Goal: Task Accomplishment & Management: Manage account settings

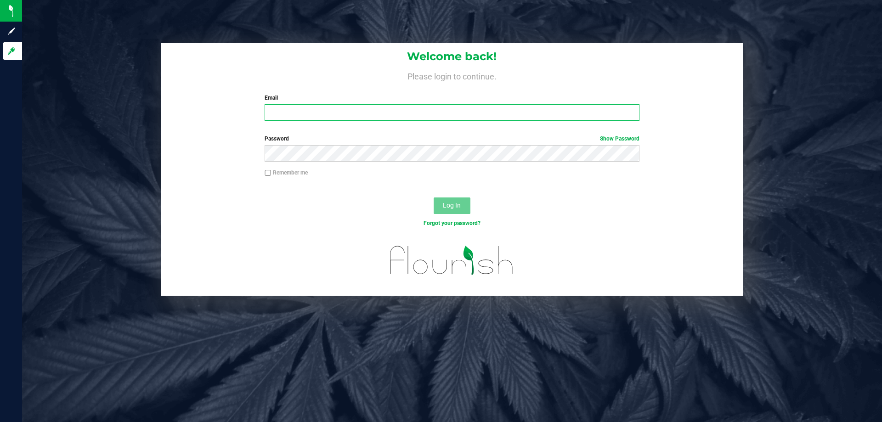
click at [336, 110] on input "Email" at bounding box center [452, 112] width 374 height 17
type input "[EMAIL_ADDRESS][DOMAIN_NAME]"
click at [434, 198] on button "Log In" at bounding box center [452, 206] width 37 height 17
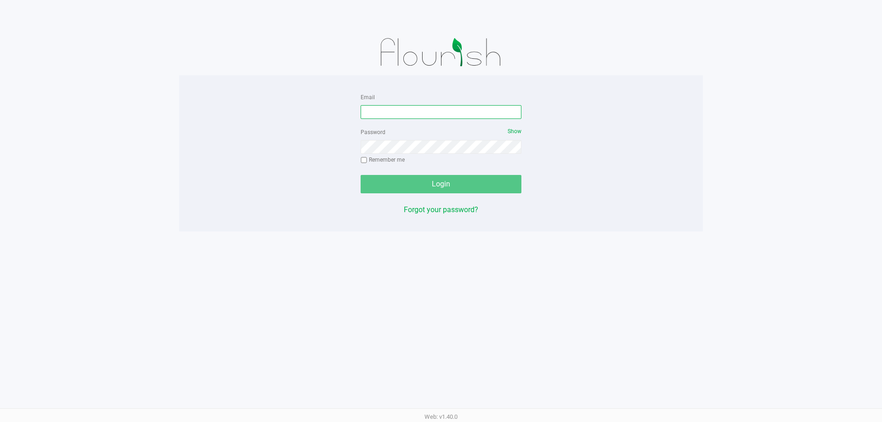
click at [400, 114] on input "Email" at bounding box center [441, 112] width 161 height 14
type input "[EMAIL_ADDRESS][DOMAIN_NAME]"
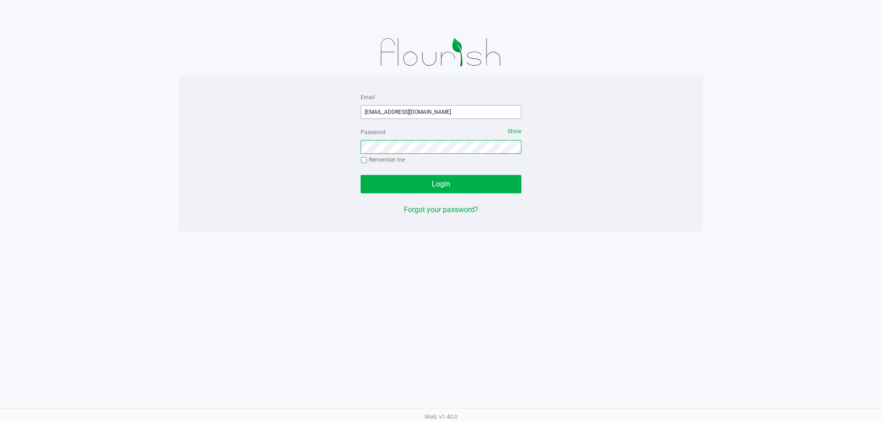
click at [361, 175] on button "Login" at bounding box center [441, 184] width 161 height 18
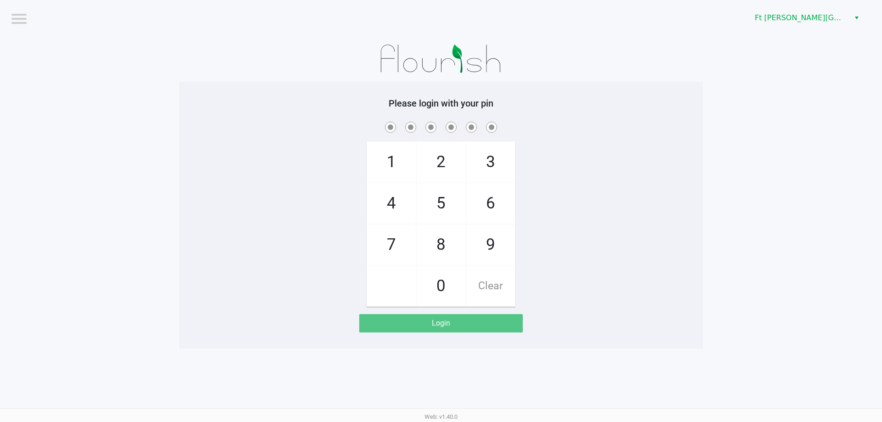
click at [686, 225] on div "1 4 7 2 5 8 0 3 6 9 Clear" at bounding box center [441, 213] width 524 height 187
checkbox input "true"
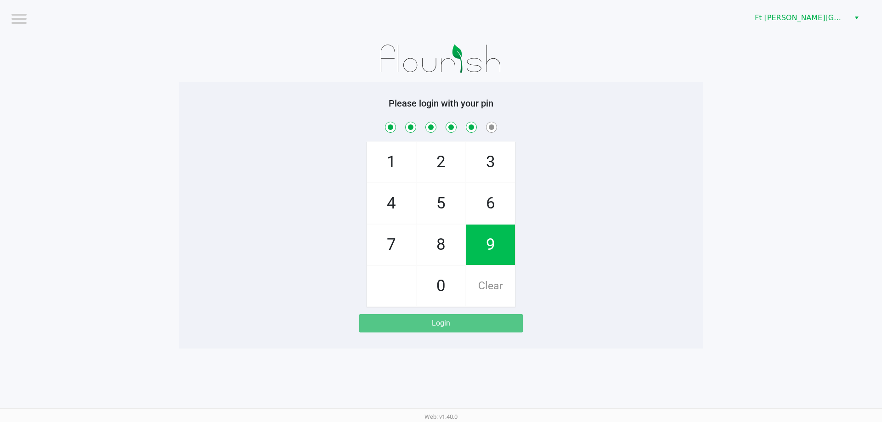
checkbox input "true"
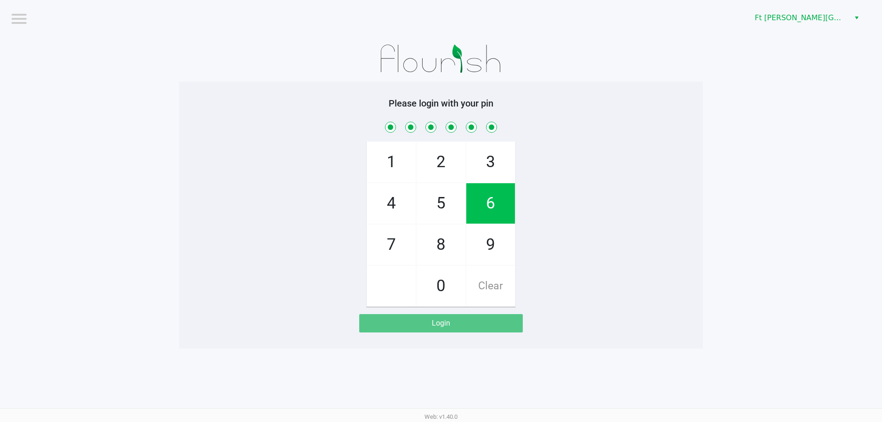
checkbox input "true"
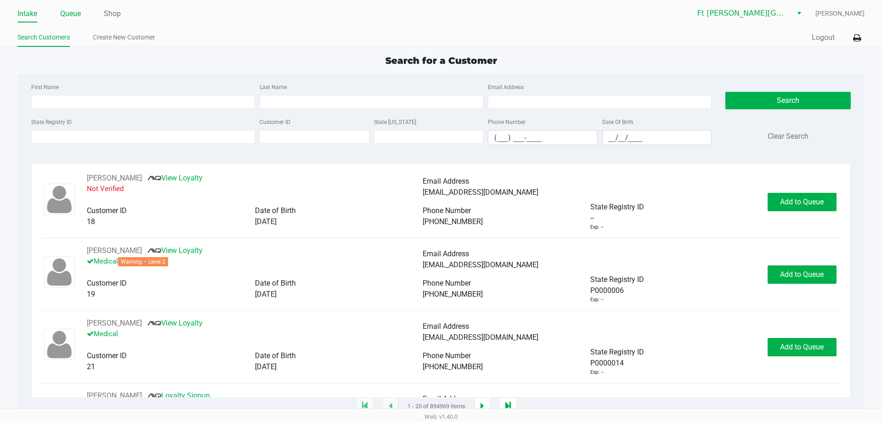
click at [71, 21] on li "Queue" at bounding box center [70, 14] width 21 height 16
click at [72, 17] on link "Queue" at bounding box center [70, 13] width 21 height 13
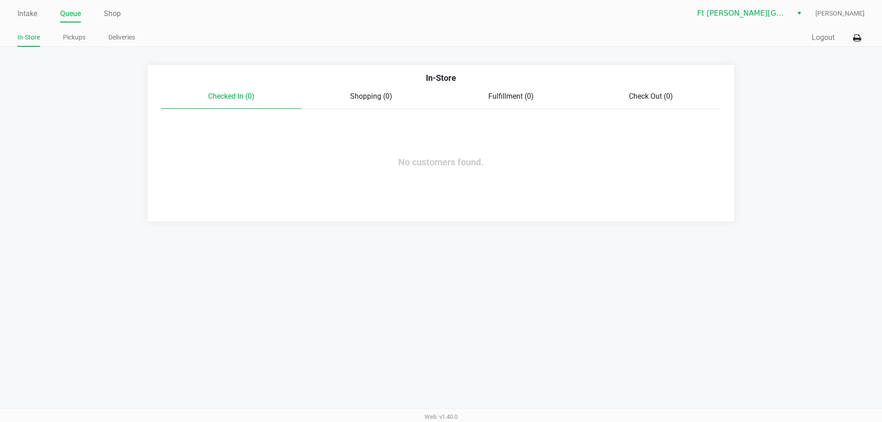
drag, startPoint x: 75, startPoint y: 41, endPoint x: 93, endPoint y: 49, distance: 19.5
click at [75, 41] on link "Pickups" at bounding box center [74, 37] width 23 height 11
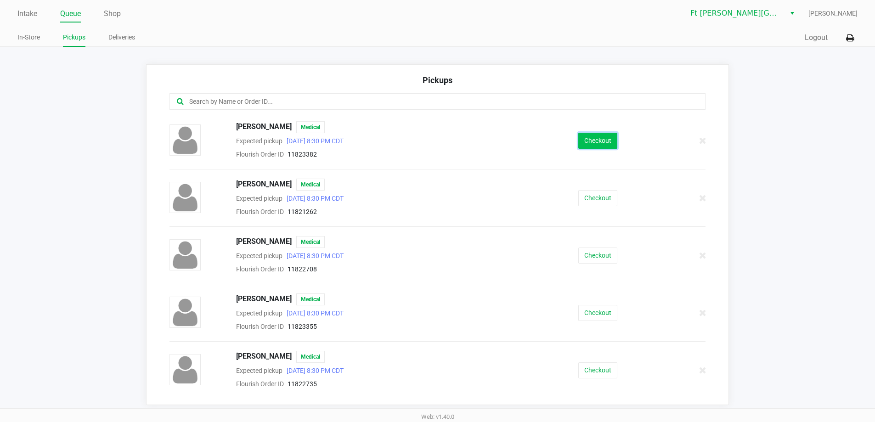
click at [603, 144] on button "Checkout" at bounding box center [597, 141] width 39 height 16
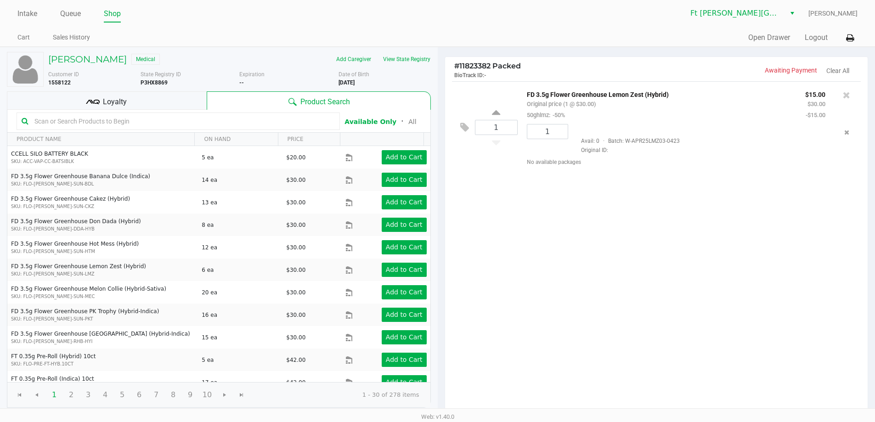
click at [587, 217] on div "1 FD 3.5g Flower Greenhouse Lemon Zest (Hybrid) Original price (1 @ $30.00) 50g…" at bounding box center [656, 248] width 423 height 334
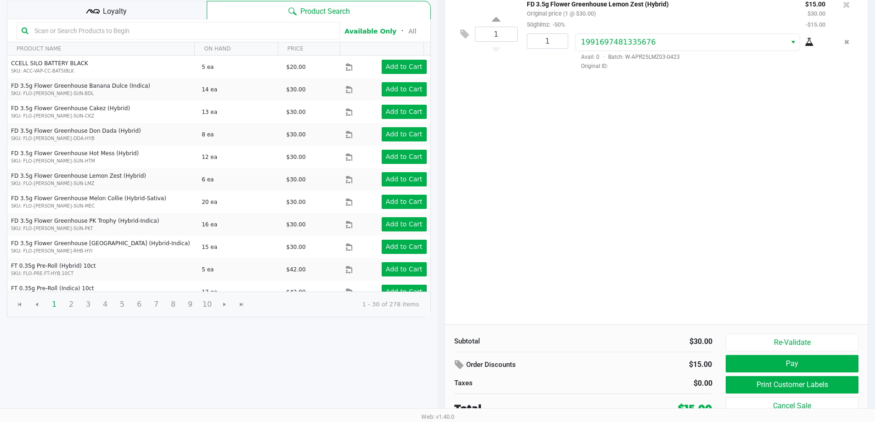
scroll to position [94, 0]
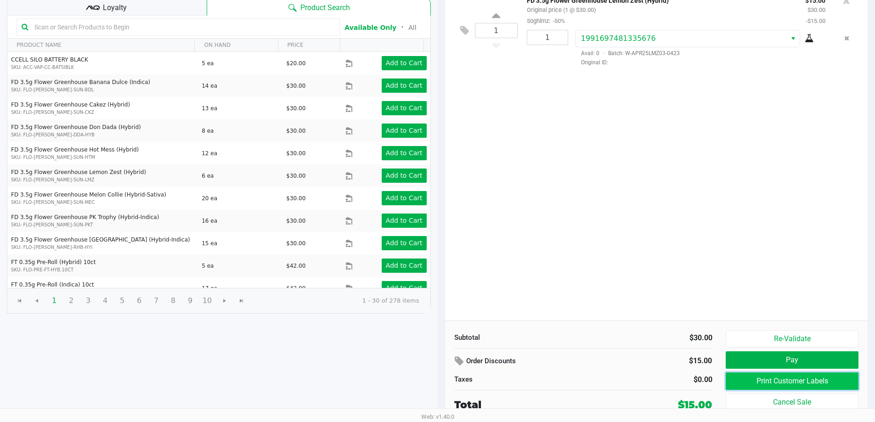
click at [784, 379] on button "Print Customer Labels" at bounding box center [792, 381] width 132 height 17
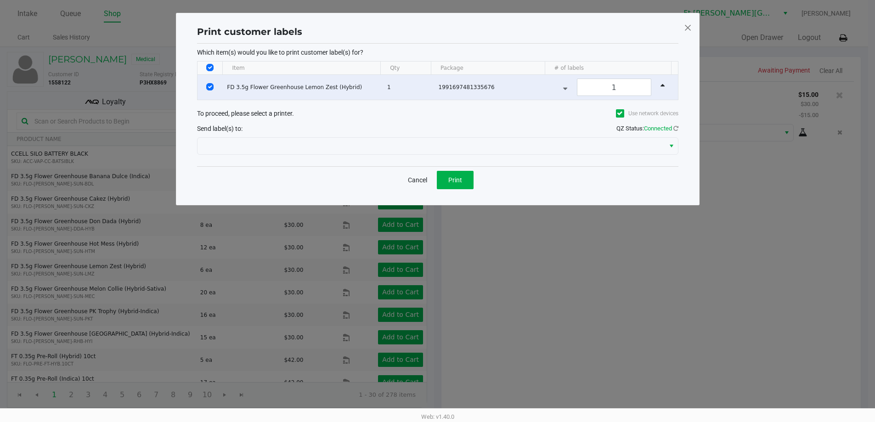
scroll to position [0, 0]
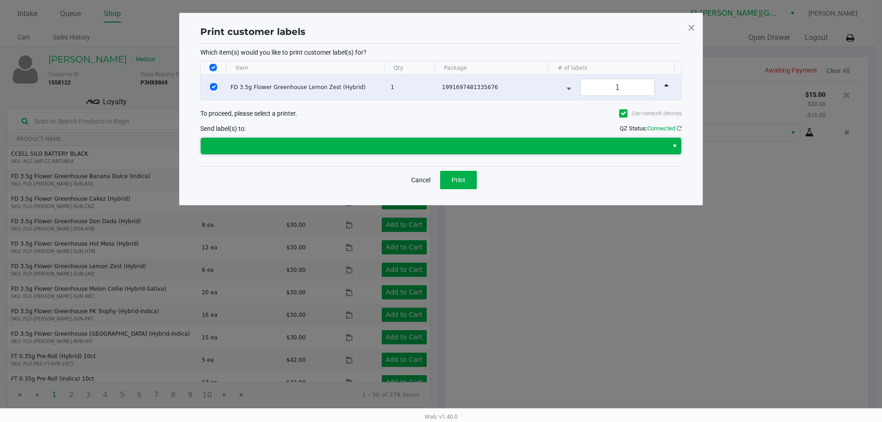
click at [439, 143] on span at bounding box center [434, 146] width 456 height 11
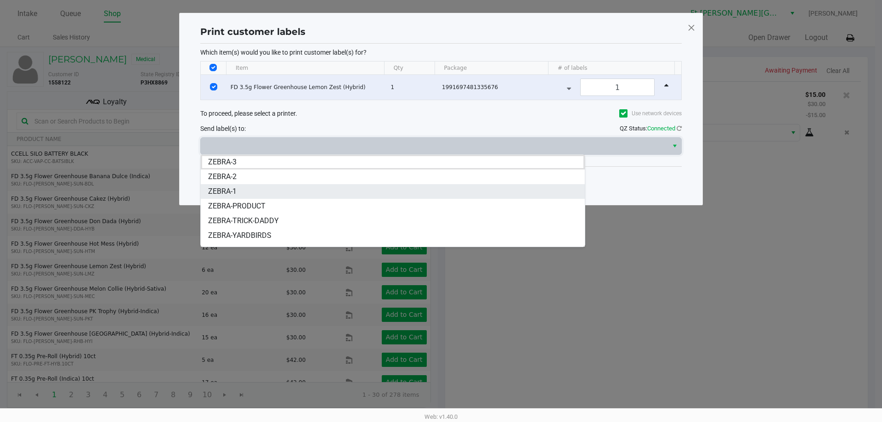
click at [345, 188] on li "ZEBRA-1" at bounding box center [393, 191] width 384 height 15
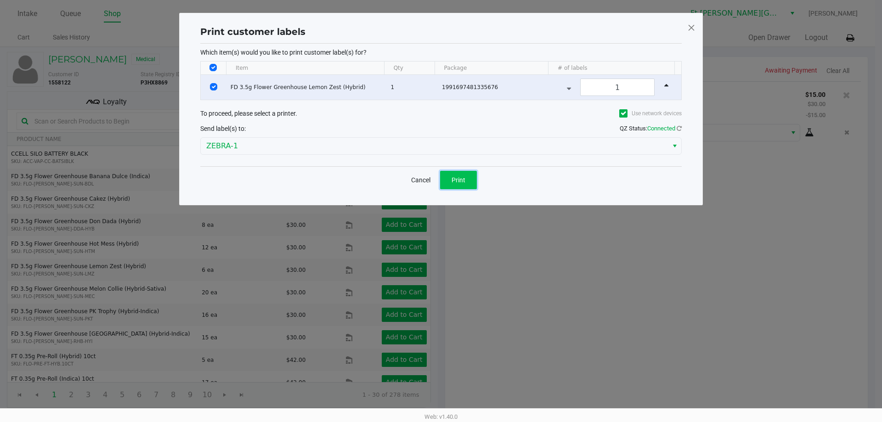
click at [442, 182] on button "Print" at bounding box center [458, 180] width 37 height 18
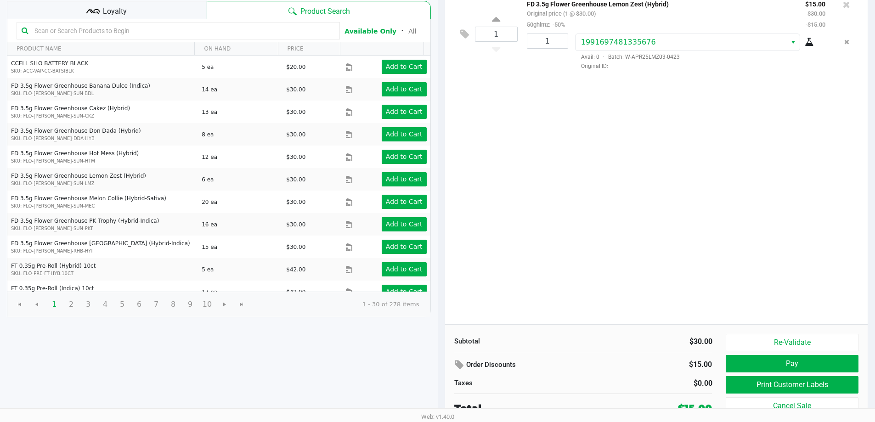
scroll to position [94, 0]
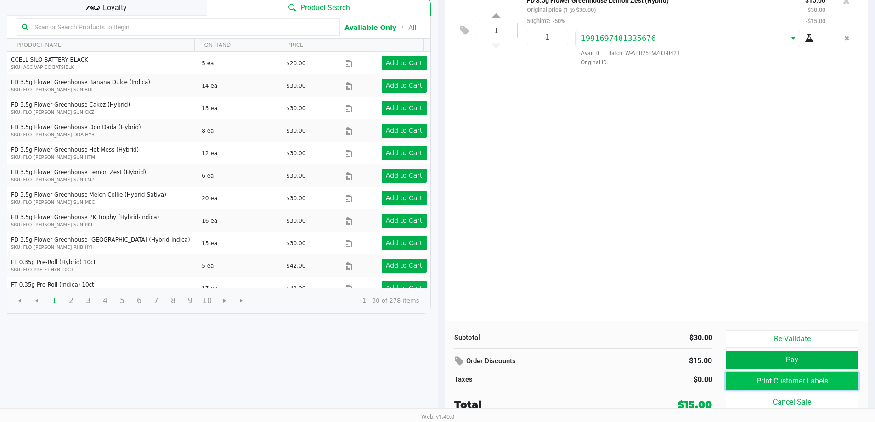
click at [734, 377] on button "Print Customer Labels" at bounding box center [792, 381] width 132 height 17
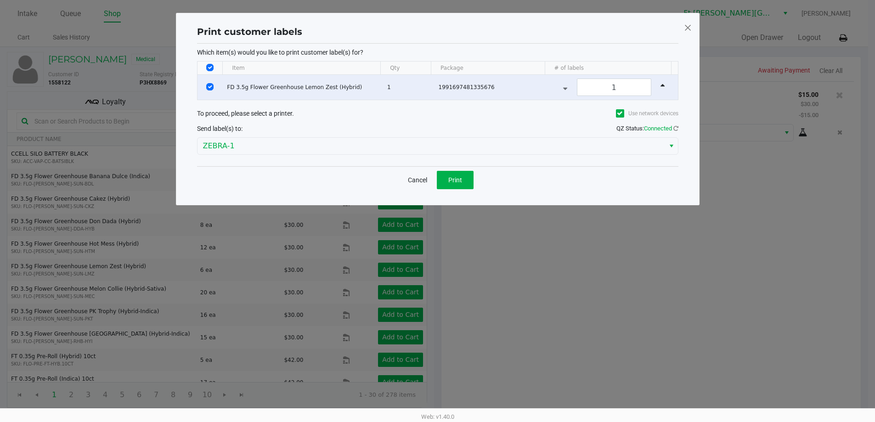
scroll to position [0, 0]
click at [451, 171] on button "Print" at bounding box center [458, 180] width 37 height 18
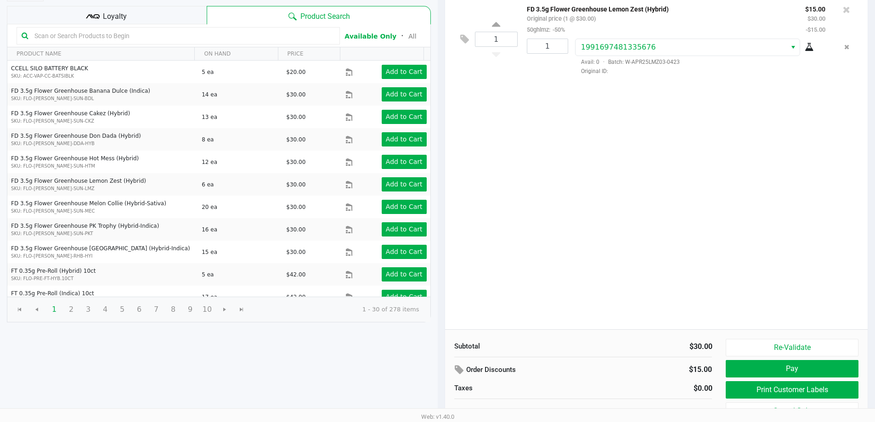
scroll to position [94, 0]
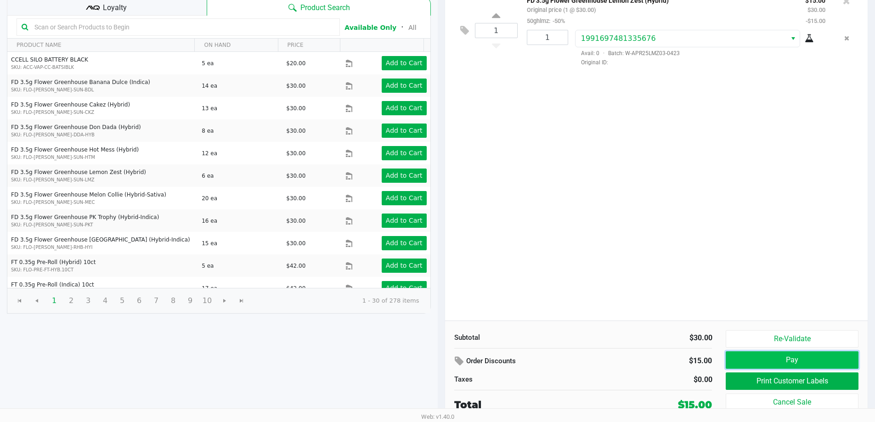
click at [816, 359] on button "Pay" at bounding box center [792, 359] width 132 height 17
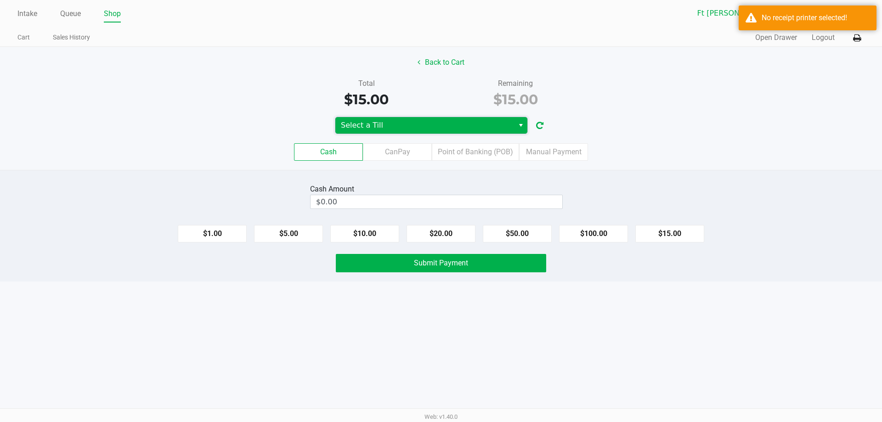
click at [481, 121] on span "Select a Till" at bounding box center [425, 125] width 168 height 11
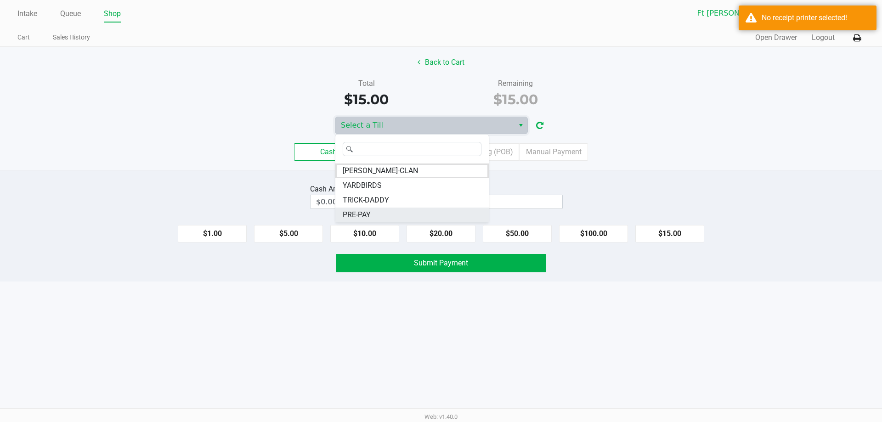
click at [417, 210] on li "PRE-PAY" at bounding box center [411, 215] width 153 height 15
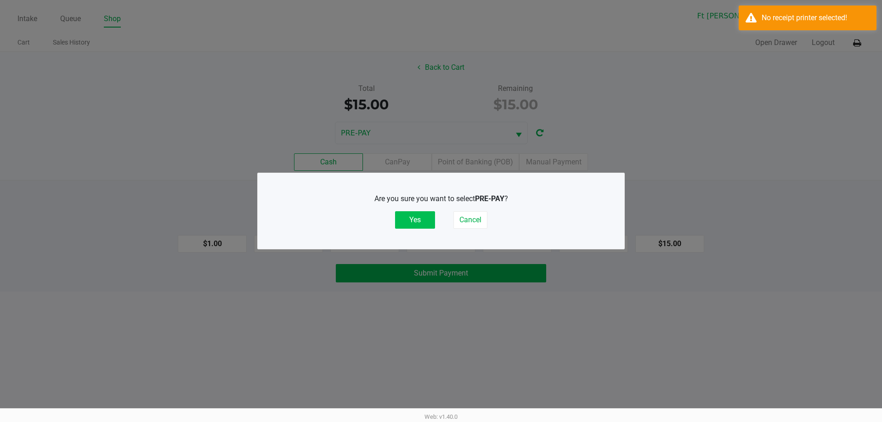
click at [410, 218] on button "Yes" at bounding box center [415, 219] width 40 height 17
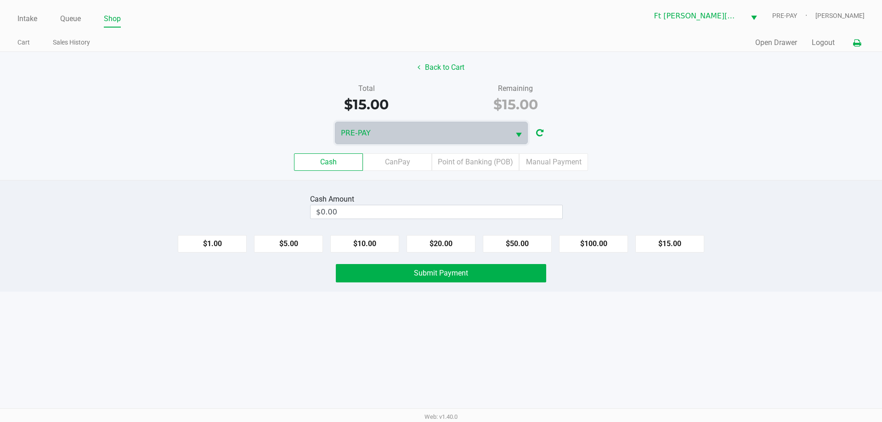
click at [855, 46] on icon at bounding box center [857, 43] width 8 height 6
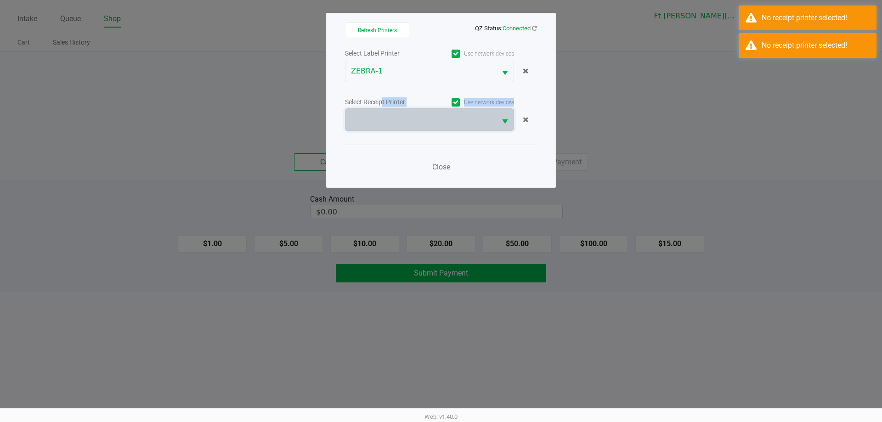
drag, startPoint x: 381, startPoint y: 108, endPoint x: 389, endPoint y: 129, distance: 22.1
click at [381, 108] on kendo-dropdownlist at bounding box center [429, 119] width 169 height 23
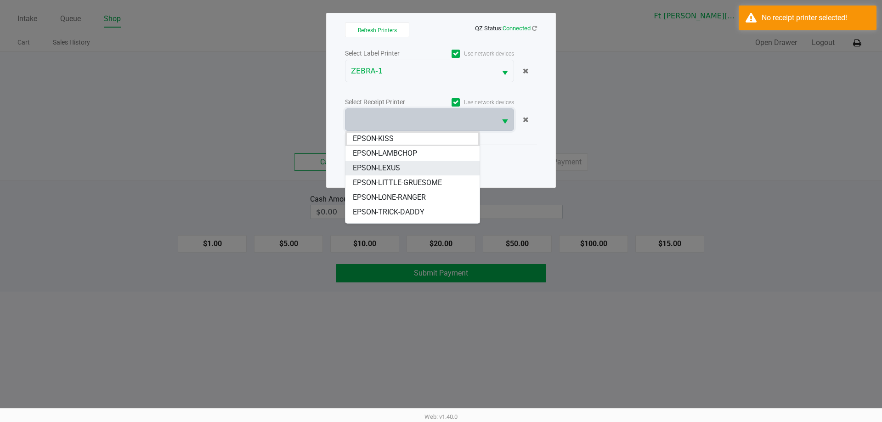
click at [397, 170] on span "EPSON-LEXUS" at bounding box center [376, 168] width 47 height 11
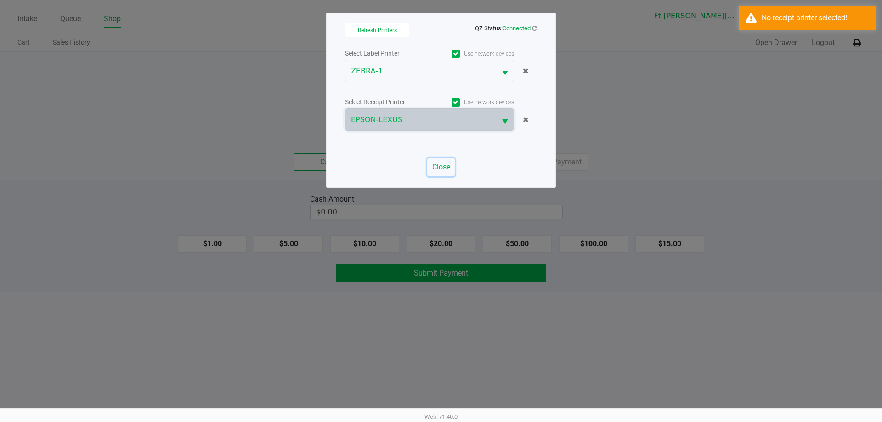
click at [449, 169] on span "Close" at bounding box center [441, 167] width 18 height 9
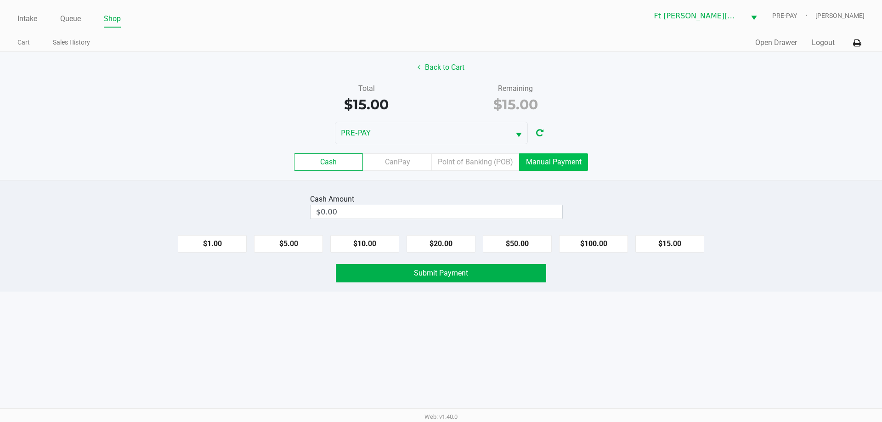
click at [554, 160] on label "Manual Payment" at bounding box center [553, 161] width 69 height 17
click at [0, 0] on 8 "Manual Payment" at bounding box center [0, 0] width 0 height 0
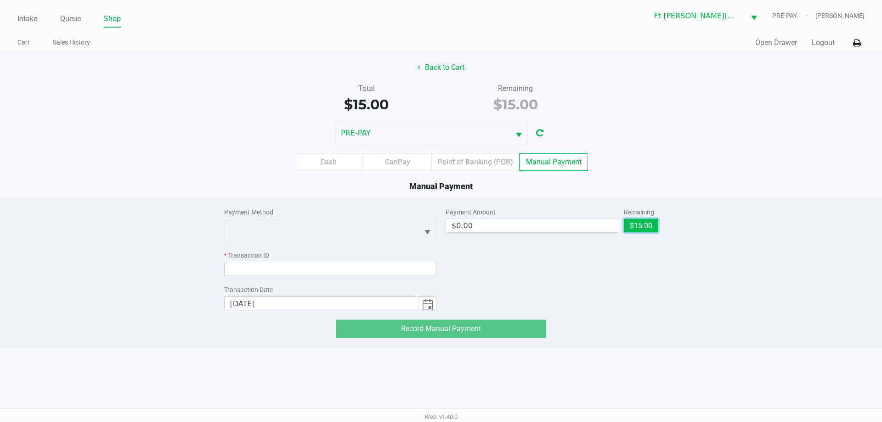
click at [629, 219] on button "$15.00" at bounding box center [641, 226] width 34 height 14
type input "$15.00"
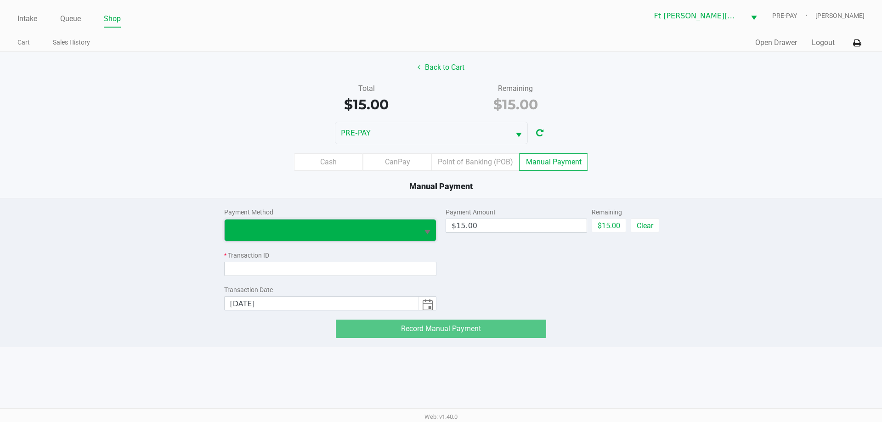
click at [410, 222] on span at bounding box center [322, 231] width 194 height 22
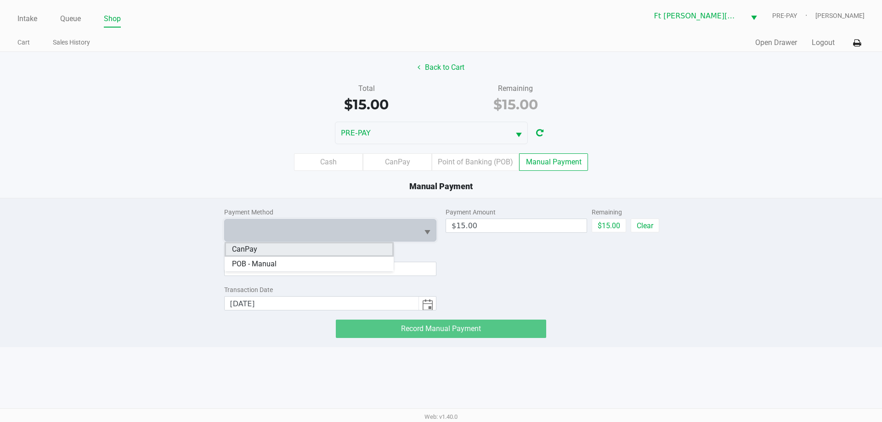
click at [349, 251] on li "CanPay" at bounding box center [309, 249] width 169 height 15
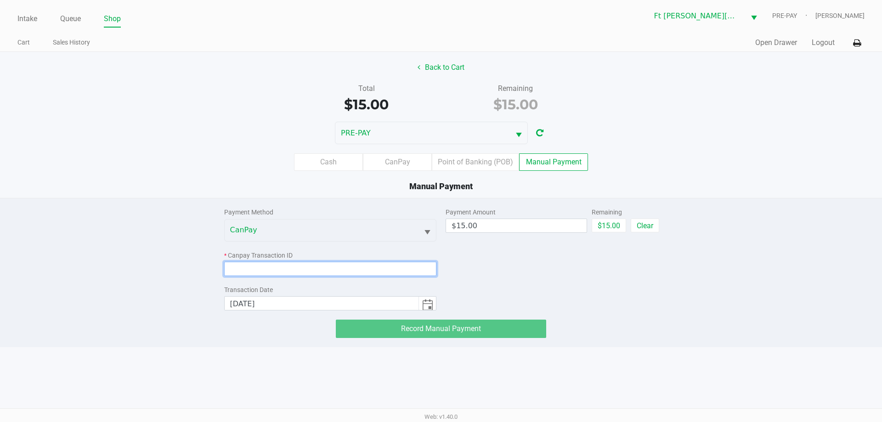
click at [345, 267] on input at bounding box center [330, 269] width 213 height 14
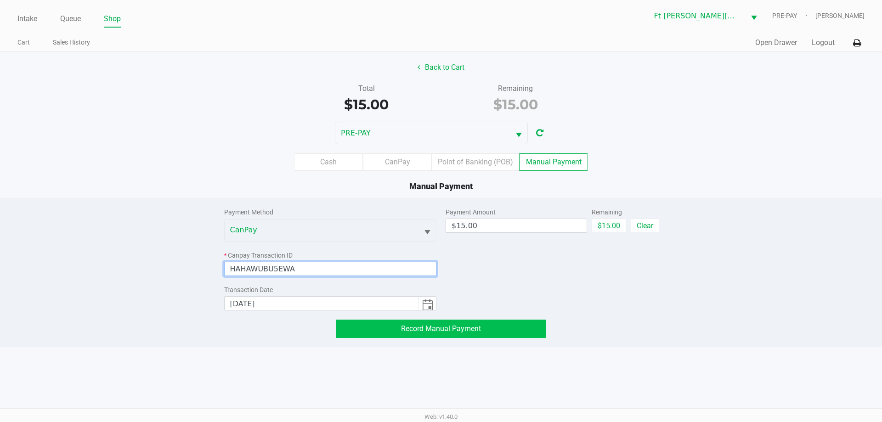
type input "HAHAWUBU5EWA"
click at [413, 335] on button "Record Manual Payment" at bounding box center [441, 329] width 210 height 18
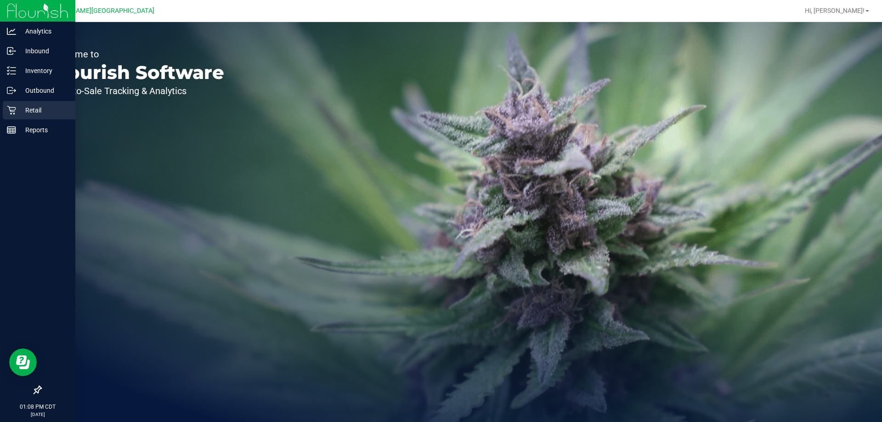
click at [17, 109] on p "Retail" at bounding box center [43, 110] width 55 height 11
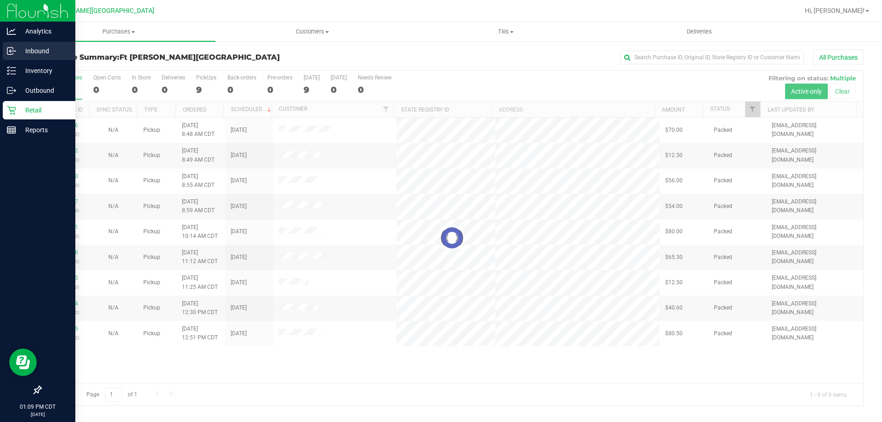
click at [21, 50] on p "Inbound" at bounding box center [43, 50] width 55 height 11
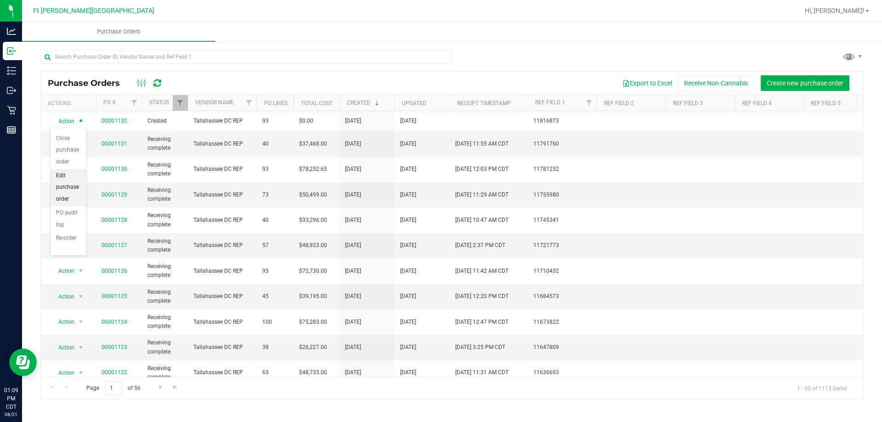
scroll to position [73, 0]
click at [71, 232] on li "View purchase order" at bounding box center [69, 226] width 36 height 37
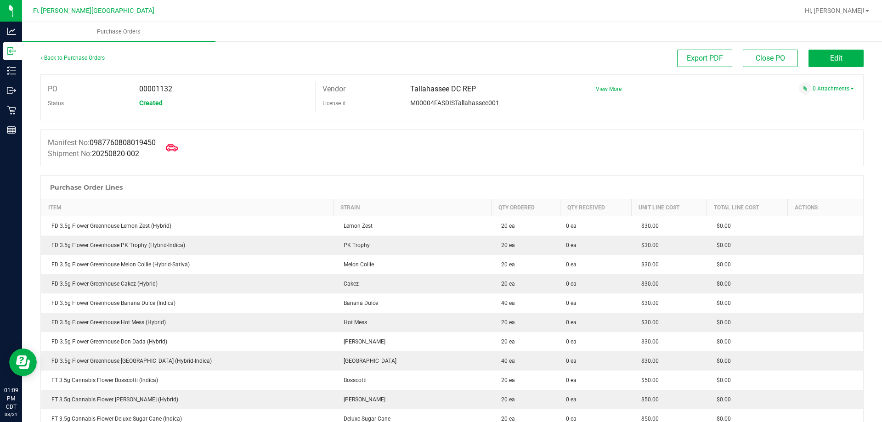
click at [177, 144] on icon at bounding box center [172, 148] width 12 height 12
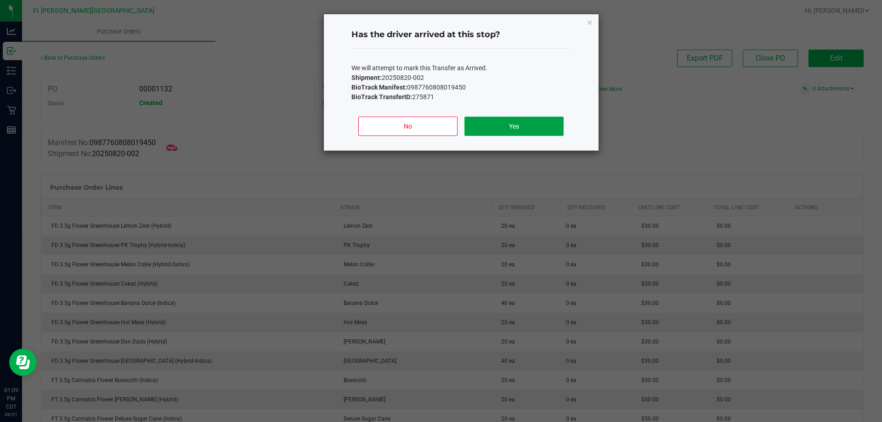
click at [485, 126] on button "Yes" at bounding box center [513, 126] width 99 height 19
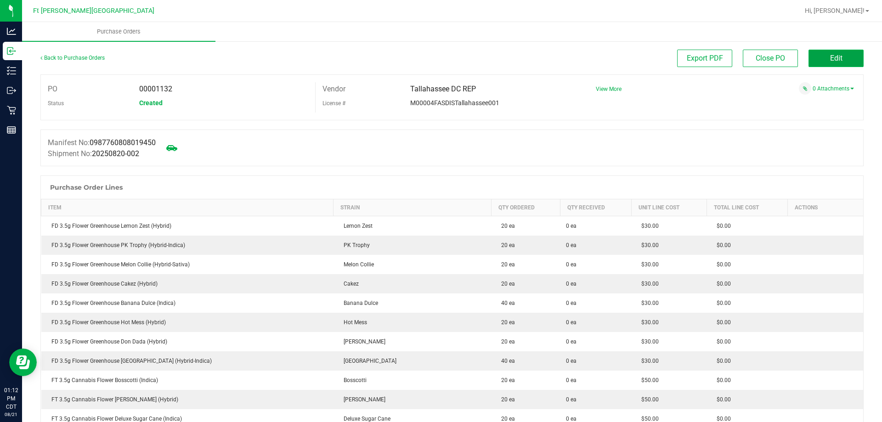
click at [832, 60] on span "Edit" at bounding box center [836, 58] width 12 height 9
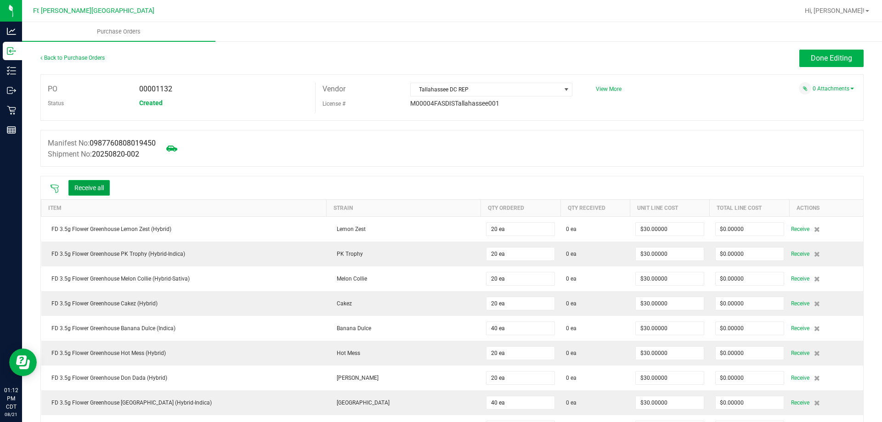
click at [99, 185] on button "Receive all" at bounding box center [88, 188] width 41 height 16
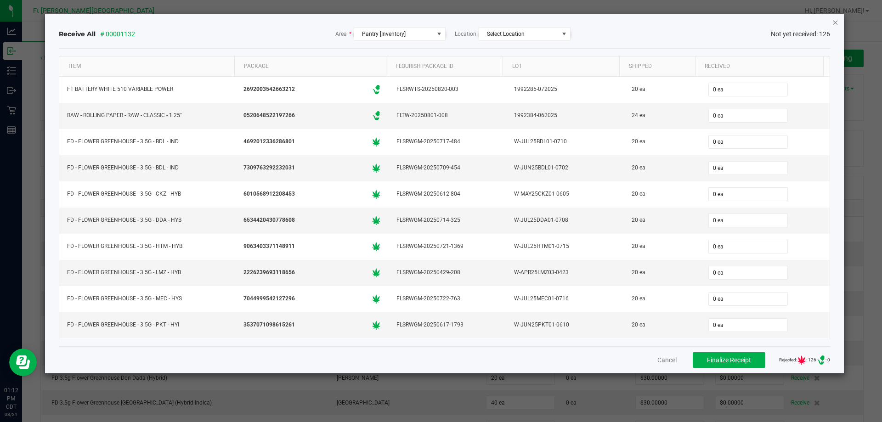
click at [835, 20] on icon "Close" at bounding box center [835, 22] width 6 height 11
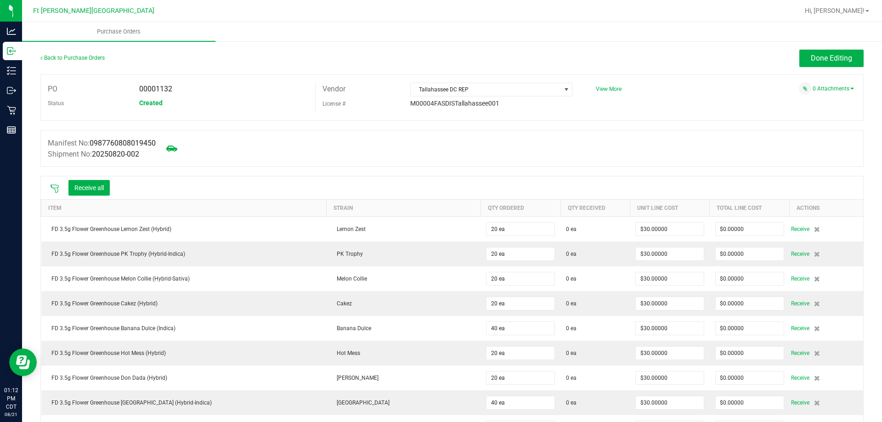
click at [54, 190] on icon at bounding box center [54, 188] width 9 height 9
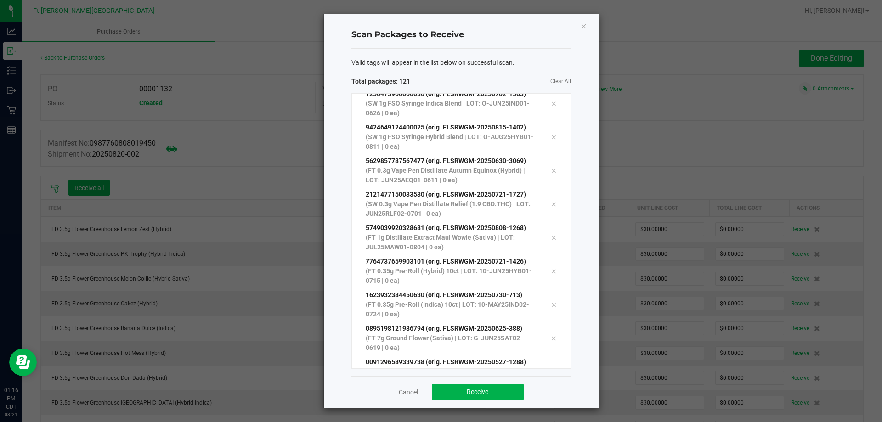
scroll to position [3816, 0]
click at [508, 388] on button "Receive" at bounding box center [478, 392] width 92 height 17
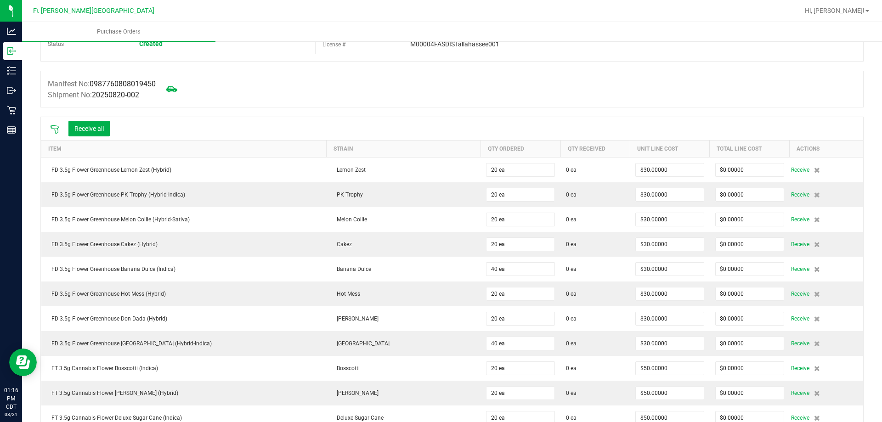
scroll to position [0, 0]
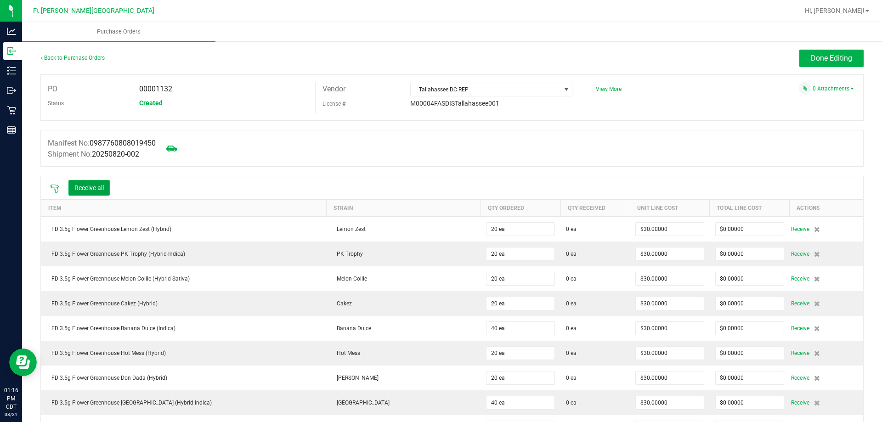
click at [100, 188] on button "Receive all" at bounding box center [88, 188] width 41 height 16
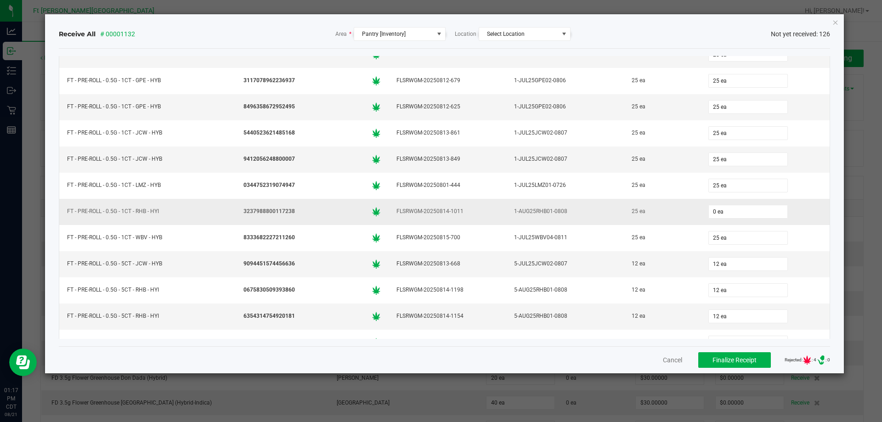
scroll to position [1429, 0]
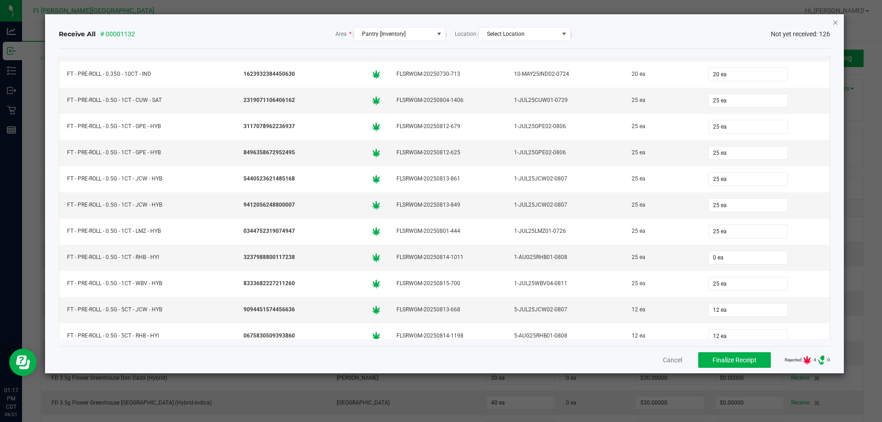
click at [834, 23] on icon "Close" at bounding box center [835, 22] width 6 height 11
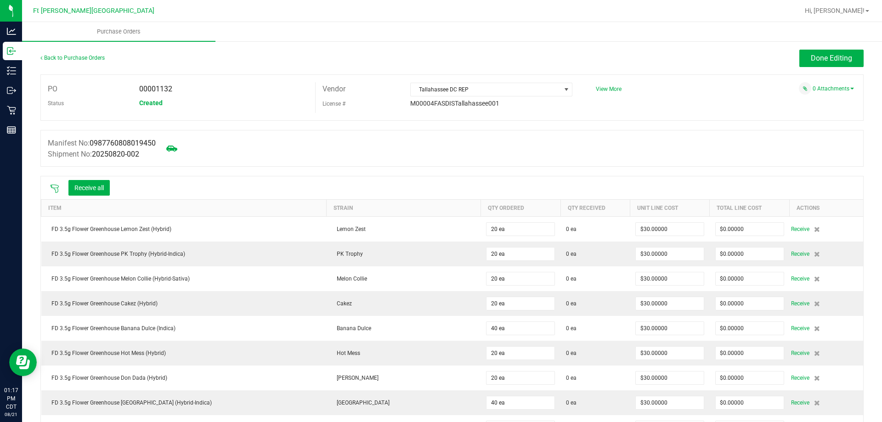
click at [56, 190] on icon at bounding box center [54, 188] width 9 height 9
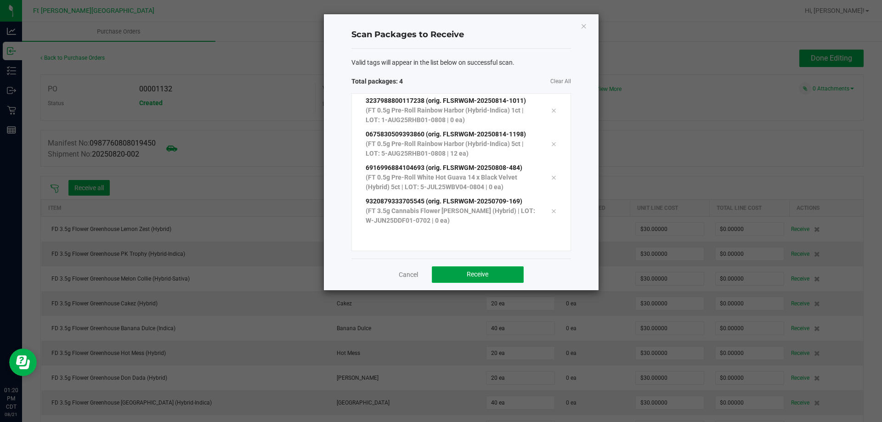
click at [443, 269] on button "Receive" at bounding box center [478, 274] width 92 height 17
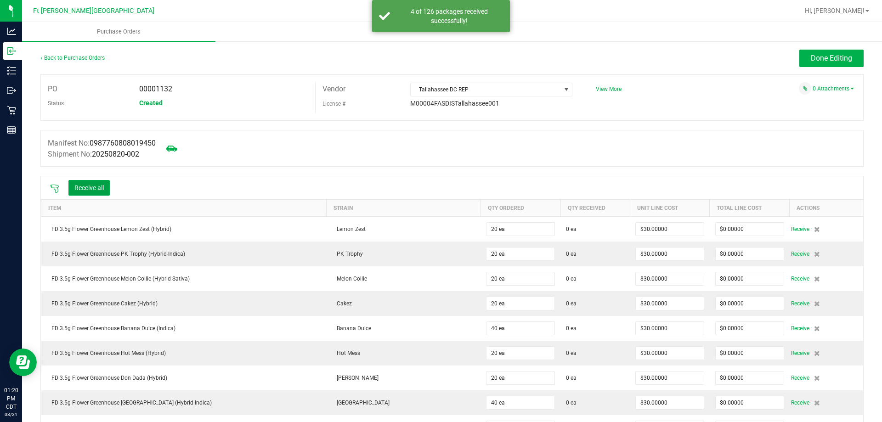
click at [104, 188] on button "Receive all" at bounding box center [88, 188] width 41 height 16
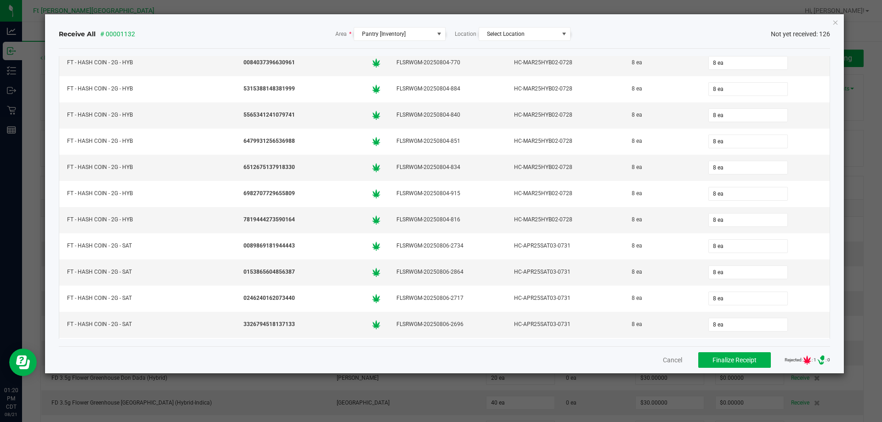
scroll to position [740, 0]
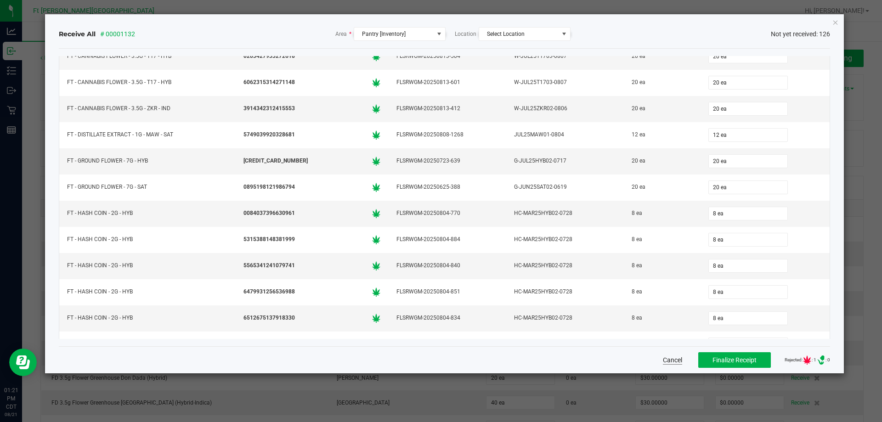
click at [669, 360] on button "Cancel" at bounding box center [672, 360] width 19 height 9
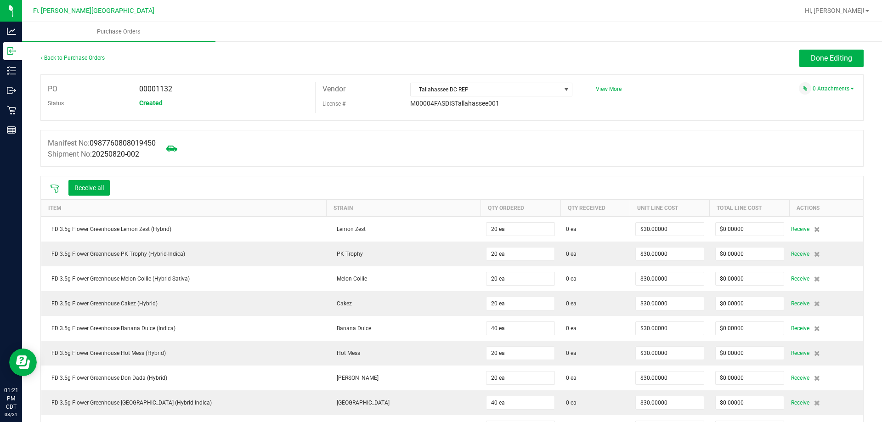
click at [51, 188] on icon at bounding box center [54, 188] width 9 height 9
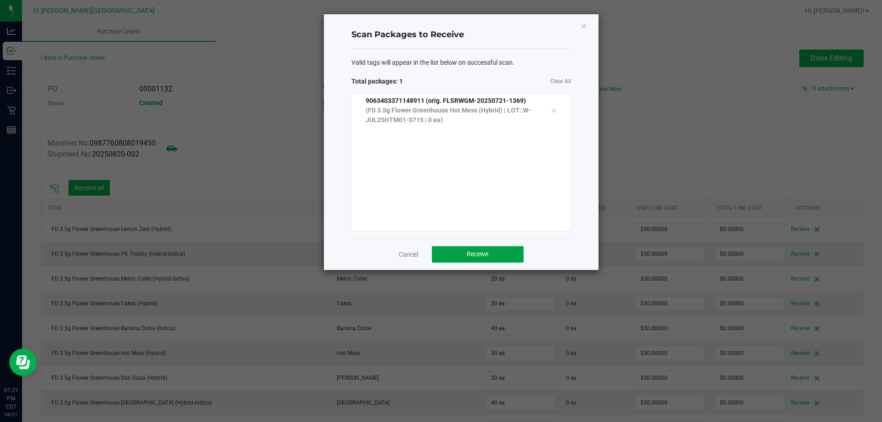
drag, startPoint x: 420, startPoint y: 155, endPoint x: 461, endPoint y: 254, distance: 106.5
click at [461, 254] on button "Receive" at bounding box center [478, 254] width 92 height 17
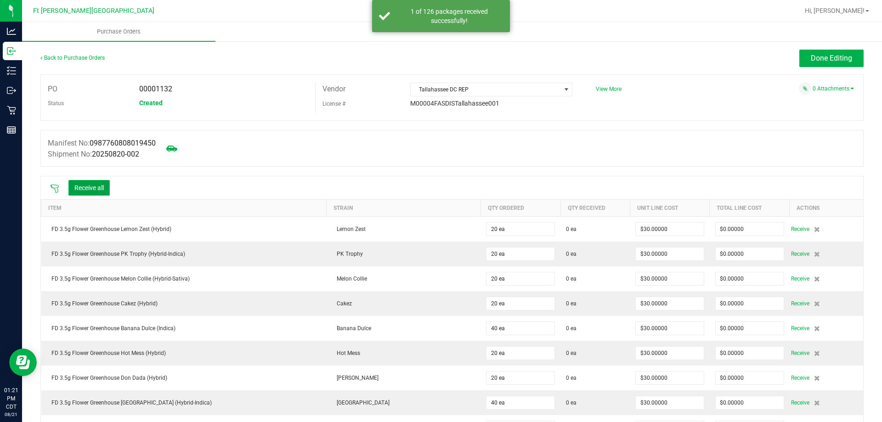
click at [78, 192] on button "Receive all" at bounding box center [88, 188] width 41 height 16
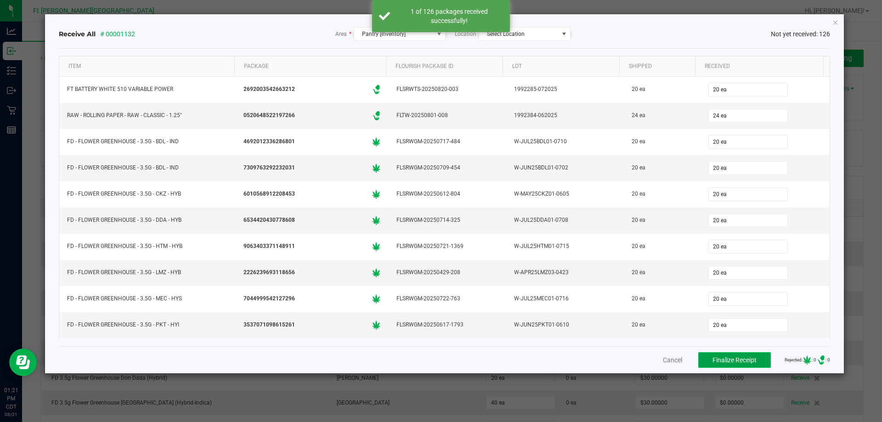
click at [730, 357] on span "Finalize Receipt" at bounding box center [735, 359] width 44 height 7
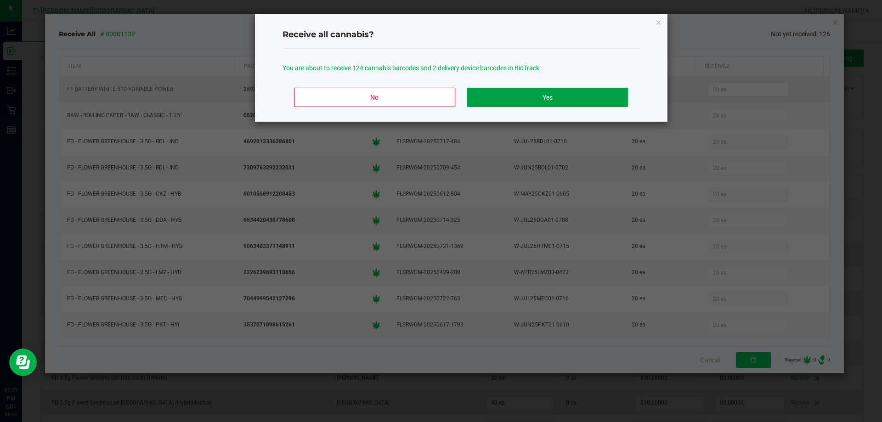
click at [532, 98] on button "Yes" at bounding box center [547, 97] width 161 height 19
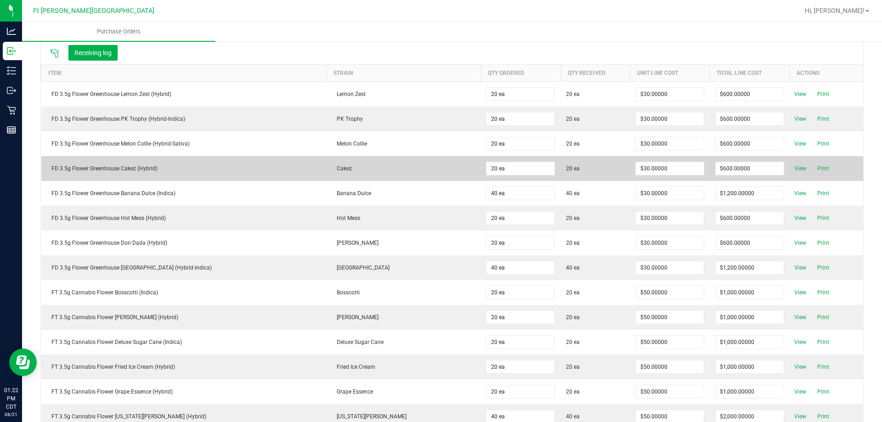
scroll to position [0, 0]
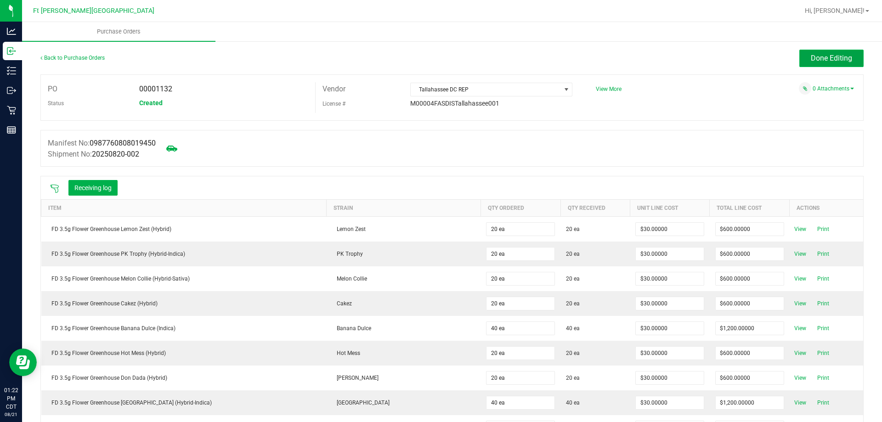
click at [822, 60] on span "Done Editing" at bounding box center [831, 58] width 41 height 9
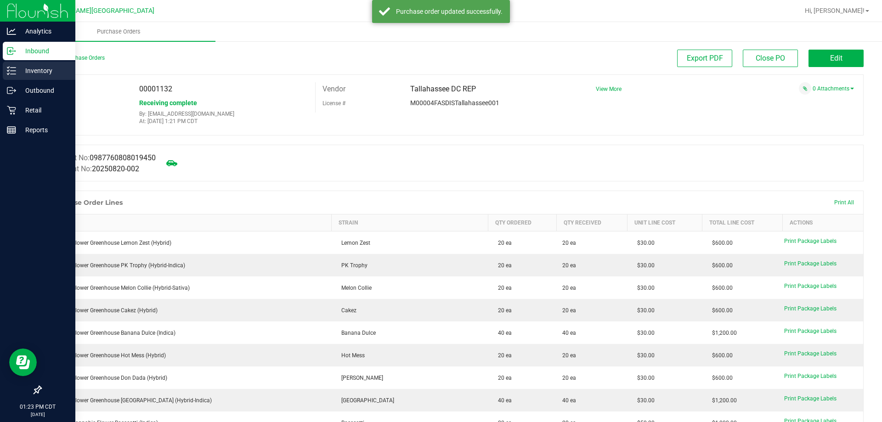
click at [17, 63] on div "Inventory" at bounding box center [39, 71] width 73 height 18
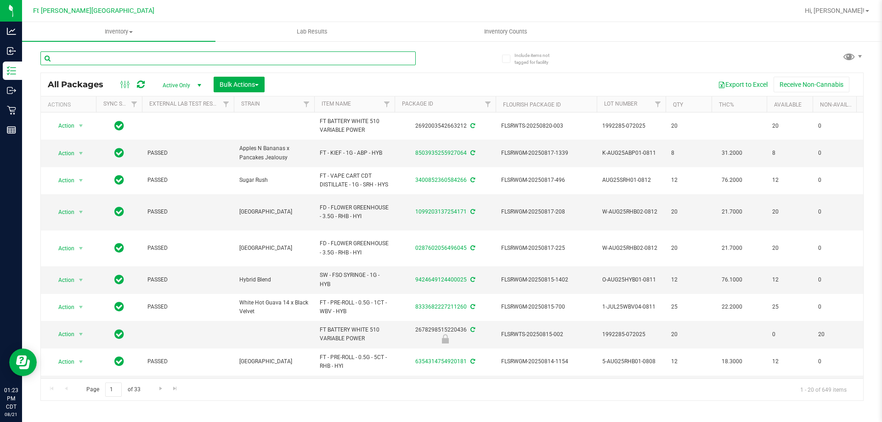
click at [256, 60] on input "text" at bounding box center [227, 58] width 375 height 14
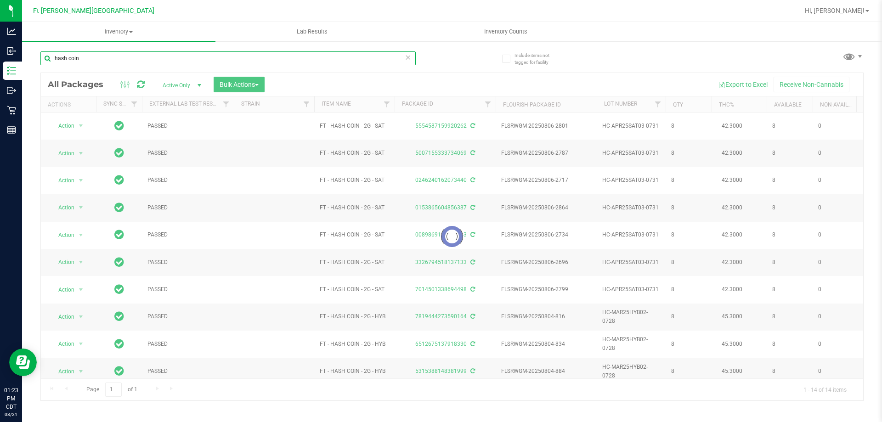
type input "hash coin"
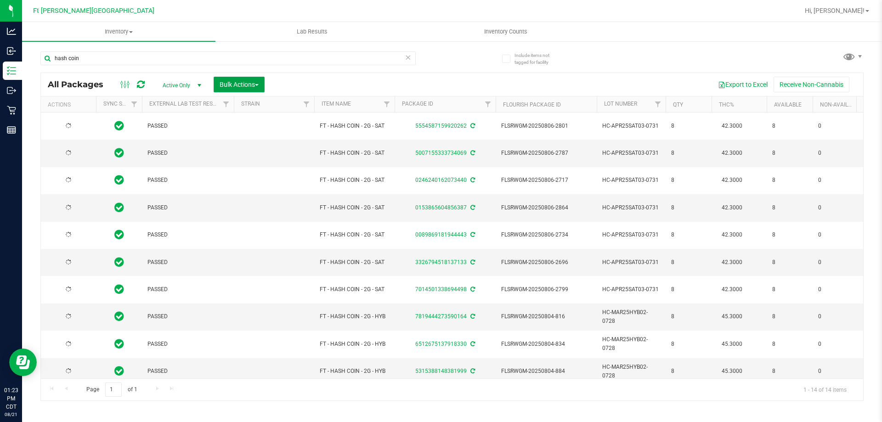
click at [250, 84] on span "Bulk Actions" at bounding box center [239, 84] width 39 height 7
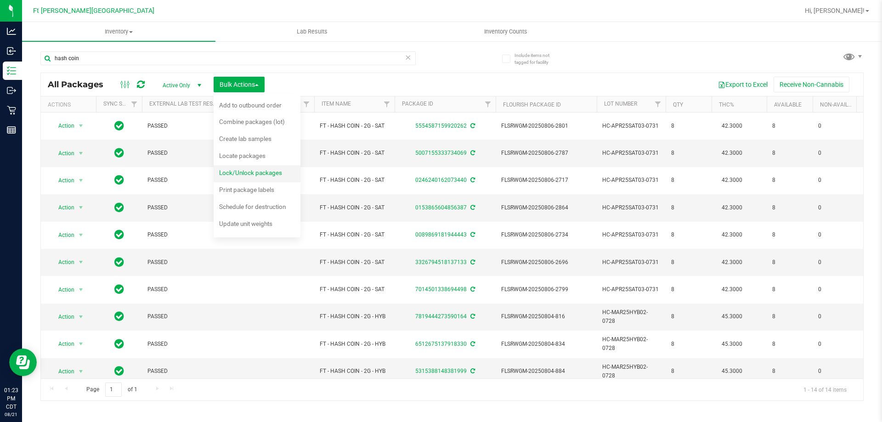
click at [258, 170] on span "Lock/Unlock packages" at bounding box center [250, 172] width 63 height 7
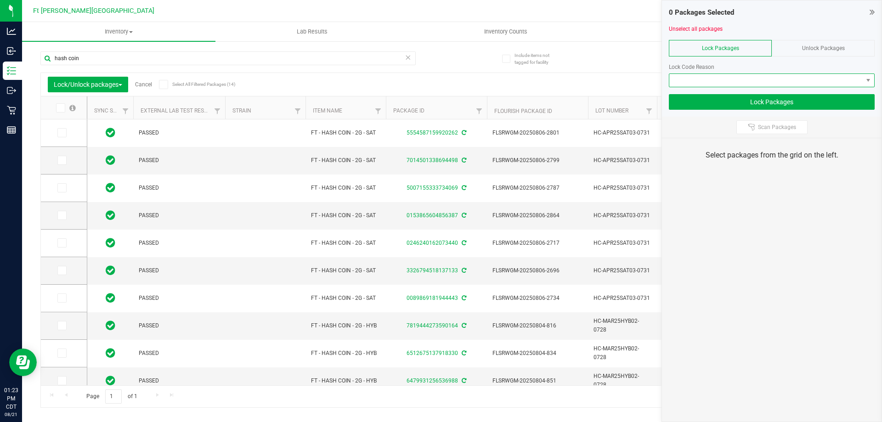
click at [791, 79] on span at bounding box center [765, 80] width 193 height 13
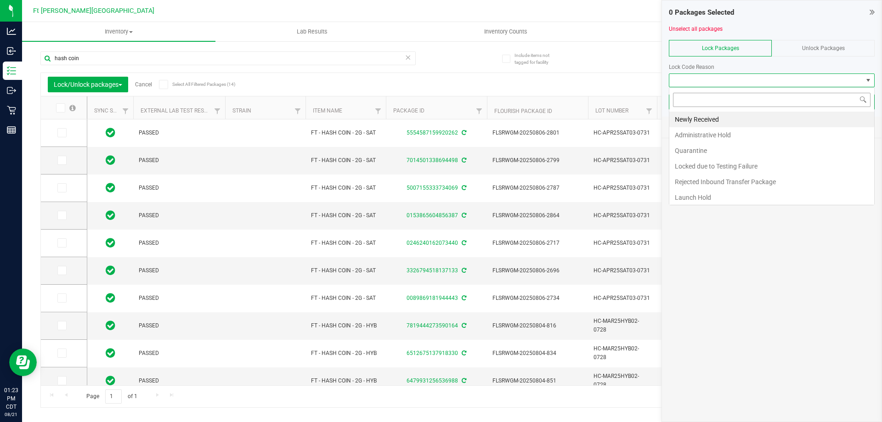
scroll to position [14, 206]
click at [710, 194] on li "Launch Hold" at bounding box center [771, 198] width 205 height 16
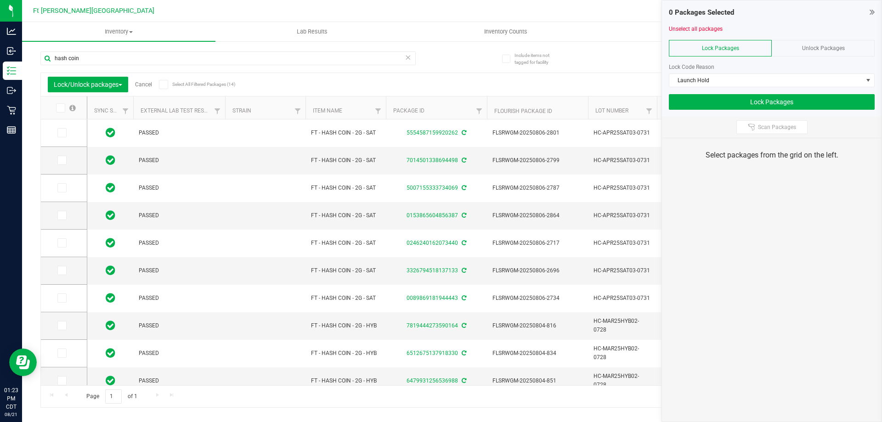
click at [60, 108] on icon at bounding box center [60, 108] width 6 height 0
click at [0, 0] on input "checkbox" at bounding box center [0, 0] width 0 height 0
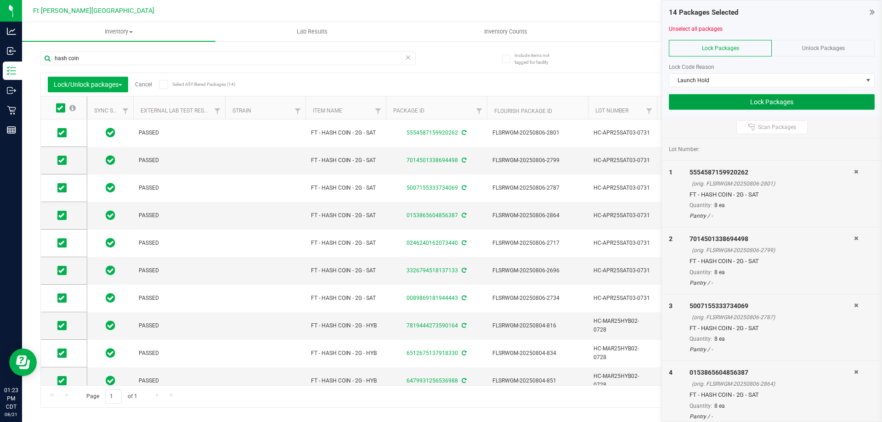
click at [753, 107] on button "Lock Packages" at bounding box center [772, 102] width 206 height 16
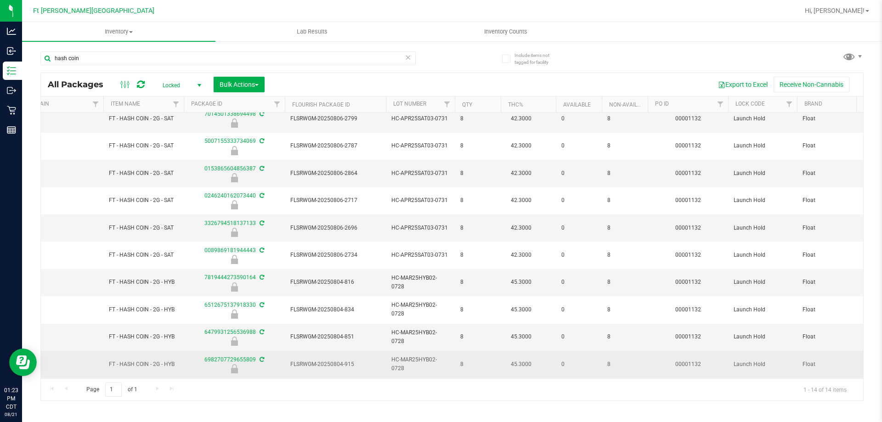
scroll to position [92, 211]
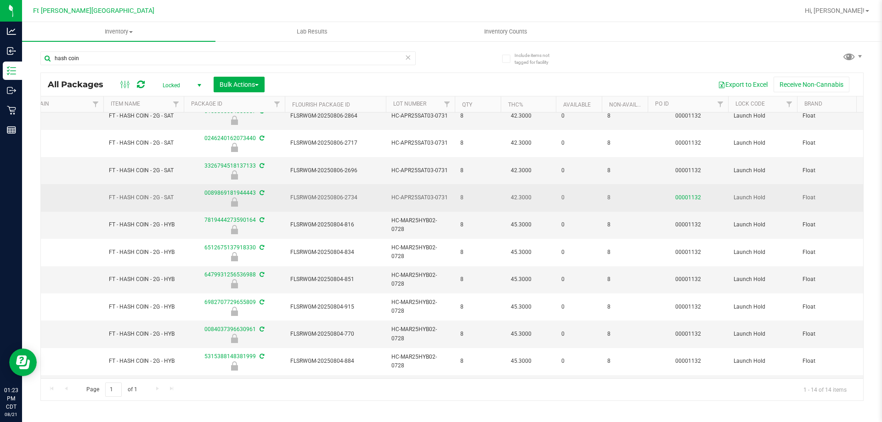
click at [693, 196] on link "00001132" at bounding box center [688, 197] width 26 height 6
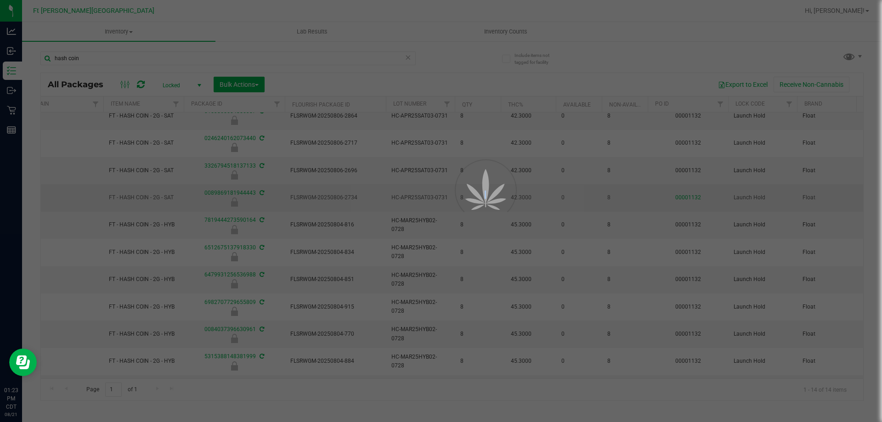
click at [693, 196] on div at bounding box center [441, 211] width 882 height 422
drag, startPoint x: 693, startPoint y: 196, endPoint x: 671, endPoint y: 198, distance: 22.2
click at [692, 197] on div at bounding box center [441, 211] width 882 height 422
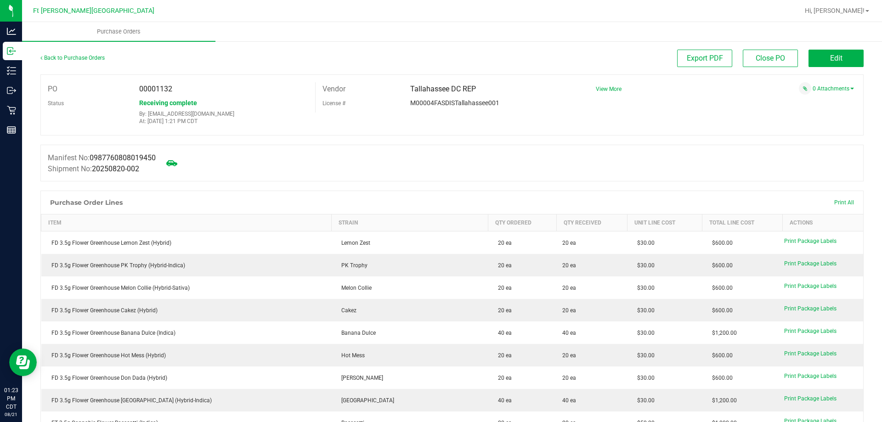
drag, startPoint x: 180, startPoint y: 96, endPoint x: 139, endPoint y: 85, distance: 42.8
click at [139, 85] on div "00001132" at bounding box center [223, 89] width 183 height 14
copy span "00001132"
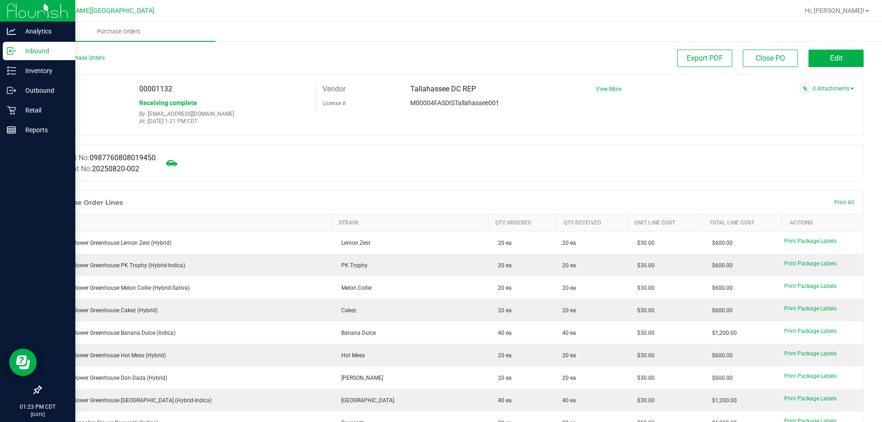
click at [34, 52] on p "Inbound" at bounding box center [43, 50] width 55 height 11
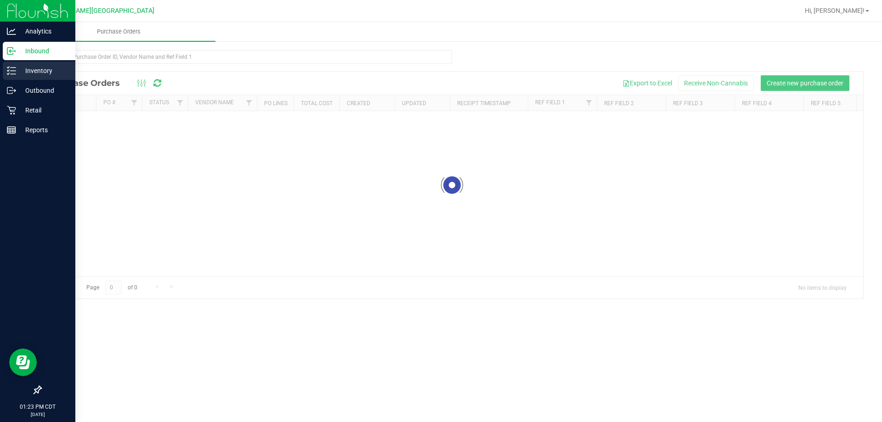
click at [37, 66] on p "Inventory" at bounding box center [43, 70] width 55 height 11
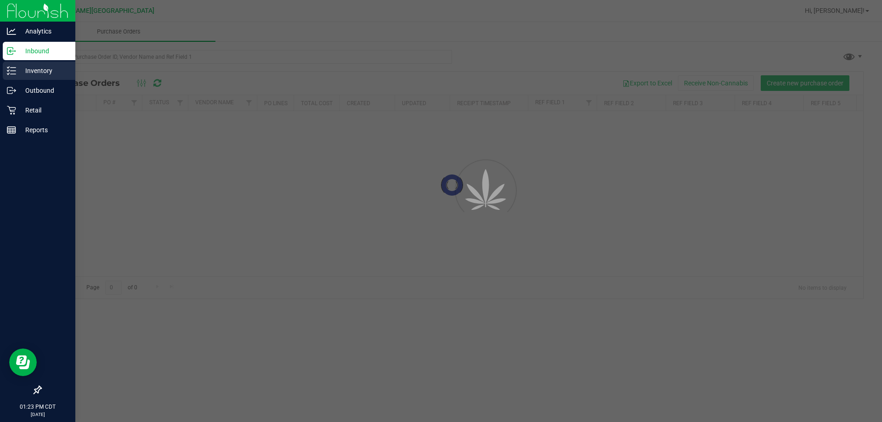
click at [37, 66] on p "Inventory" at bounding box center [43, 70] width 55 height 11
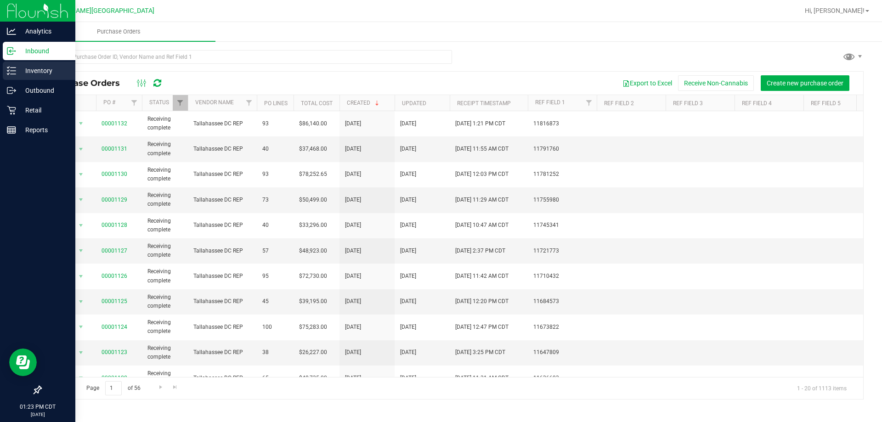
click at [30, 63] on div "Inventory" at bounding box center [39, 71] width 73 height 18
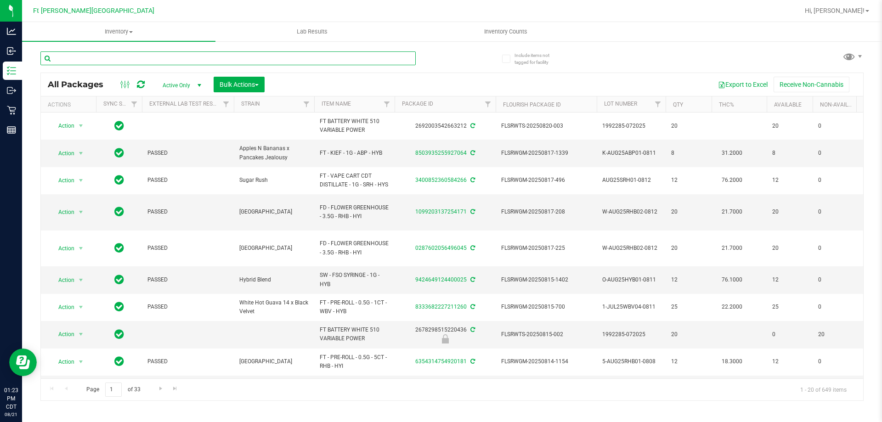
click at [188, 59] on input "text" at bounding box center [227, 58] width 375 height 14
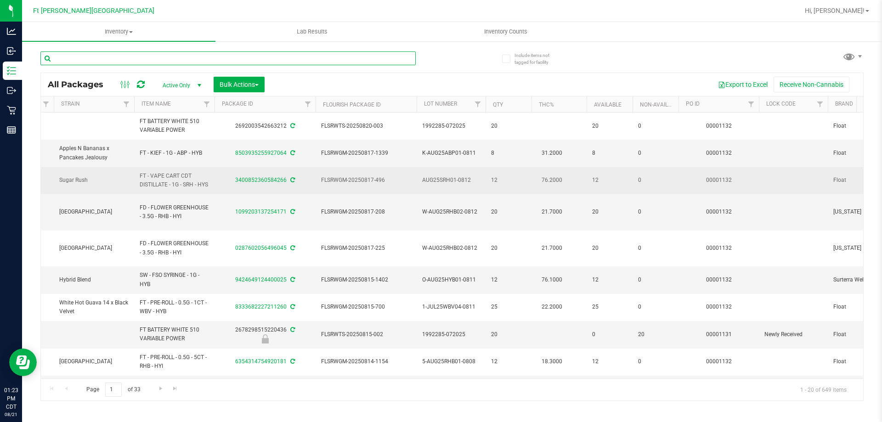
scroll to position [0, 182]
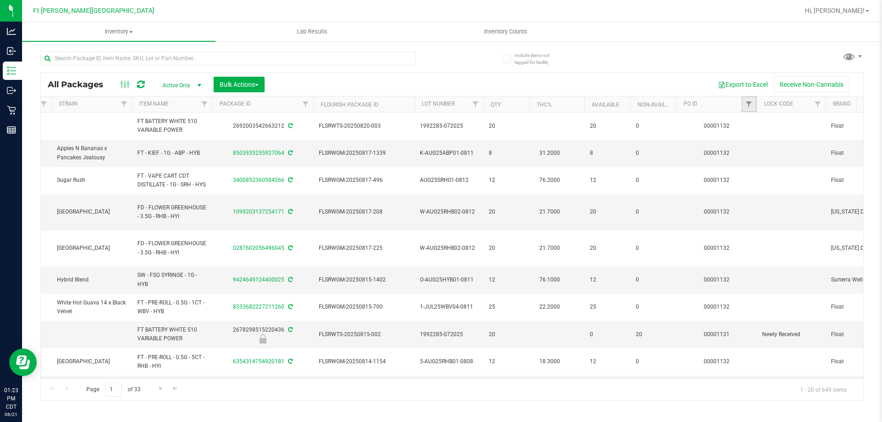
click at [754, 100] on link "Filter" at bounding box center [748, 104] width 15 height 16
click at [772, 124] on input "text" at bounding box center [794, 125] width 95 height 14
paste input "00001132"
type input "00001132"
click at [774, 146] on button "Filter" at bounding box center [769, 149] width 44 height 20
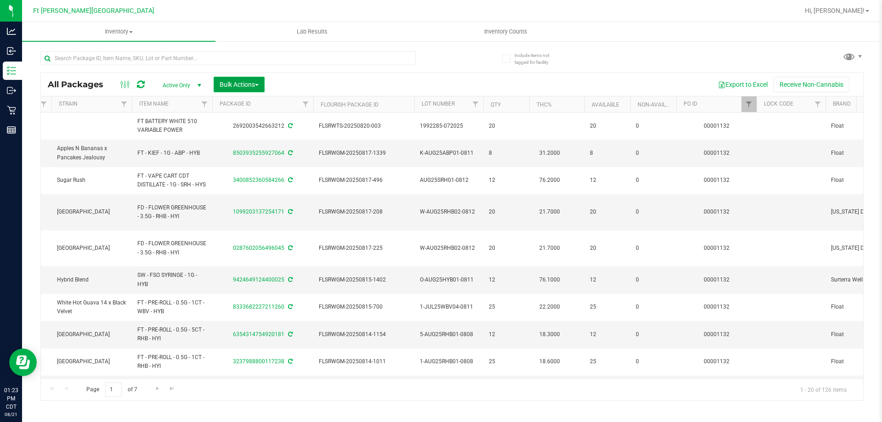
click at [243, 90] on button "Bulk Actions" at bounding box center [239, 85] width 51 height 16
click at [260, 174] on span "Lock/Unlock packages" at bounding box center [250, 172] width 63 height 7
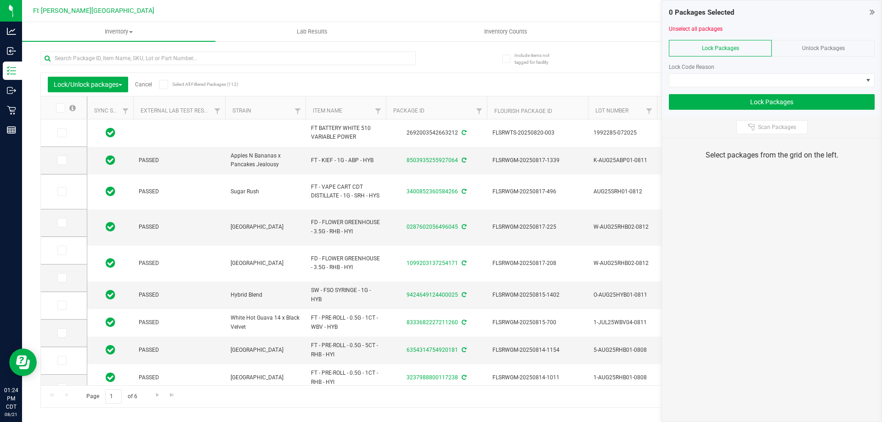
click at [62, 108] on icon at bounding box center [60, 108] width 6 height 0
click at [0, 0] on input "checkbox" at bounding box center [0, 0] width 0 height 0
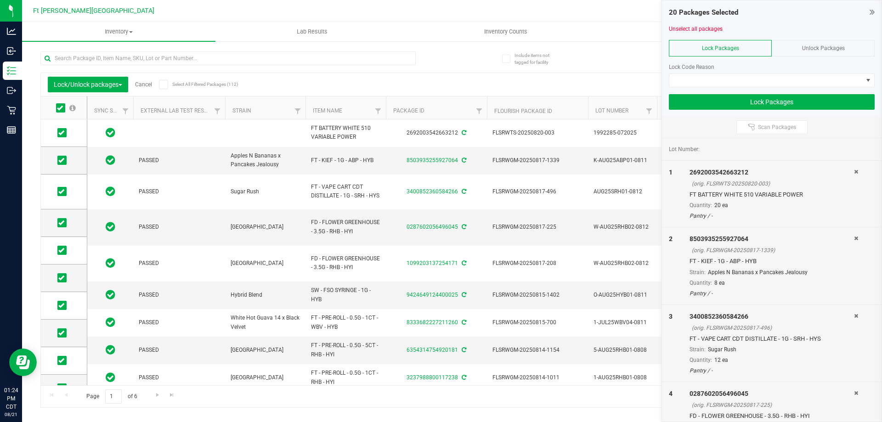
click at [795, 89] on div at bounding box center [772, 90] width 206 height 7
click at [795, 82] on span at bounding box center [765, 80] width 193 height 13
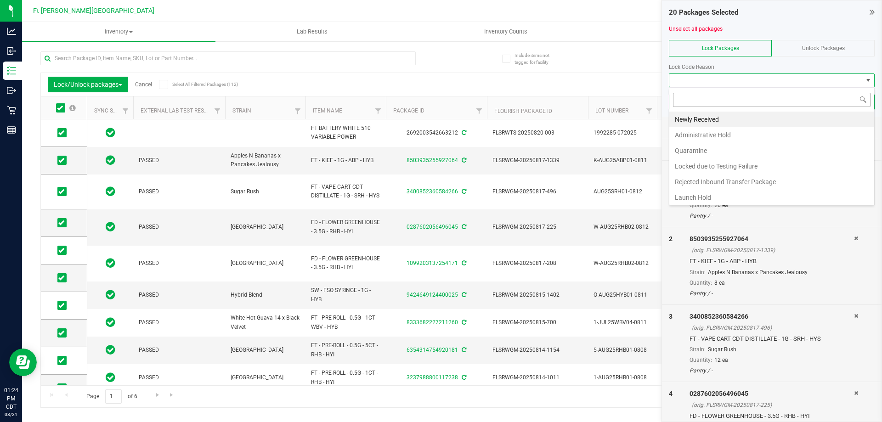
scroll to position [14, 206]
click at [733, 120] on li "Newly Received" at bounding box center [771, 120] width 205 height 16
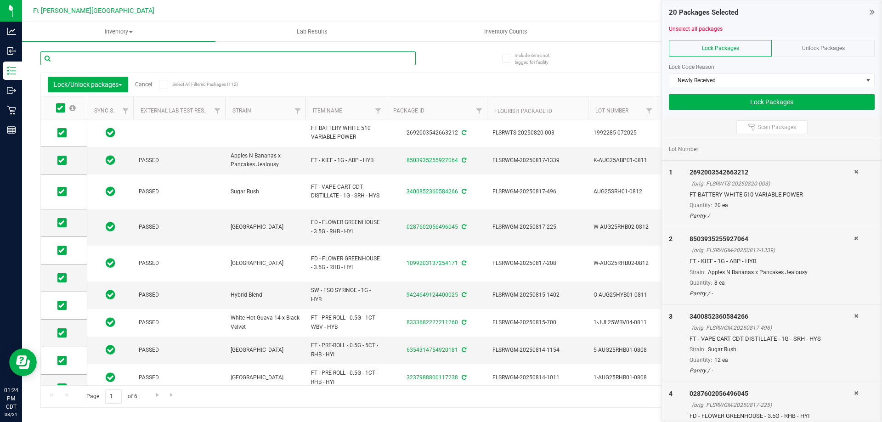
click at [230, 59] on input "text" at bounding box center [227, 58] width 375 height 14
type input "hash"
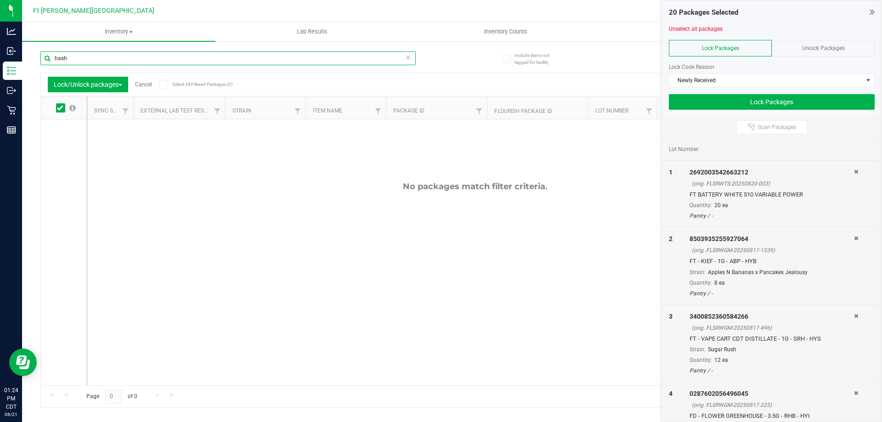
drag, startPoint x: 79, startPoint y: 61, endPoint x: 43, endPoint y: 47, distance: 38.8
click at [43, 47] on div "hash" at bounding box center [246, 57] width 412 height 29
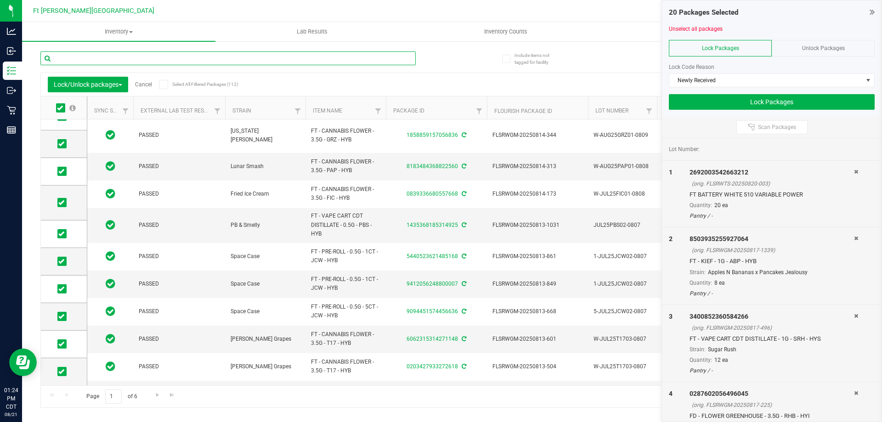
scroll to position [306, 0]
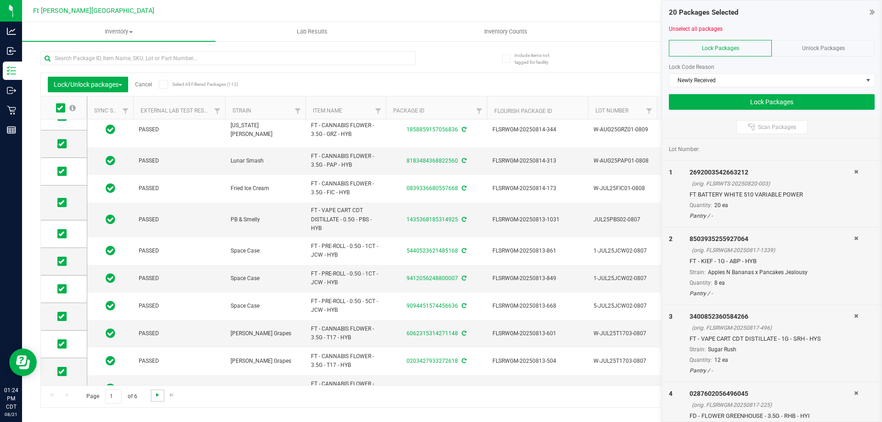
click at [158, 398] on span "Go to the next page" at bounding box center [157, 394] width 7 height 7
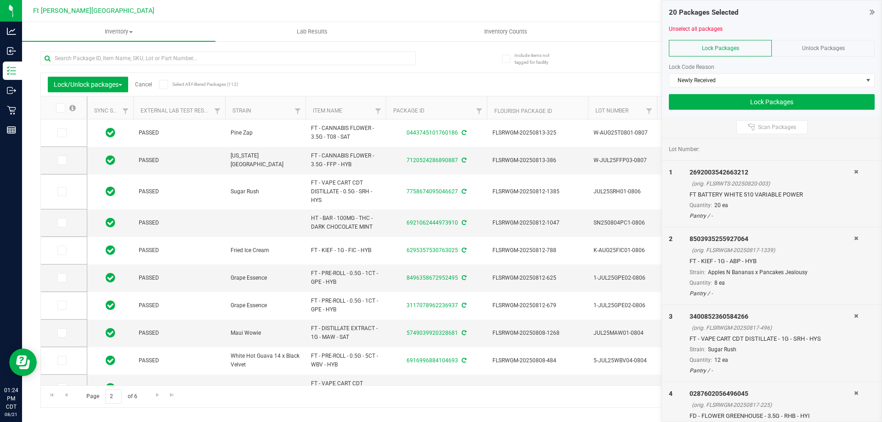
click at [61, 108] on icon at bounding box center [60, 108] width 6 height 0
click at [0, 0] on input "checkbox" at bounding box center [0, 0] width 0 height 0
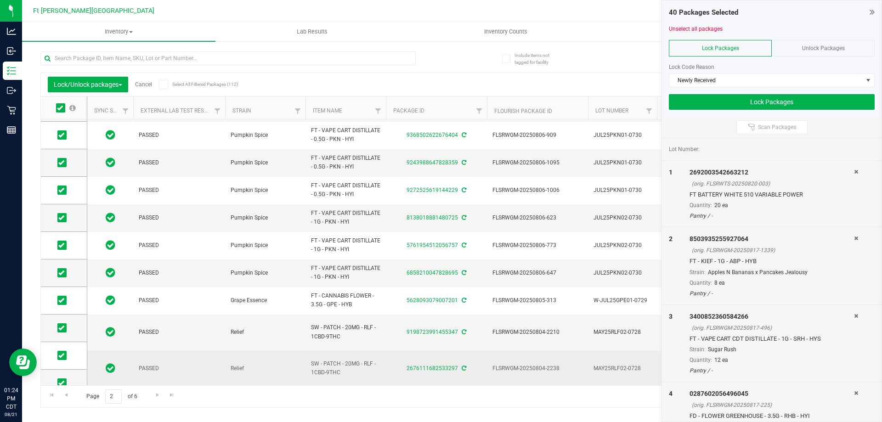
scroll to position [292, 0]
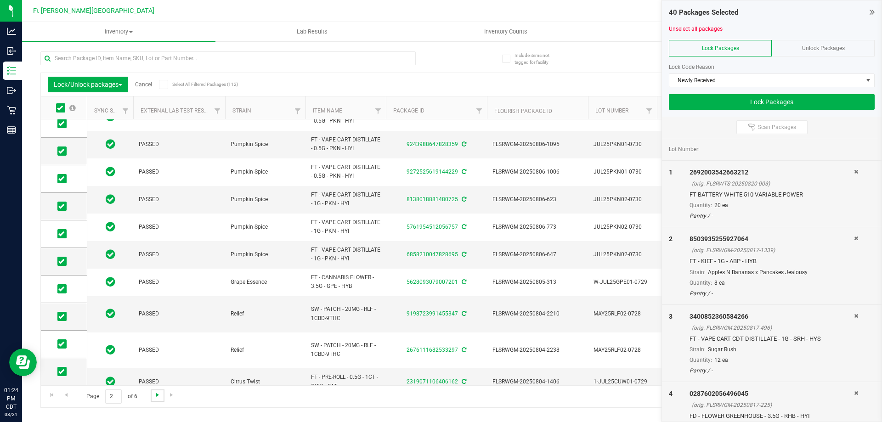
click at [159, 395] on span "Go to the next page" at bounding box center [157, 394] width 7 height 7
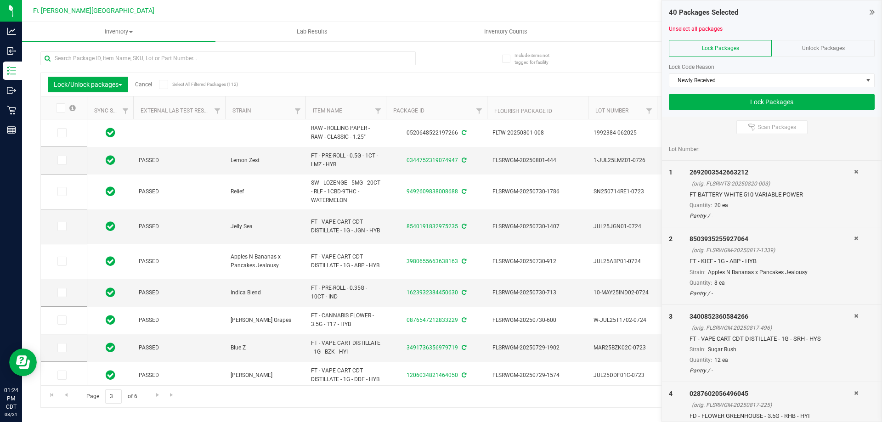
click at [63, 111] on span at bounding box center [60, 107] width 9 height 9
click at [0, 0] on input "checkbox" at bounding box center [0, 0] width 0 height 0
click at [325, 113] on link "Item Name" at bounding box center [327, 110] width 29 height 6
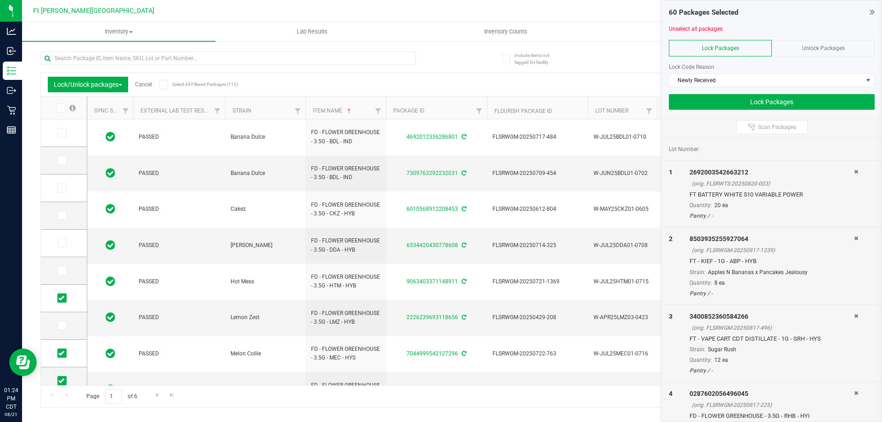
click at [58, 111] on span at bounding box center [60, 107] width 9 height 9
click at [0, 0] on input "checkbox" at bounding box center [0, 0] width 0 height 0
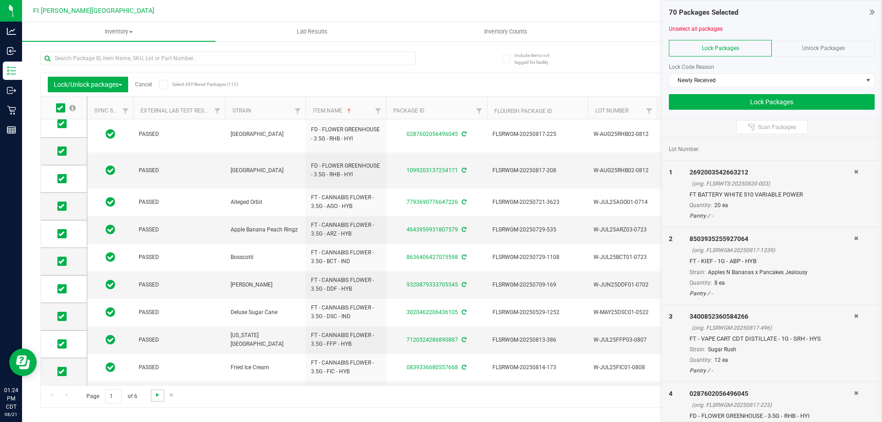
click at [155, 397] on span "Go to the next page" at bounding box center [157, 394] width 7 height 7
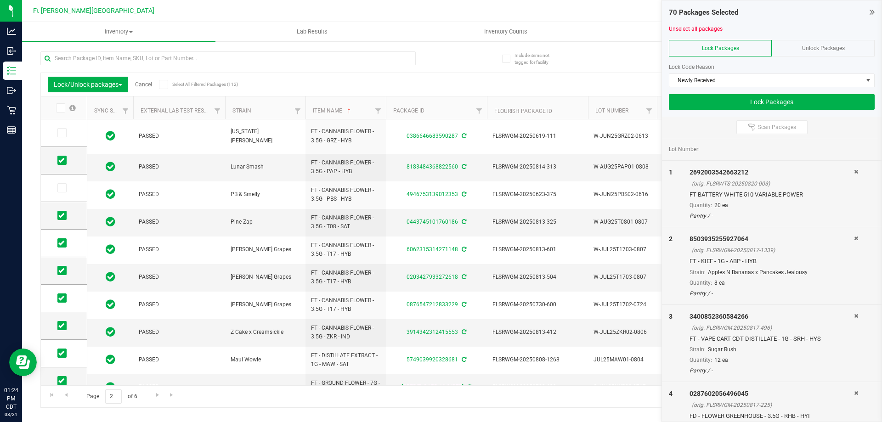
click at [61, 108] on icon at bounding box center [60, 108] width 6 height 0
click at [0, 0] on input "checkbox" at bounding box center [0, 0] width 0 height 0
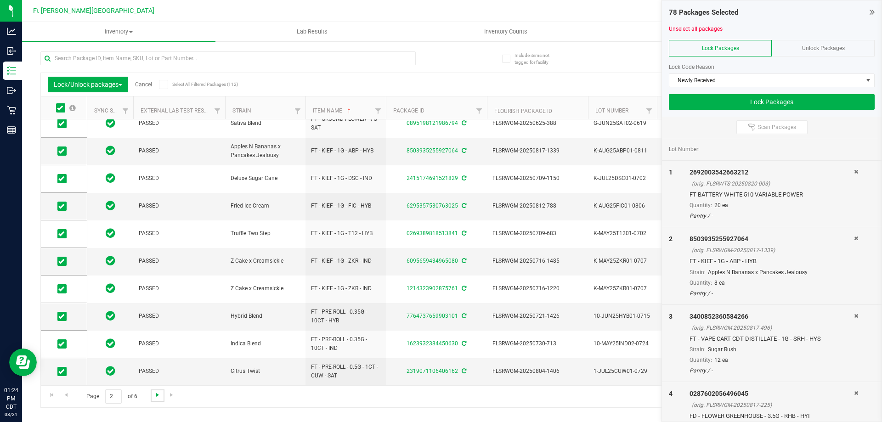
click at [157, 396] on span "Go to the next page" at bounding box center [157, 394] width 7 height 7
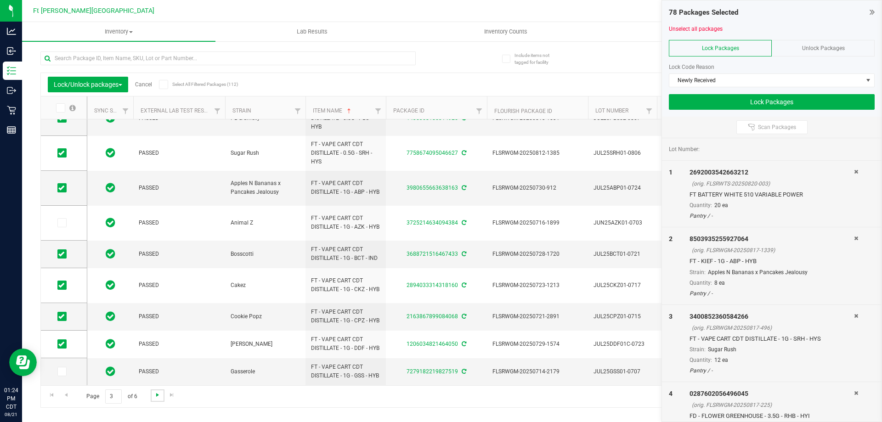
click at [155, 394] on span "Go to the next page" at bounding box center [157, 394] width 7 height 7
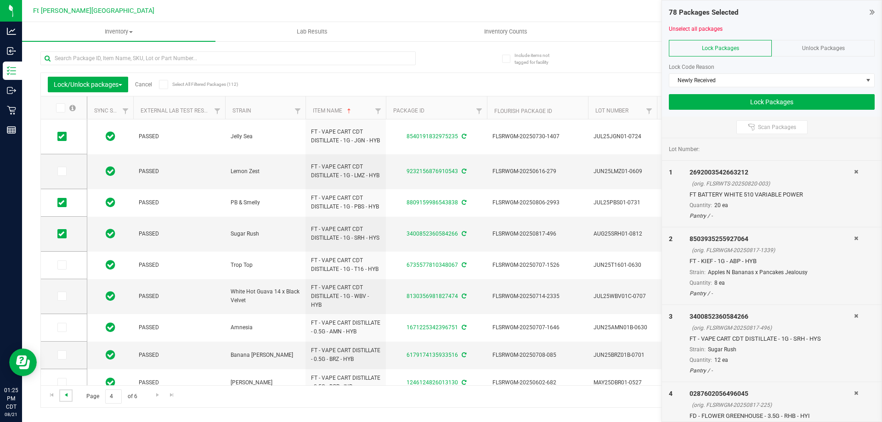
click at [68, 395] on span "Go to the previous page" at bounding box center [65, 394] width 7 height 7
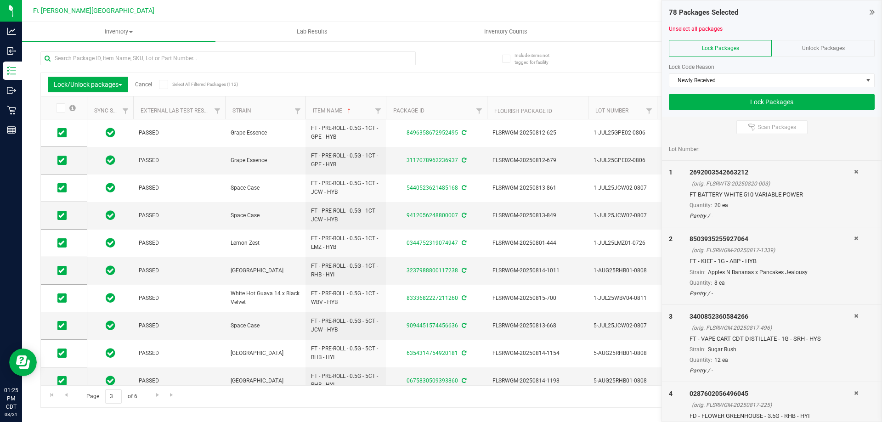
click at [59, 108] on icon at bounding box center [60, 108] width 6 height 0
click at [0, 0] on input "checkbox" at bounding box center [0, 0] width 0 height 0
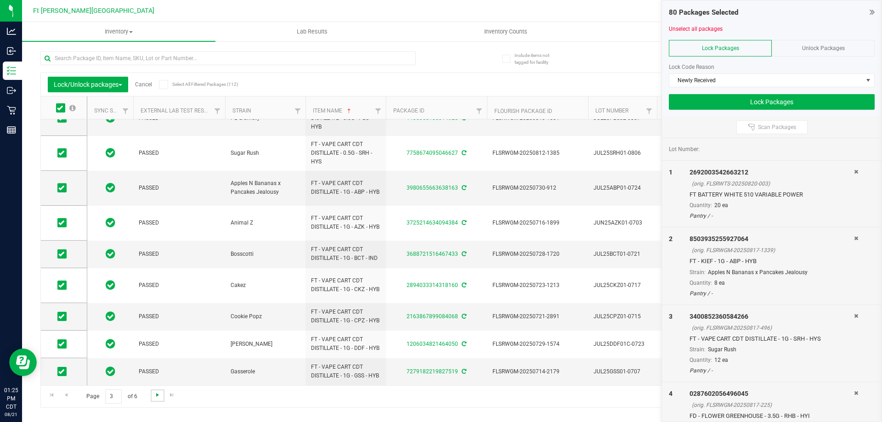
click at [155, 394] on span "Go to the next page" at bounding box center [157, 394] width 7 height 7
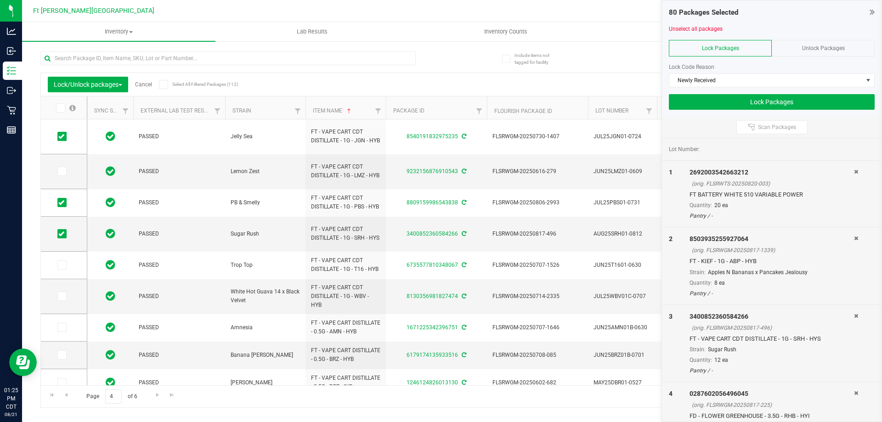
click at [62, 108] on icon at bounding box center [60, 108] width 6 height 0
click at [0, 0] on input "checkbox" at bounding box center [0, 0] width 0 height 0
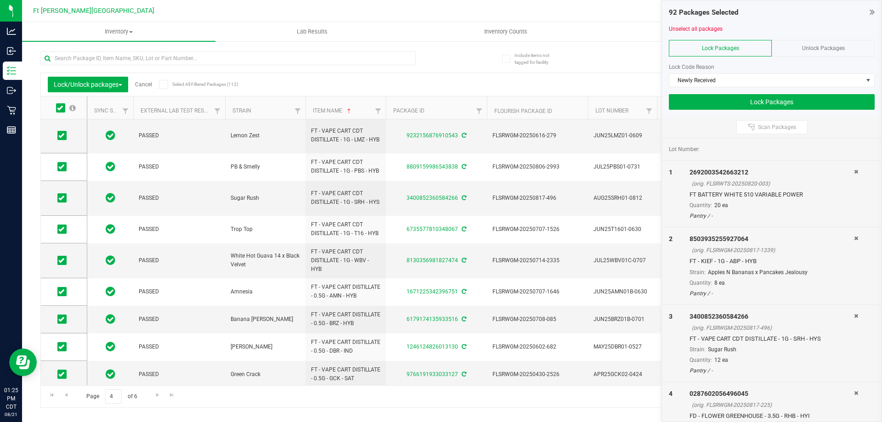
scroll to position [314, 0]
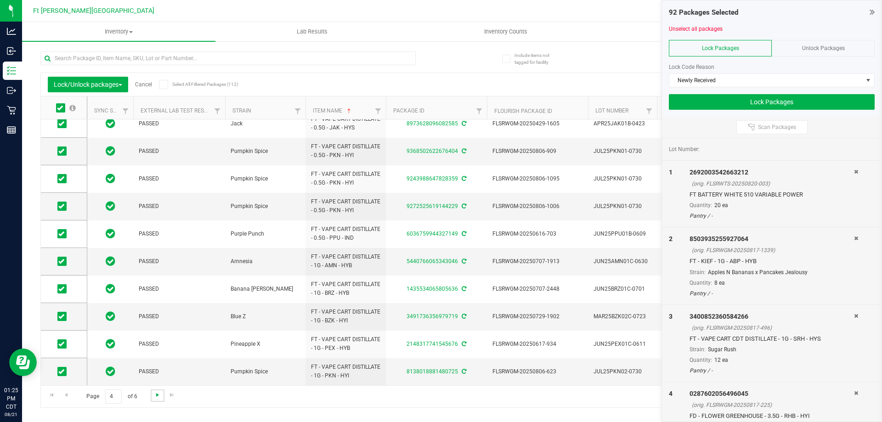
click at [154, 396] on span "Go to the next page" at bounding box center [157, 394] width 7 height 7
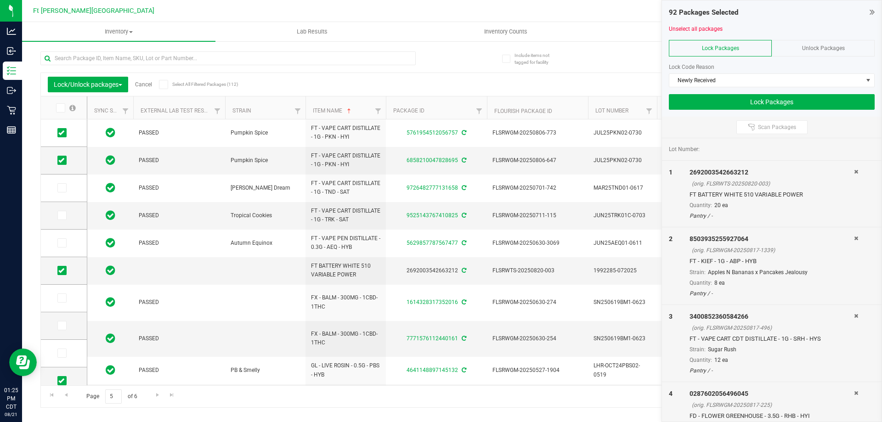
click at [60, 108] on icon at bounding box center [60, 108] width 6 height 0
click at [0, 0] on input "checkbox" at bounding box center [0, 0] width 0 height 0
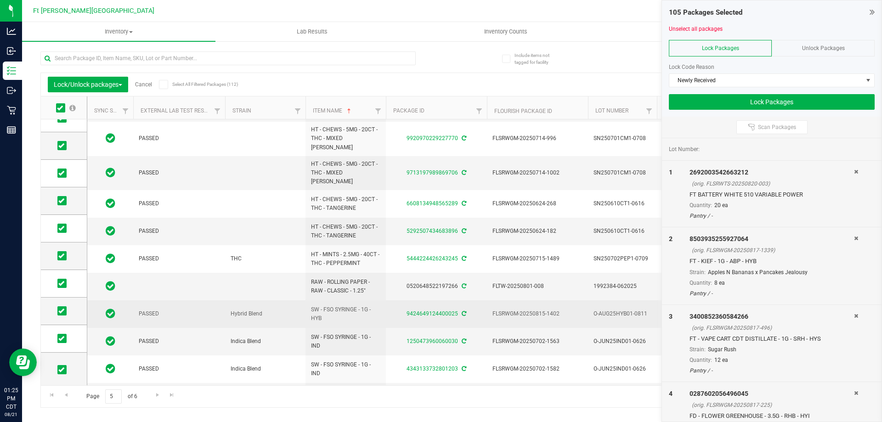
scroll to position [292, 0]
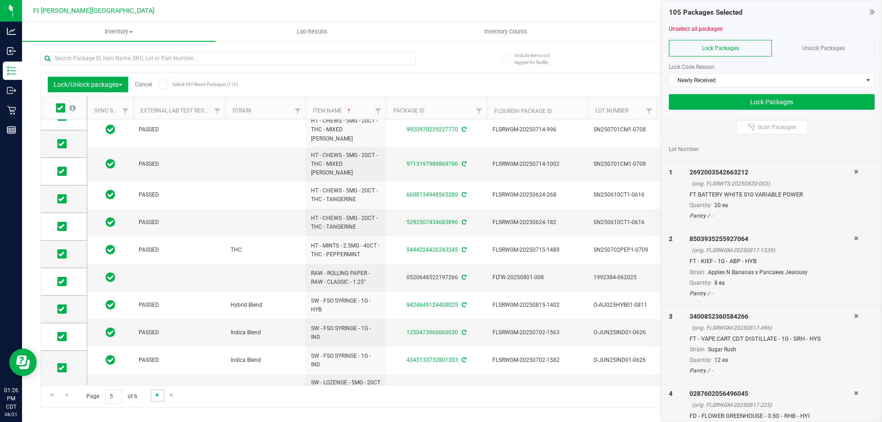
click at [158, 392] on span "Go to the next page" at bounding box center [157, 394] width 7 height 7
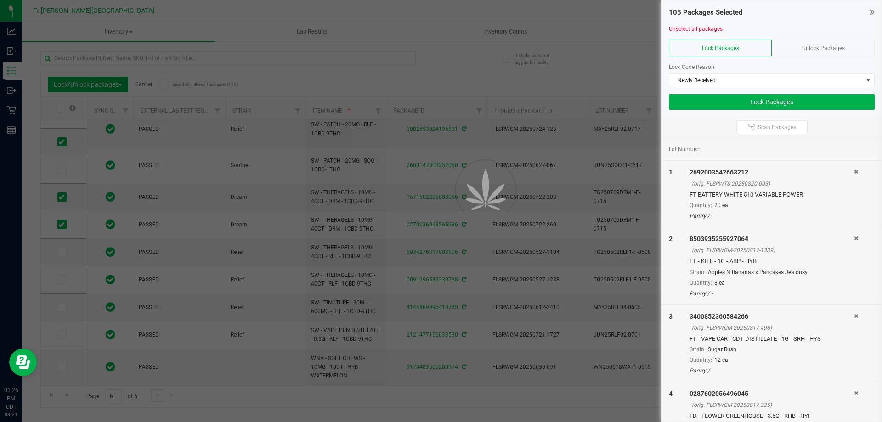
scroll to position [0, 0]
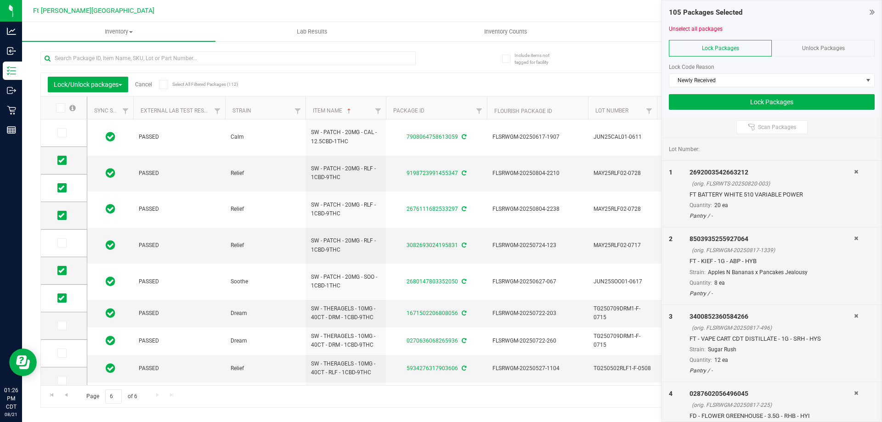
click at [59, 108] on icon at bounding box center [60, 108] width 6 height 0
click at [0, 0] on input "checkbox" at bounding box center [0, 0] width 0 height 0
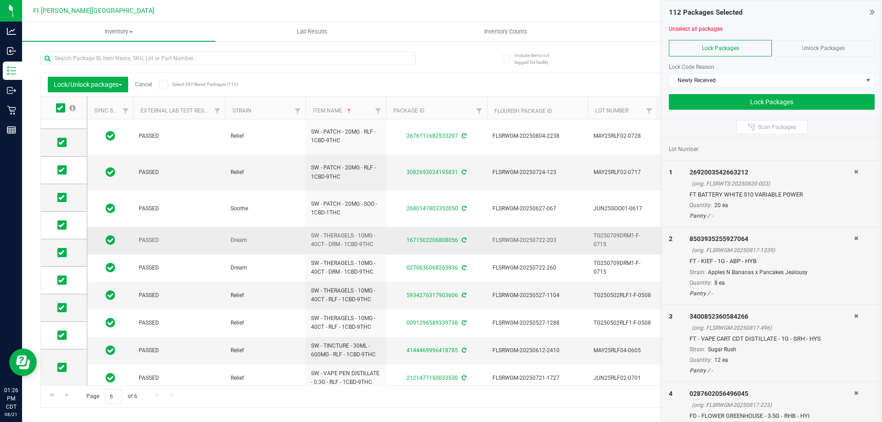
scroll to position [74, 0]
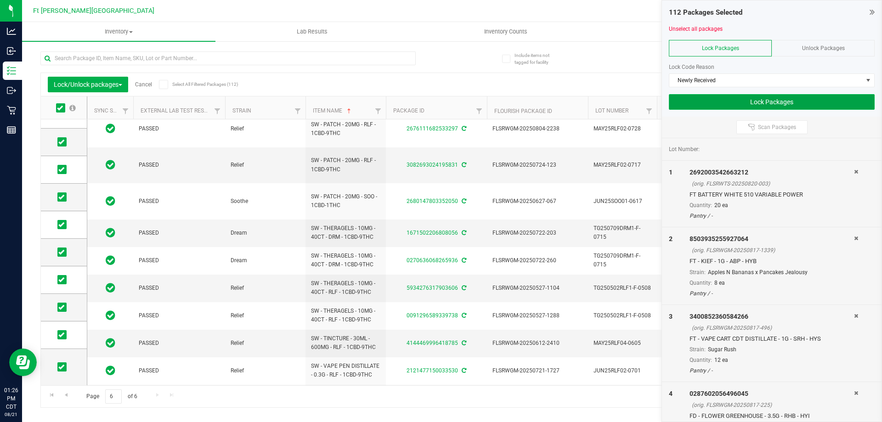
click at [721, 102] on button "Lock Packages" at bounding box center [772, 102] width 206 height 16
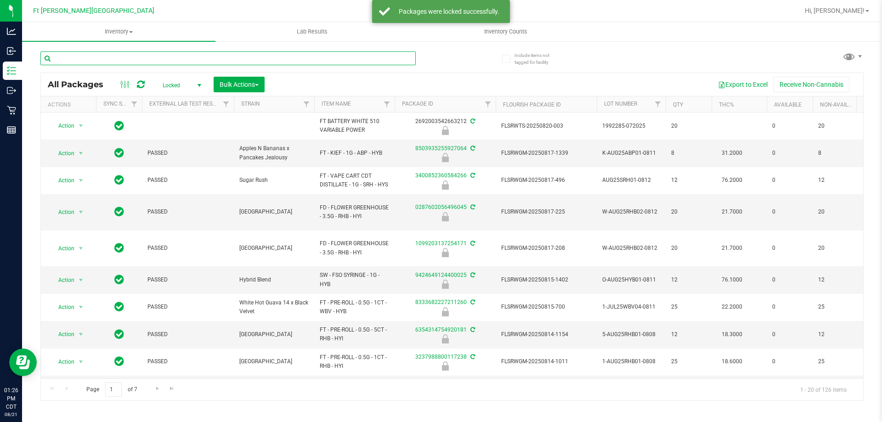
click at [182, 63] on input "text" at bounding box center [227, 58] width 375 height 14
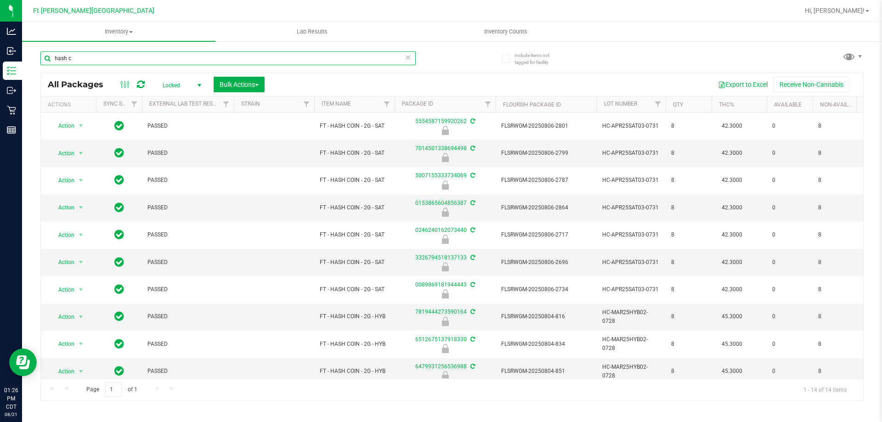
type input "hash c"
click at [409, 58] on icon at bounding box center [408, 56] width 6 height 11
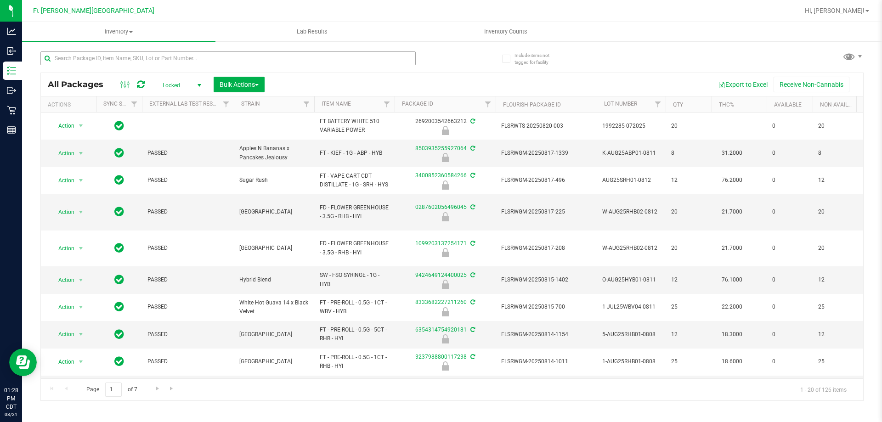
drag, startPoint x: 206, startPoint y: 68, endPoint x: 215, endPoint y: 56, distance: 15.2
click at [208, 63] on div at bounding box center [227, 61] width 375 height 21
click at [215, 56] on input "text" at bounding box center [227, 58] width 375 height 14
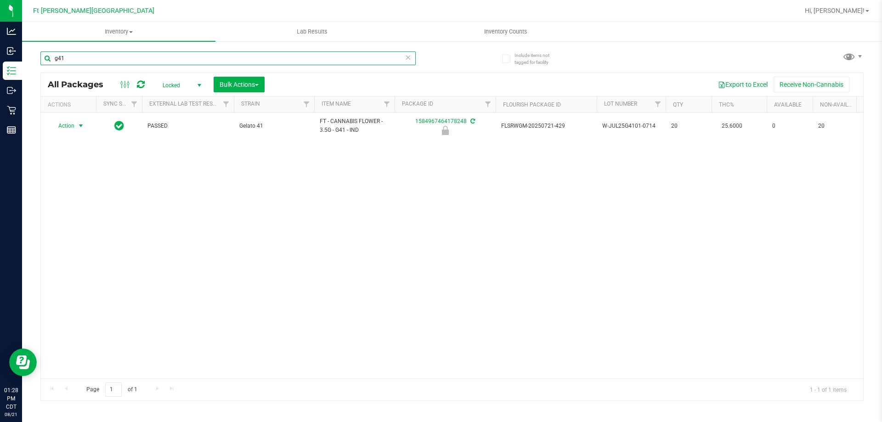
type input "g41"
click at [64, 124] on span "Action" at bounding box center [62, 125] width 25 height 13
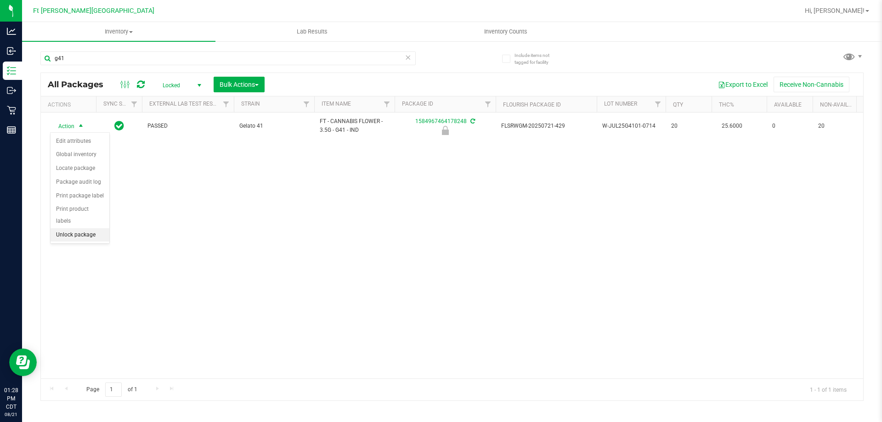
click at [83, 228] on li "Unlock package" at bounding box center [80, 235] width 59 height 14
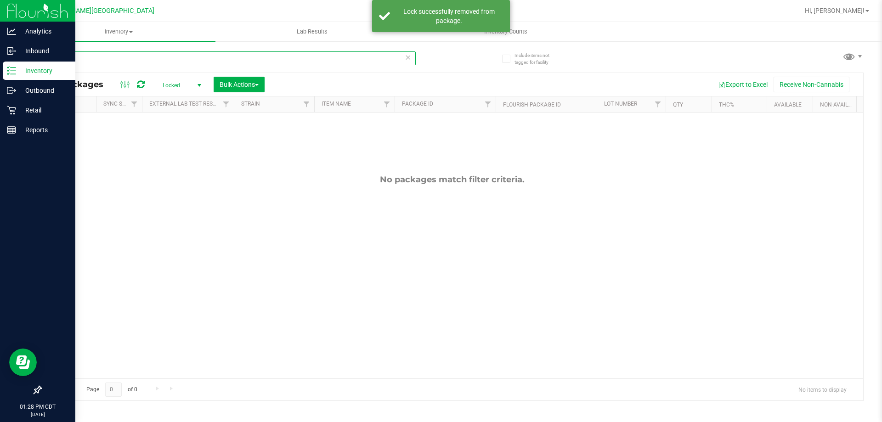
drag, startPoint x: 73, startPoint y: 57, endPoint x: 0, endPoint y: 10, distance: 86.4
click at [0, 10] on div "Analytics Inbound Inventory Outbound Retail Reports 01:28 PM CDT [DATE] 08/21 F…" at bounding box center [441, 211] width 882 height 422
click at [38, 54] on p "Inbound" at bounding box center [43, 50] width 55 height 11
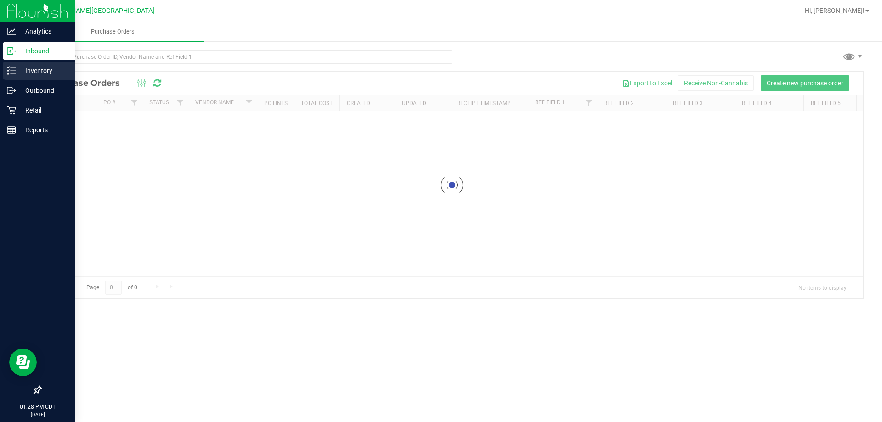
click at [39, 67] on p "Inventory" at bounding box center [43, 70] width 55 height 11
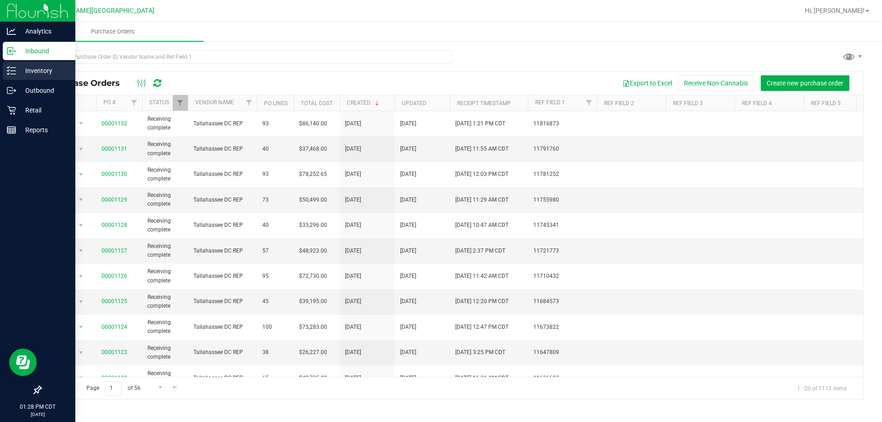
click at [45, 71] on p "Inventory" at bounding box center [43, 70] width 55 height 11
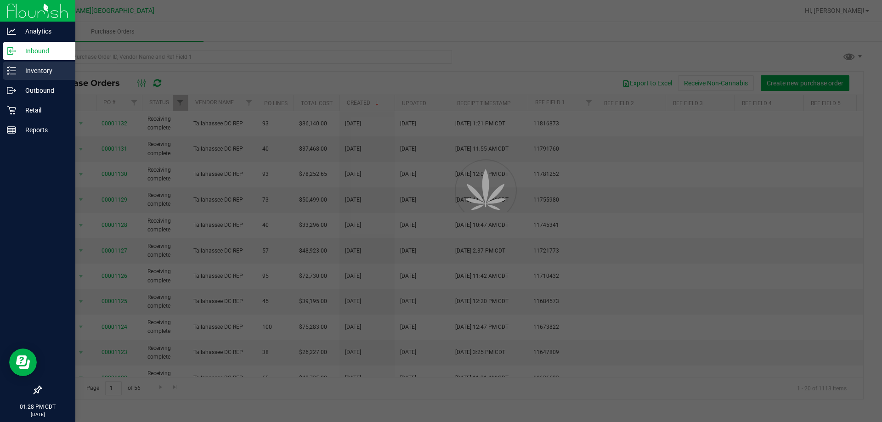
drag, startPoint x: 45, startPoint y: 71, endPoint x: 65, endPoint y: 65, distance: 20.6
click at [46, 71] on p "Inventory" at bounding box center [43, 70] width 55 height 11
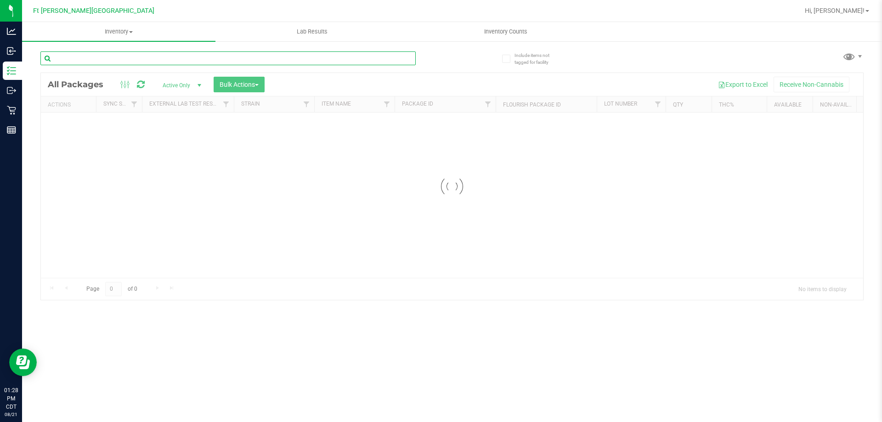
click at [212, 57] on input "text" at bounding box center [227, 58] width 375 height 14
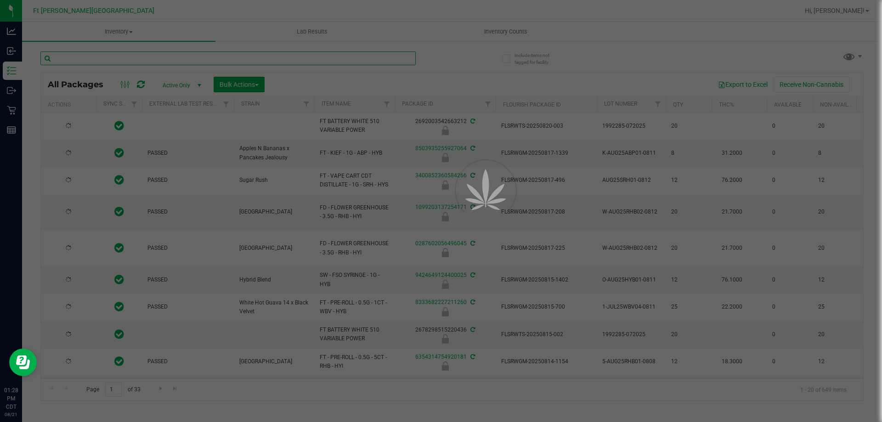
paste input "g41"
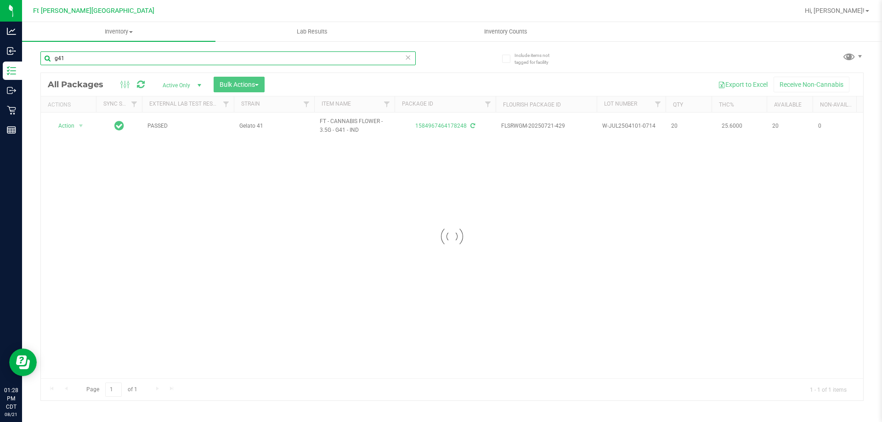
type input "g41"
click at [73, 122] on div at bounding box center [452, 237] width 822 height 328
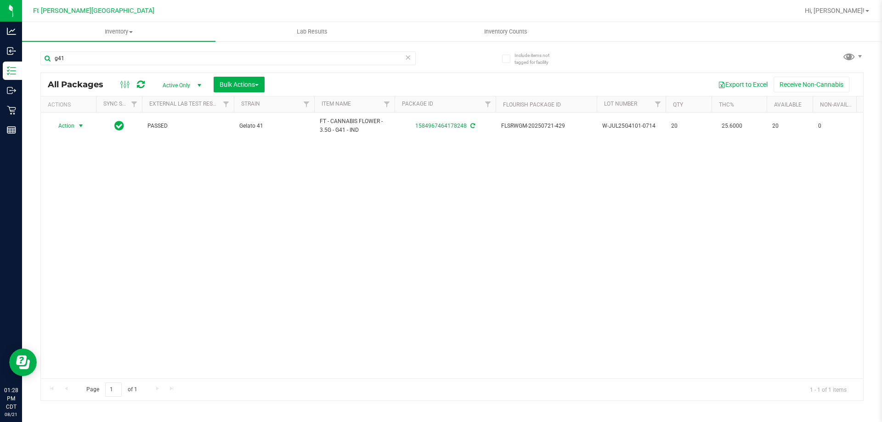
click at [74, 128] on span "Action" at bounding box center [62, 125] width 25 height 13
click at [83, 206] on li "Lock package" at bounding box center [86, 210] width 71 height 14
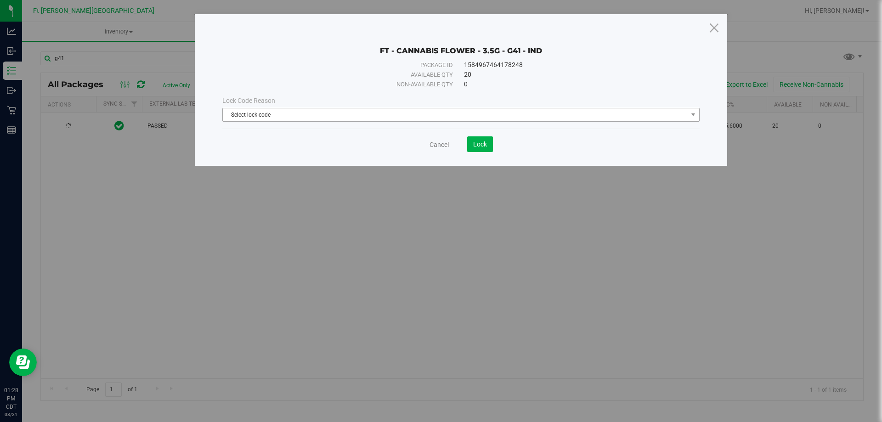
drag, startPoint x: 431, startPoint y: 123, endPoint x: 425, endPoint y: 112, distance: 12.1
click at [429, 121] on div "Lock Code Reason Select lock code Select lock code Newly Received Administrativ…" at bounding box center [460, 109] width 491 height 40
drag, startPoint x: 425, startPoint y: 112, endPoint x: 401, endPoint y: 118, distance: 25.0
click at [424, 113] on span "Select lock code" at bounding box center [455, 114] width 465 height 13
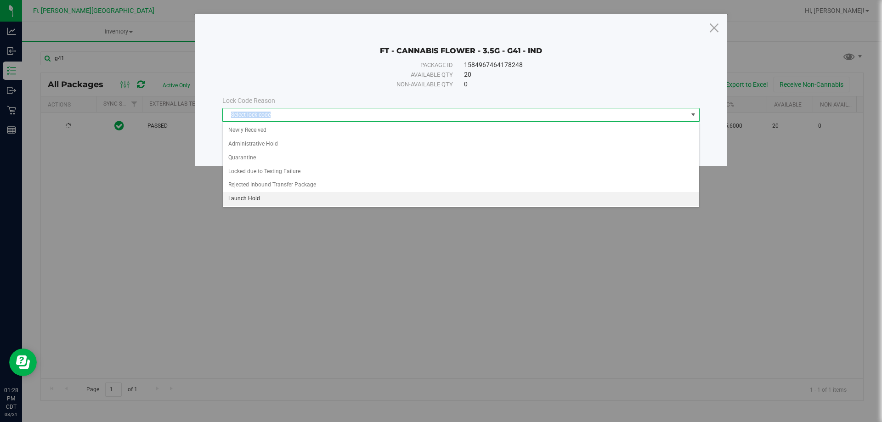
click at [277, 196] on li "Launch Hold" at bounding box center [461, 199] width 476 height 14
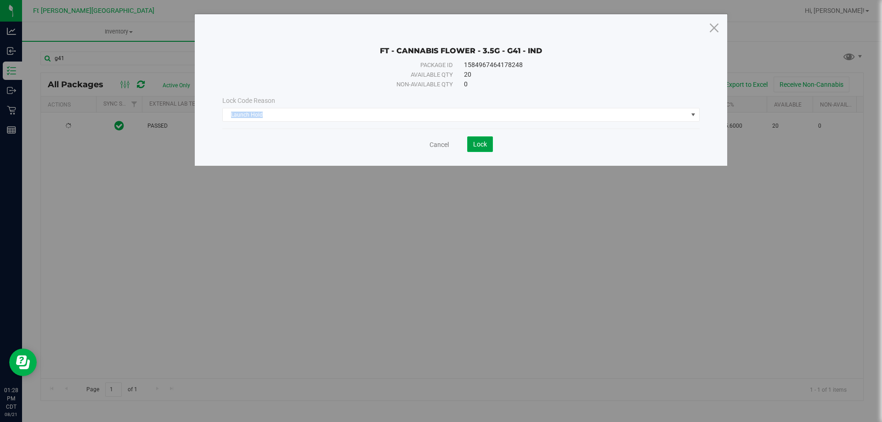
drag, startPoint x: 482, startPoint y: 144, endPoint x: 475, endPoint y: 148, distance: 8.7
click at [481, 145] on span "Lock" at bounding box center [480, 144] width 14 height 7
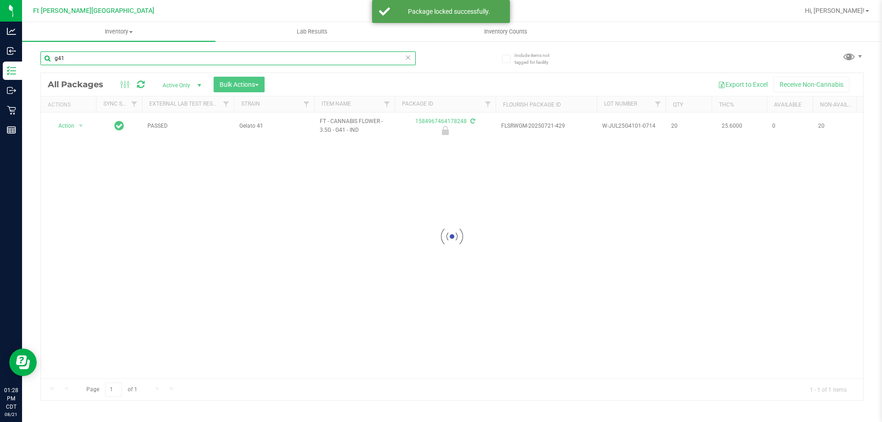
click at [263, 60] on input "g41" at bounding box center [227, 58] width 375 height 14
click at [264, 59] on input "g41" at bounding box center [227, 58] width 375 height 14
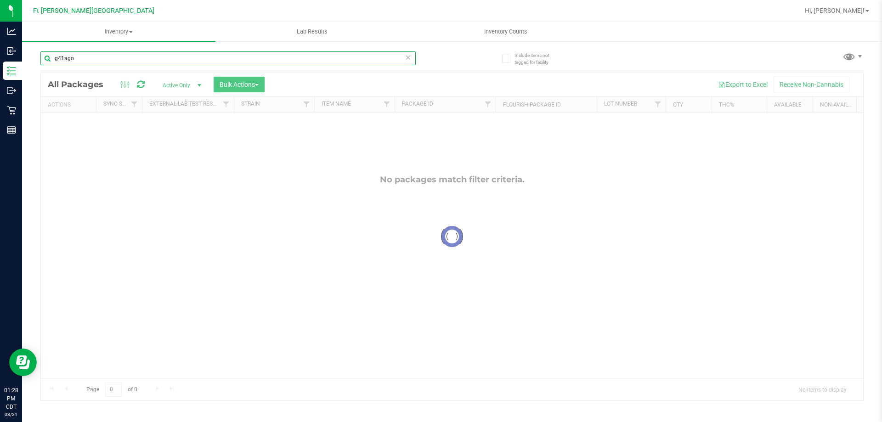
drag, startPoint x: 64, startPoint y: 58, endPoint x: 43, endPoint y: 54, distance: 21.6
click at [43, 54] on input "g41ago" at bounding box center [227, 58] width 375 height 14
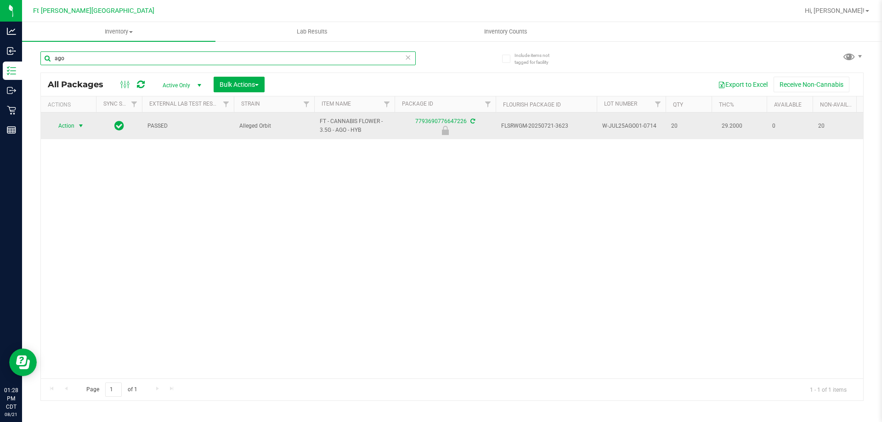
type input "ago"
click at [67, 122] on span "Action" at bounding box center [62, 125] width 25 height 13
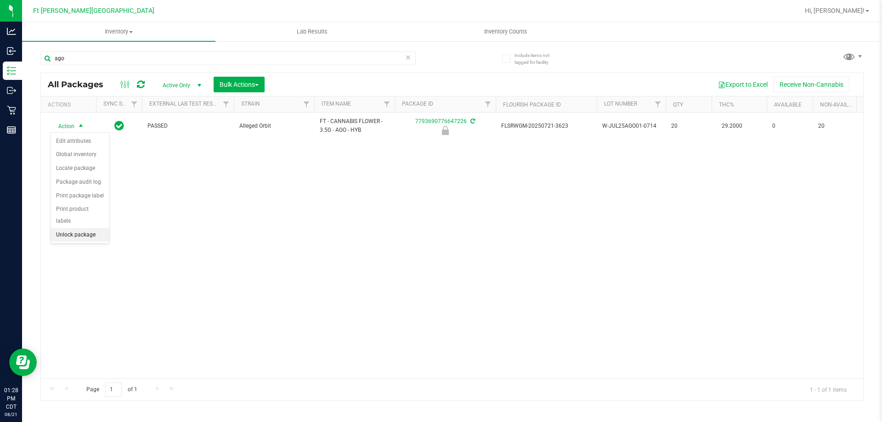
click at [88, 228] on li "Unlock package" at bounding box center [80, 235] width 59 height 14
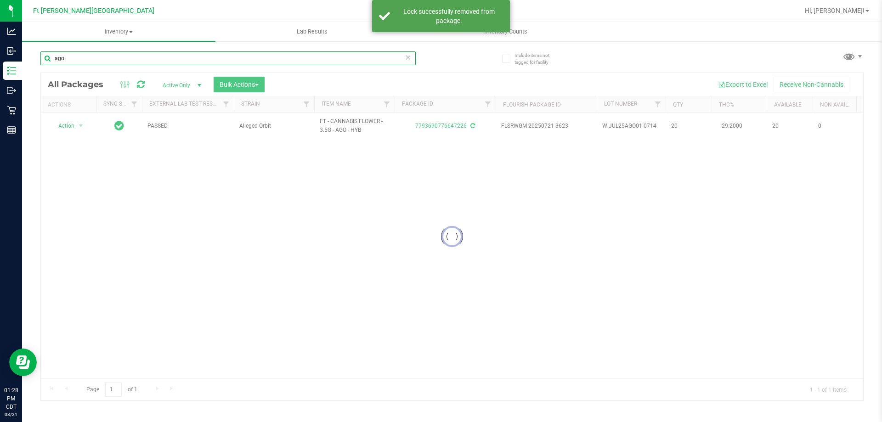
drag, startPoint x: 77, startPoint y: 57, endPoint x: 43, endPoint y: 51, distance: 34.5
click at [42, 51] on input "ago" at bounding box center [227, 58] width 375 height 14
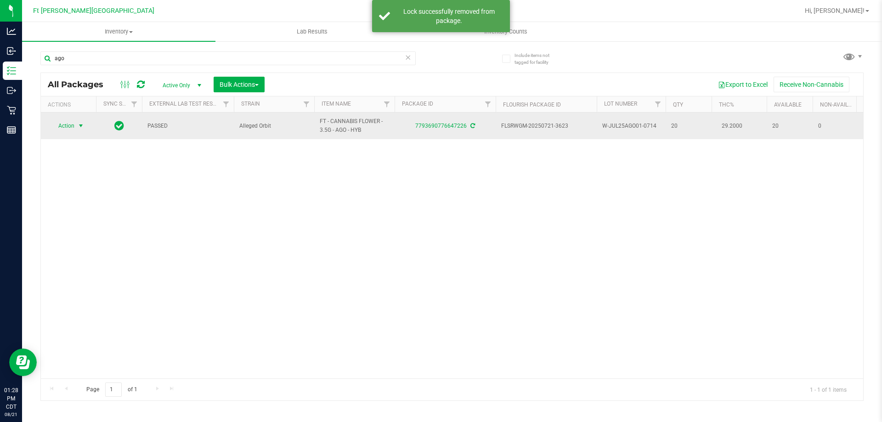
click at [74, 123] on span "Action" at bounding box center [62, 125] width 25 height 13
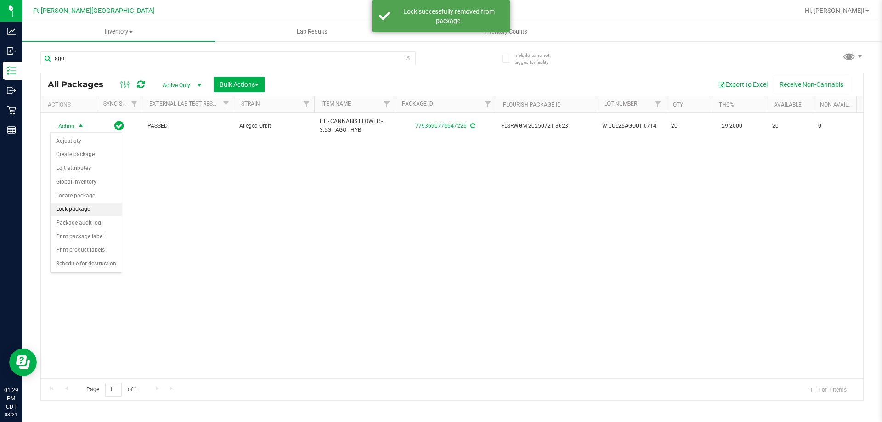
click at [74, 208] on li "Lock package" at bounding box center [86, 210] width 71 height 14
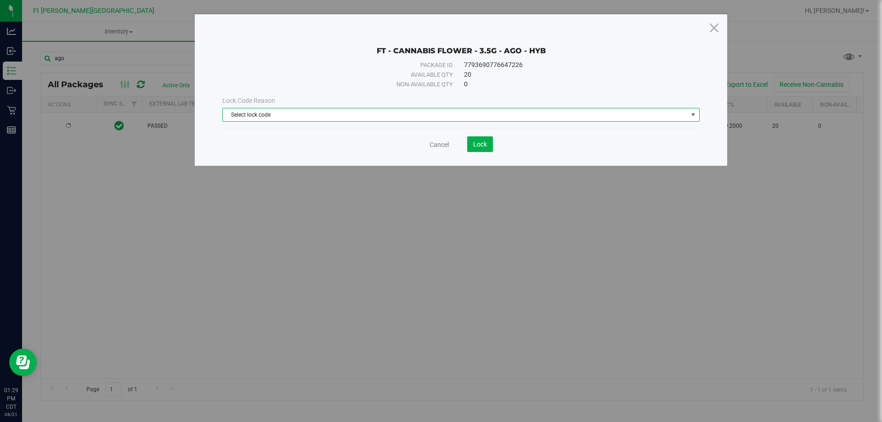
drag, startPoint x: 285, startPoint y: 113, endPoint x: 276, endPoint y: 141, distance: 29.1
click at [285, 114] on span "Select lock code" at bounding box center [455, 114] width 465 height 13
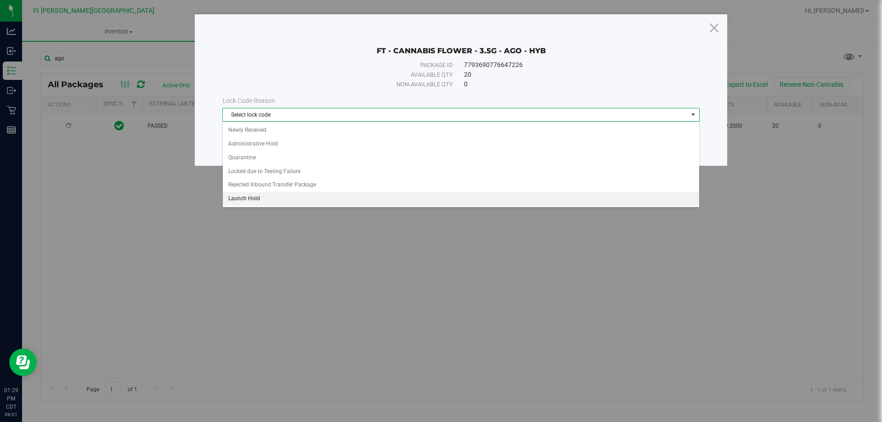
click at [259, 197] on li "Launch Hold" at bounding box center [461, 199] width 476 height 14
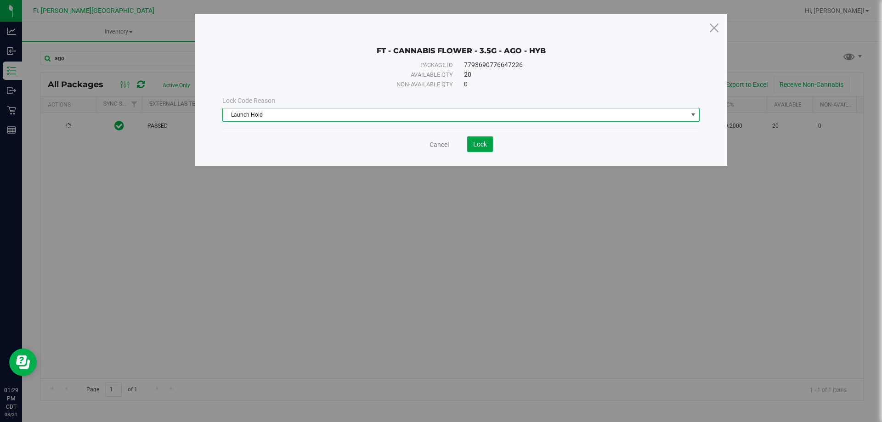
click at [479, 143] on span "Lock" at bounding box center [480, 144] width 14 height 7
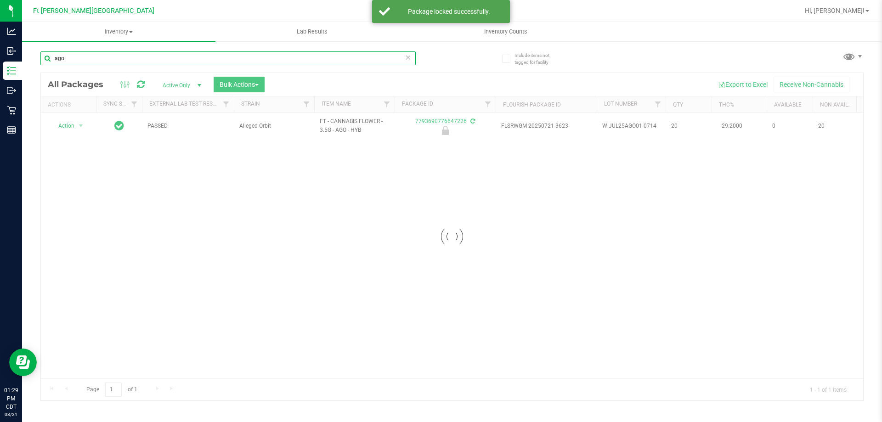
click at [272, 59] on input "ago" at bounding box center [227, 58] width 375 height 14
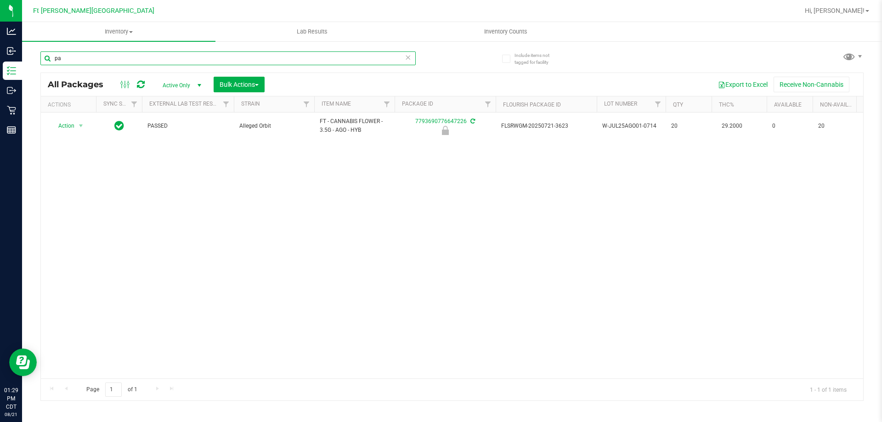
type input "pap"
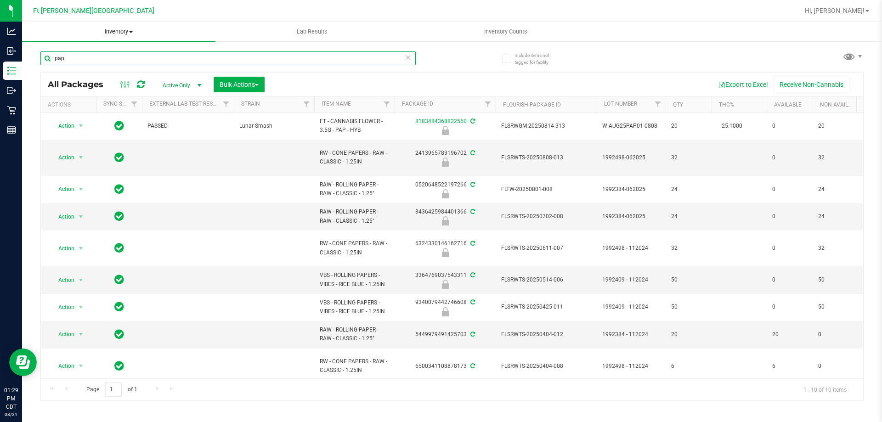
drag, startPoint x: 157, startPoint y: 51, endPoint x: 37, endPoint y: 23, distance: 122.9
click at [37, 23] on inventory "Inventory All packages All inventory Waste log Create inventory Lab Results Inv…" at bounding box center [452, 171] width 860 height 299
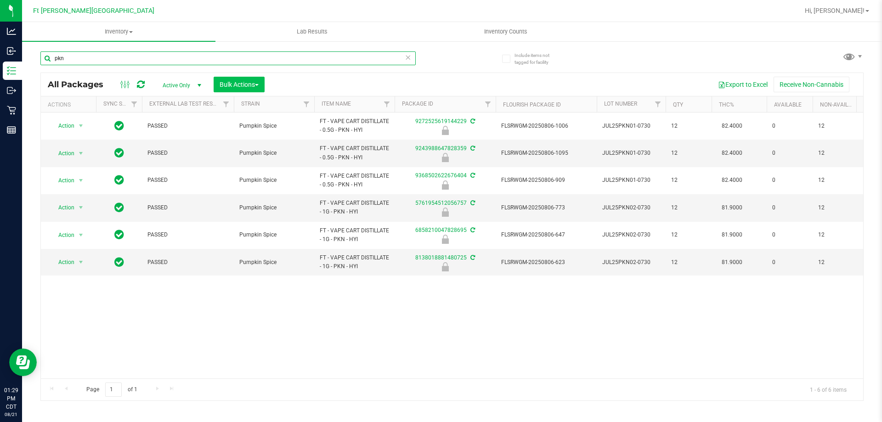
type input "pkn"
click at [250, 81] on span "Bulk Actions" at bounding box center [239, 84] width 39 height 7
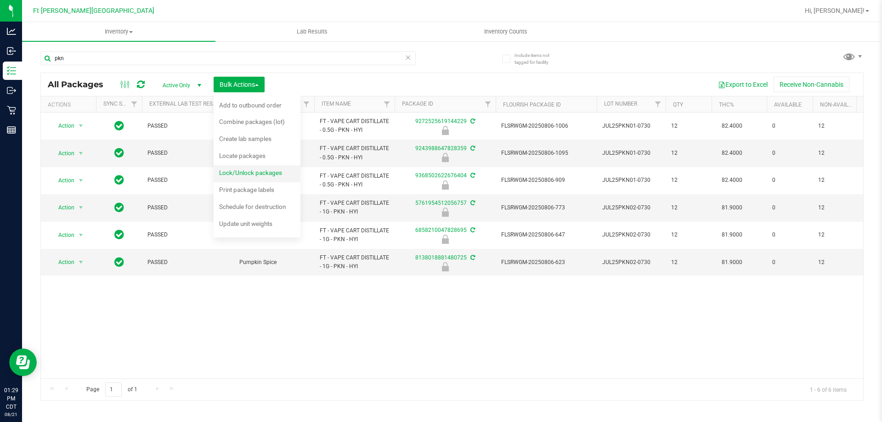
click at [248, 175] on span "Lock/Unlock packages" at bounding box center [250, 172] width 63 height 7
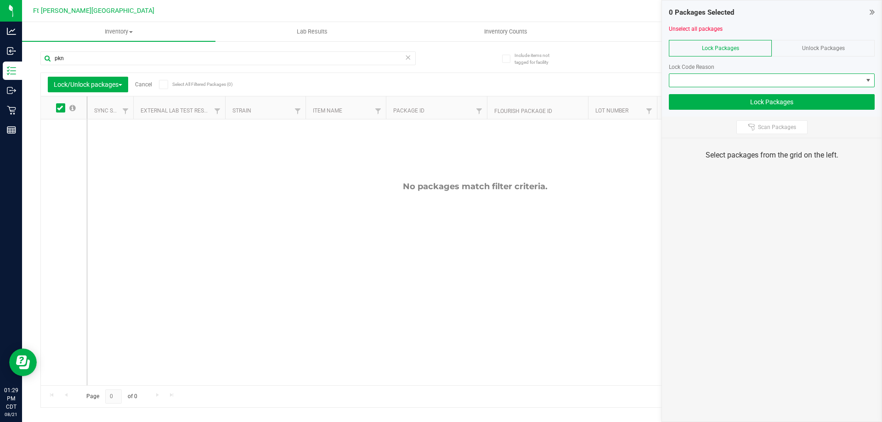
click at [822, 83] on span at bounding box center [765, 80] width 193 height 13
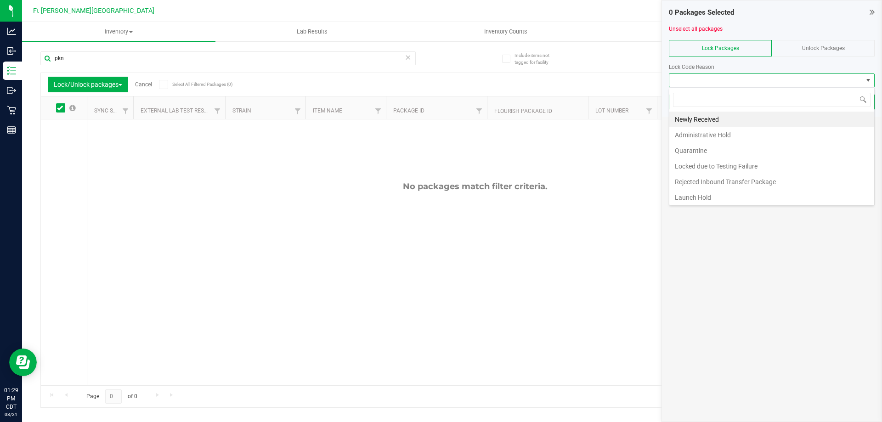
scroll to position [14, 206]
click at [115, 97] on th "Sync Status" at bounding box center [110, 107] width 46 height 23
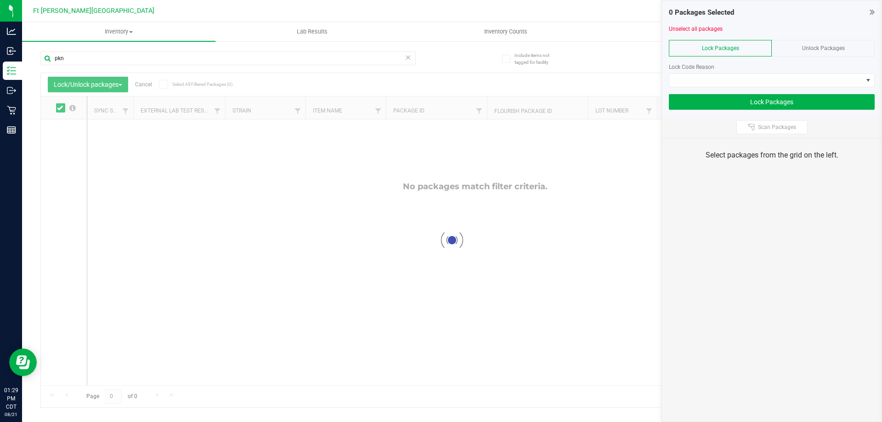
click at [119, 87] on div at bounding box center [452, 240] width 822 height 334
click at [119, 86] on span "Lock/Unlock packages" at bounding box center [88, 84] width 68 height 7
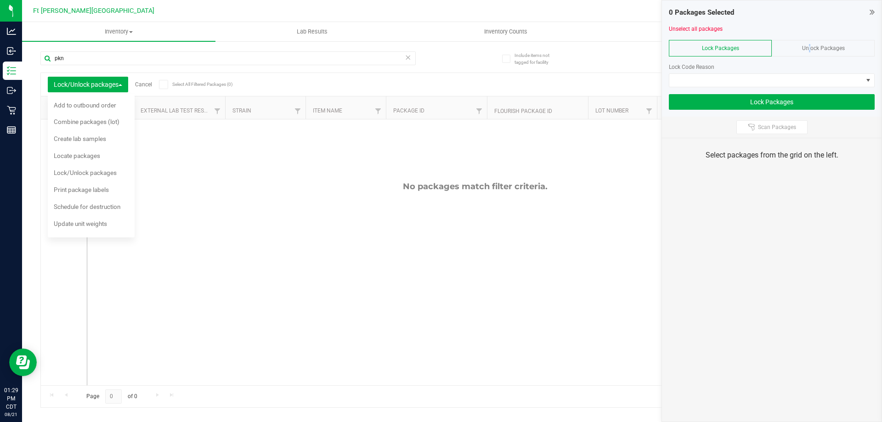
click at [808, 51] on div "Unlock Packages" at bounding box center [823, 48] width 103 height 17
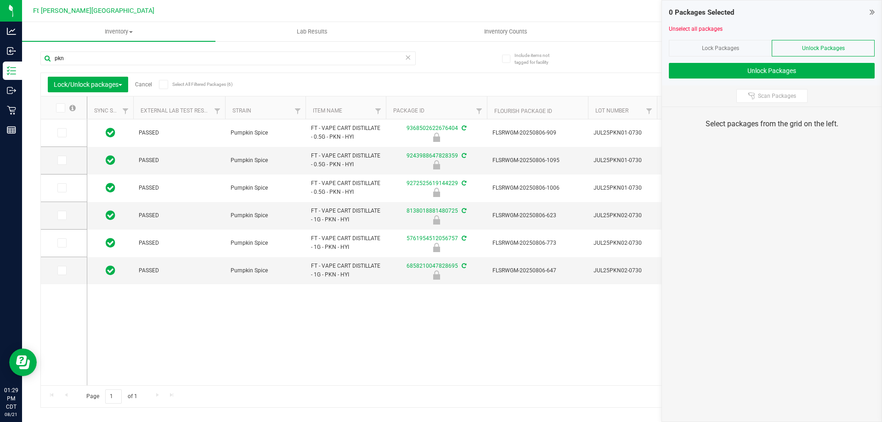
drag, startPoint x: 61, startPoint y: 108, endPoint x: 66, endPoint y: 105, distance: 5.6
click at [63, 107] on span at bounding box center [60, 107] width 9 height 9
drag, startPoint x: 62, startPoint y: 107, endPoint x: 65, endPoint y: 102, distance: 6.6
click at [62, 108] on icon at bounding box center [60, 108] width 6 height 0
click at [0, 0] on input "checkbox" at bounding box center [0, 0] width 0 height 0
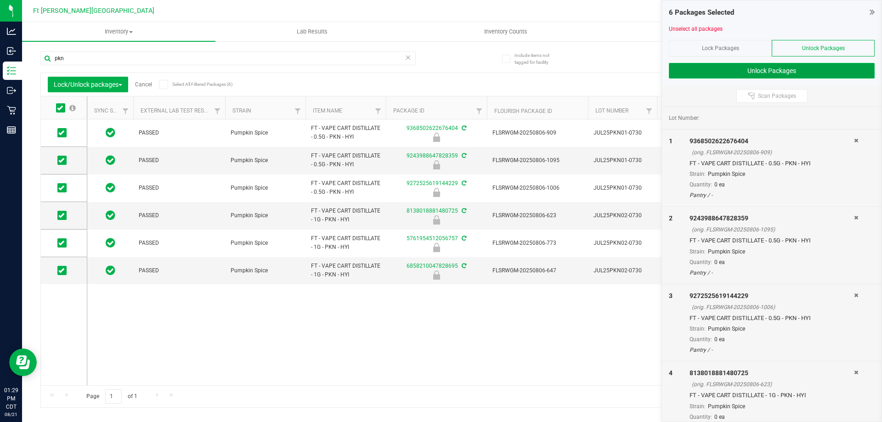
click at [713, 68] on button "Unlock Packages" at bounding box center [772, 71] width 206 height 16
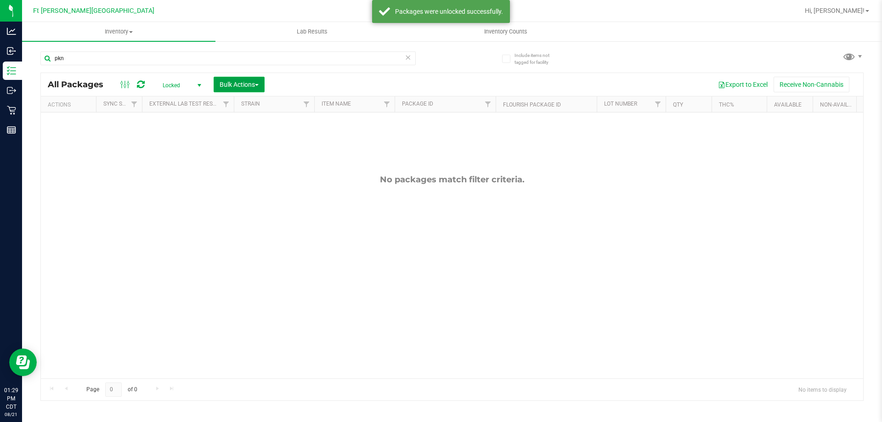
click at [245, 81] on span "Bulk Actions" at bounding box center [239, 84] width 39 height 7
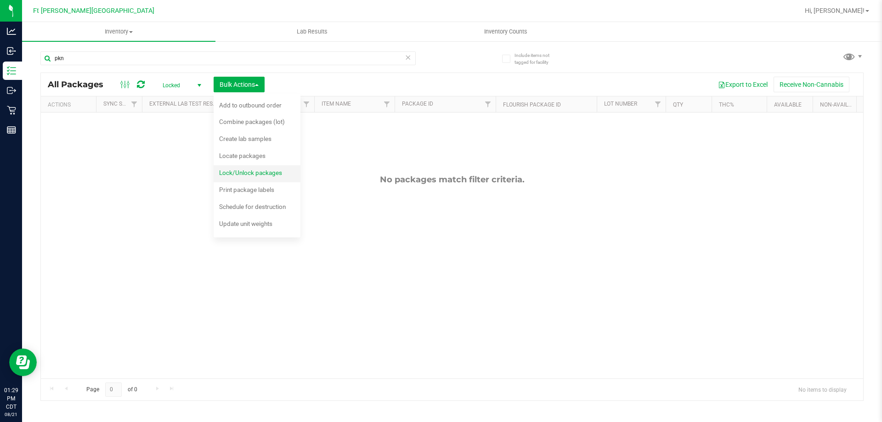
click at [273, 178] on div "Lock/Unlock packages" at bounding box center [256, 174] width 75 height 15
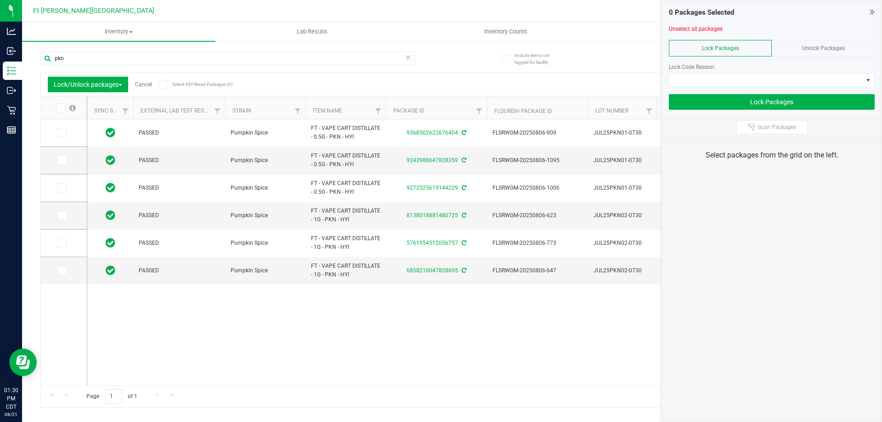
click at [61, 108] on icon at bounding box center [60, 108] width 6 height 0
click at [0, 0] on input "checkbox" at bounding box center [0, 0] width 0 height 0
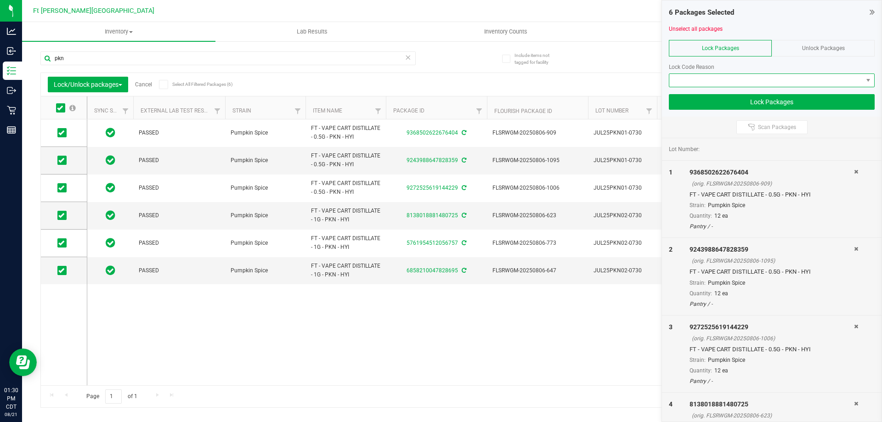
click at [807, 83] on span at bounding box center [765, 80] width 193 height 13
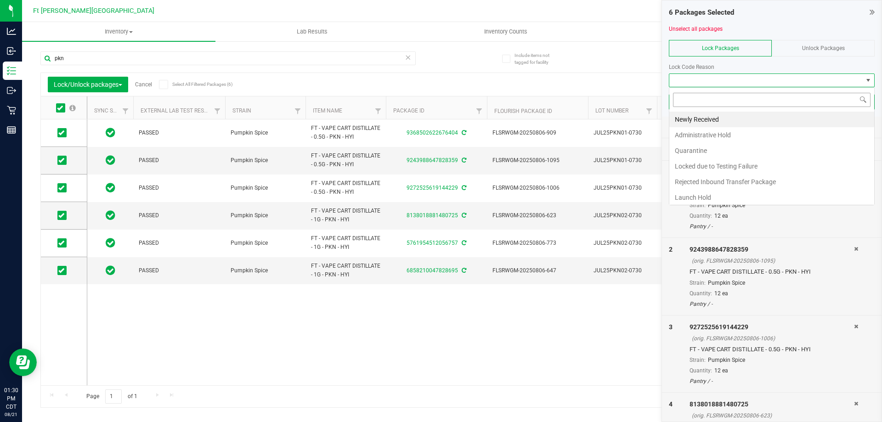
scroll to position [14, 206]
drag, startPoint x: 707, startPoint y: 196, endPoint x: 736, endPoint y: 171, distance: 38.1
click at [708, 196] on li "Launch Hold" at bounding box center [771, 198] width 205 height 16
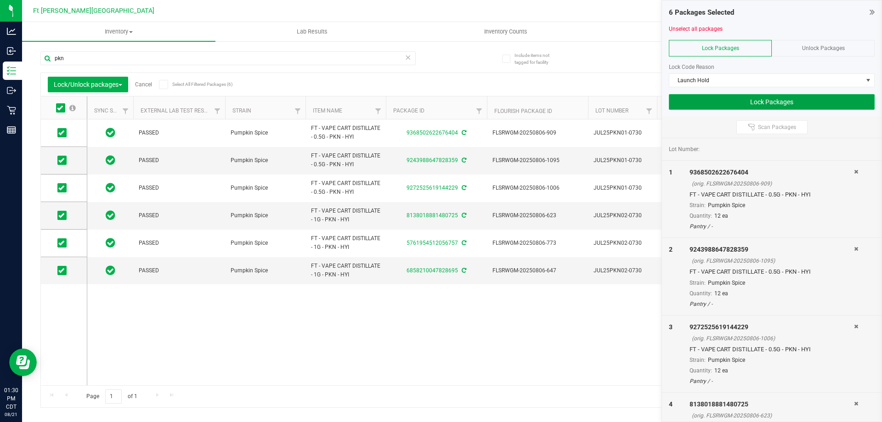
click at [812, 100] on button "Lock Packages" at bounding box center [772, 102] width 206 height 16
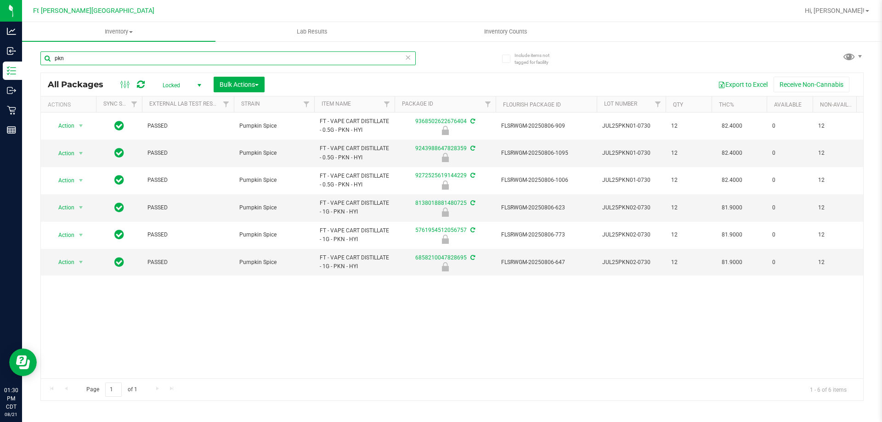
click at [263, 62] on input "pkn" at bounding box center [227, 58] width 375 height 14
click at [262, 60] on input "pkn" at bounding box center [227, 58] width 375 height 14
click at [262, 59] on input "pkn" at bounding box center [227, 58] width 375 height 14
paste input "W-AUG25GRZ01-0809"
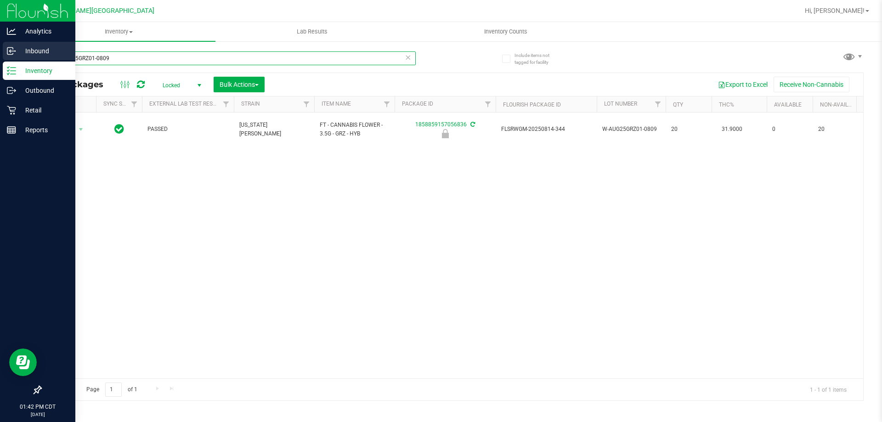
drag, startPoint x: 9, startPoint y: 64, endPoint x: 0, endPoint y: 60, distance: 10.1
click at [0, 60] on div "Analytics Inbound Inventory Outbound Retail Reports 01:42 PM CDT [DATE] 08/21 F…" at bounding box center [441, 211] width 882 height 422
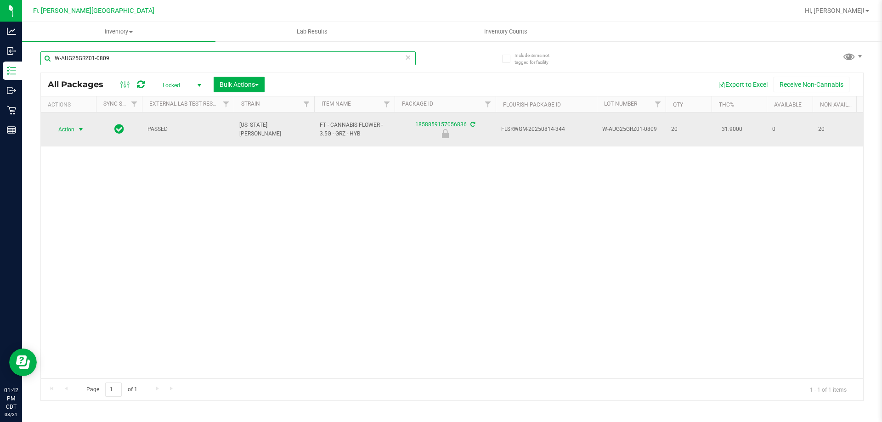
type input "W-AUG25GRZ01-0809"
click at [59, 127] on span "Action" at bounding box center [62, 129] width 25 height 13
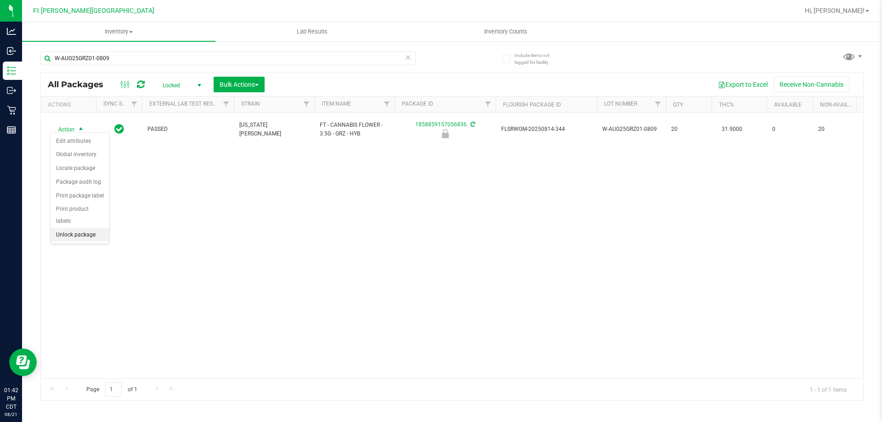
click at [84, 228] on li "Unlock package" at bounding box center [80, 235] width 59 height 14
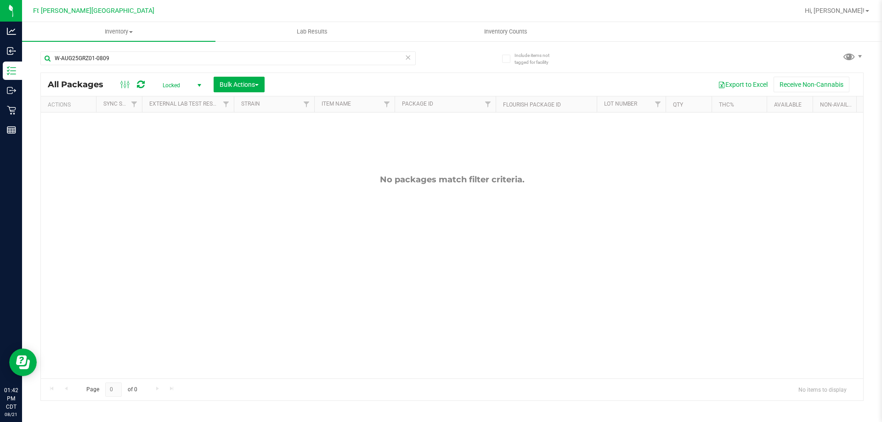
click at [191, 79] on span "Locked" at bounding box center [180, 85] width 51 height 13
click at [176, 99] on li "Active Only" at bounding box center [180, 100] width 50 height 14
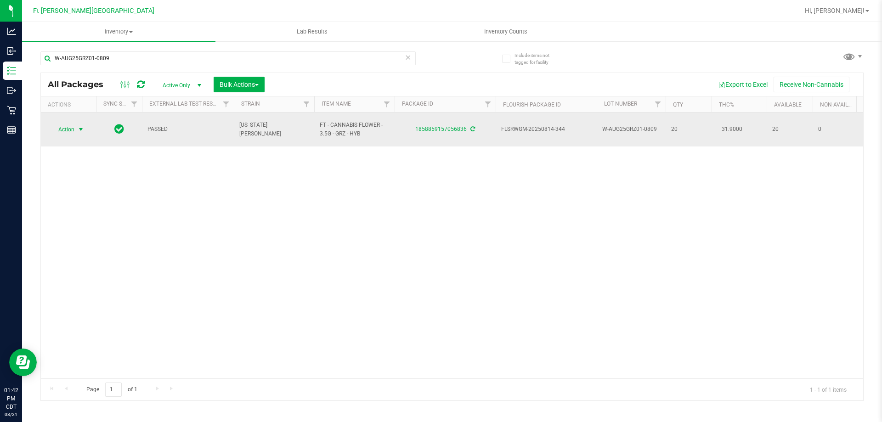
drag, startPoint x: 74, startPoint y: 133, endPoint x: 81, endPoint y: 182, distance: 49.6
click at [65, 128] on span "Action" at bounding box center [62, 129] width 25 height 13
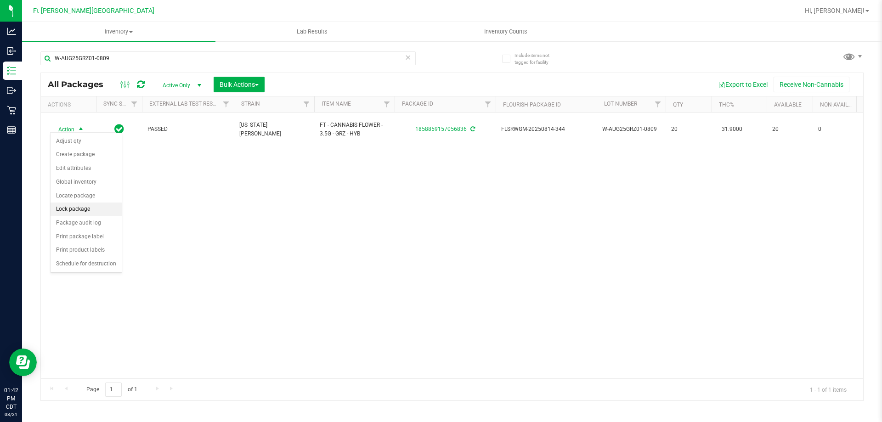
click at [76, 209] on li "Lock package" at bounding box center [86, 210] width 71 height 14
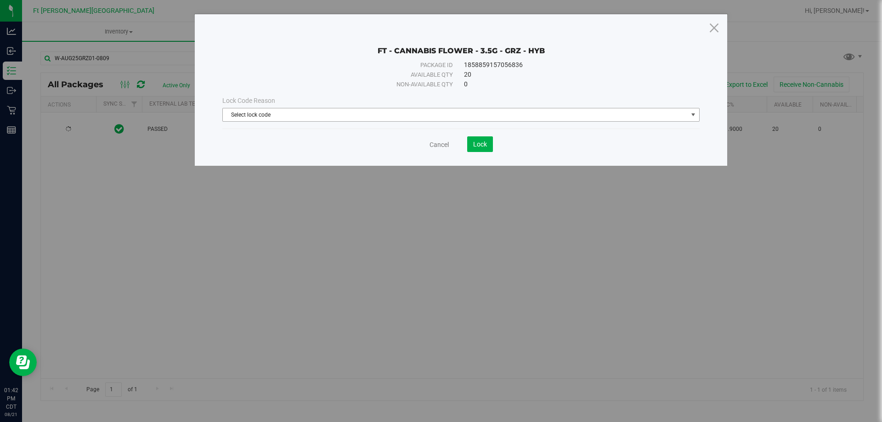
click at [398, 114] on span "Select lock code" at bounding box center [455, 114] width 465 height 13
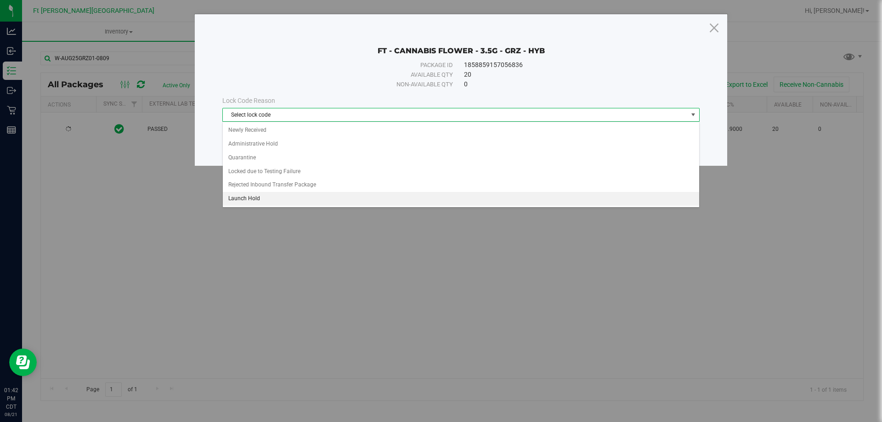
click at [280, 202] on li "Launch Hold" at bounding box center [461, 199] width 476 height 14
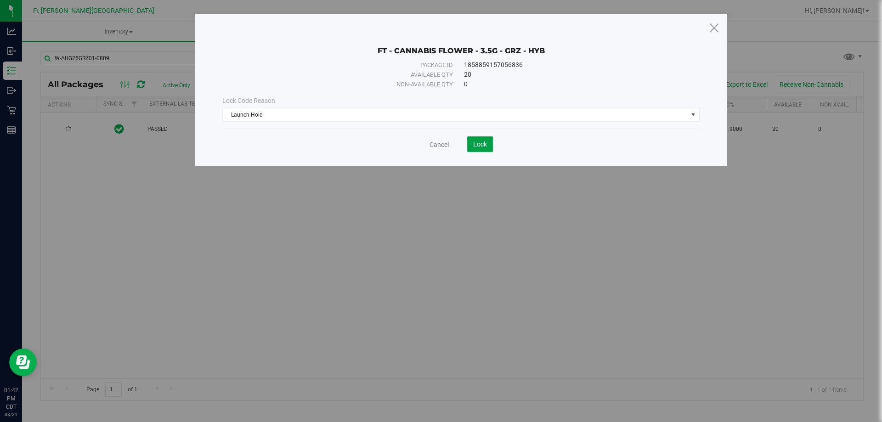
click at [488, 146] on button "Lock" at bounding box center [480, 144] width 26 height 16
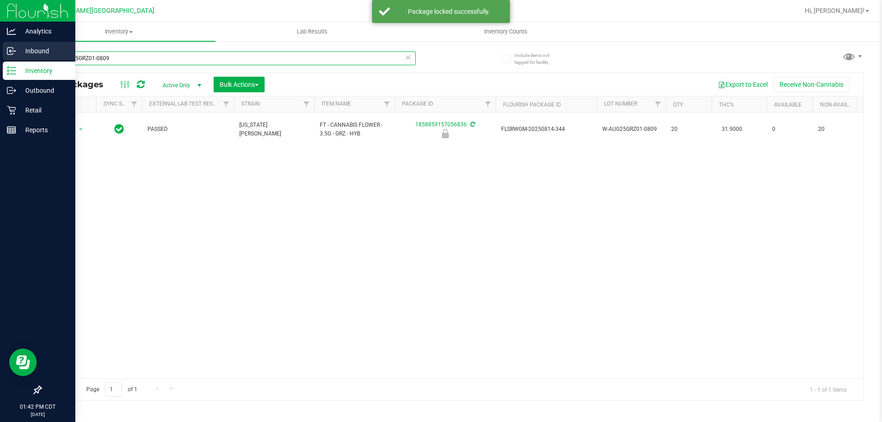
drag, startPoint x: 6, startPoint y: 66, endPoint x: 0, endPoint y: 57, distance: 10.8
click at [0, 57] on div "Analytics Inbound Inventory Outbound Retail Reports 01:42 PM CDT [DATE] 08/21 F…" at bounding box center [441, 211] width 882 height 422
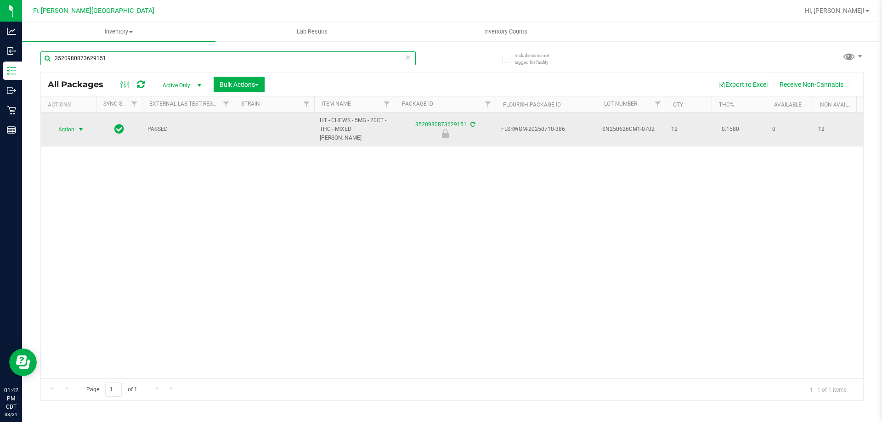
type input "3520980873629151"
click at [82, 127] on span "select" at bounding box center [80, 129] width 7 height 7
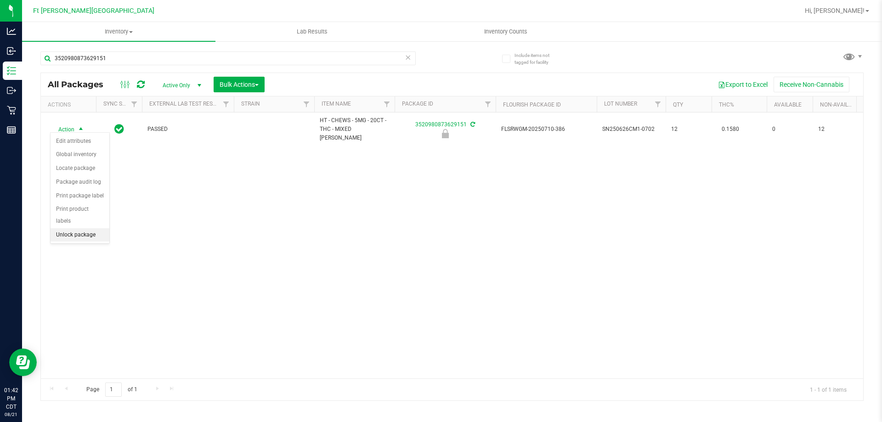
click at [63, 228] on li "Unlock package" at bounding box center [80, 235] width 59 height 14
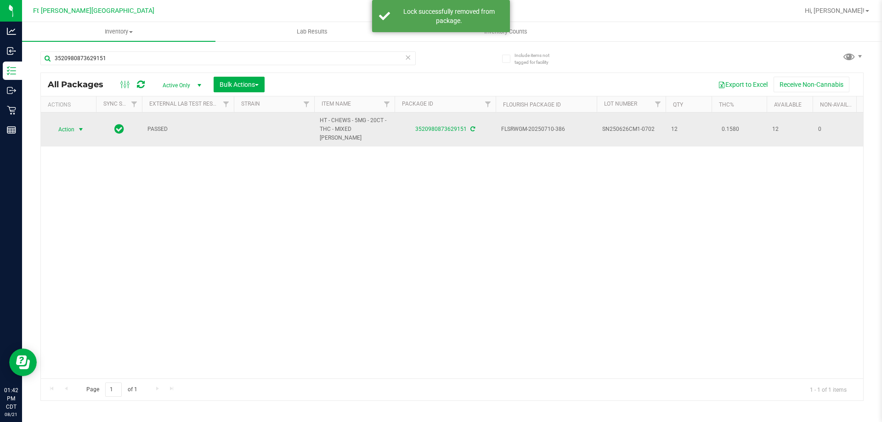
click at [75, 123] on span "select" at bounding box center [80, 129] width 11 height 13
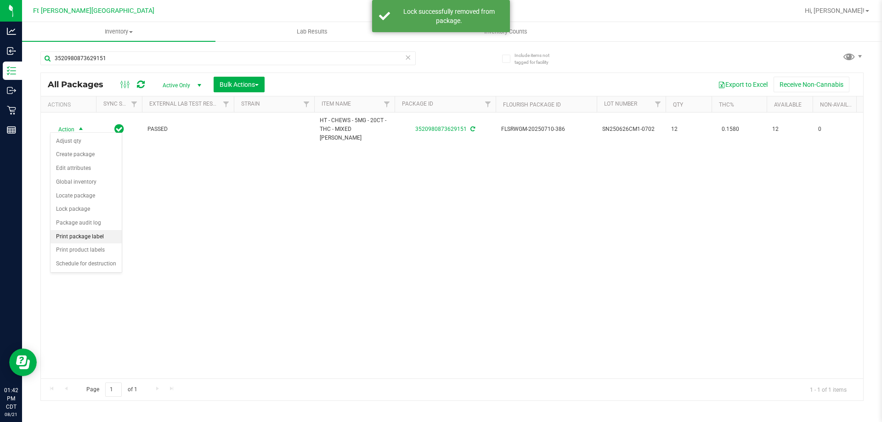
drag, startPoint x: 76, startPoint y: 238, endPoint x: 81, endPoint y: 235, distance: 6.2
click at [77, 237] on li "Print package label" at bounding box center [86, 237] width 71 height 14
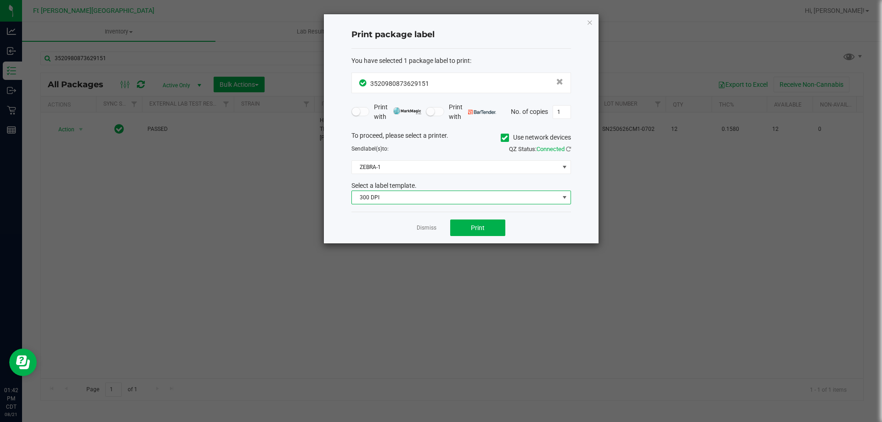
click at [396, 195] on span "300 DPI" at bounding box center [455, 197] width 207 height 13
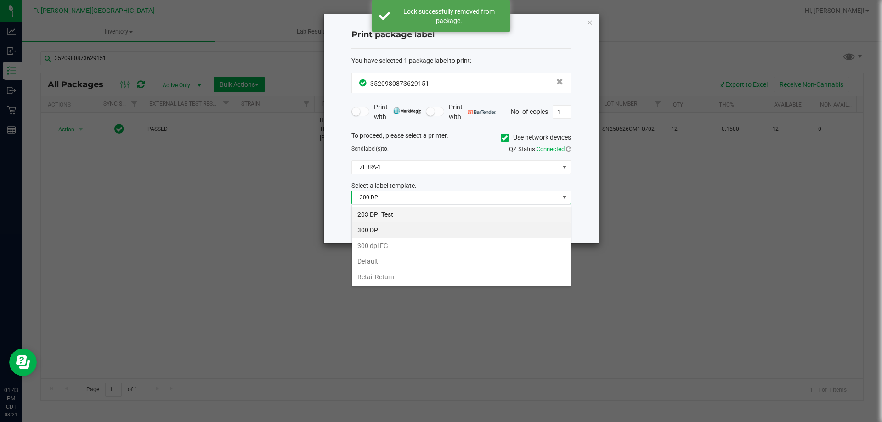
scroll to position [14, 220]
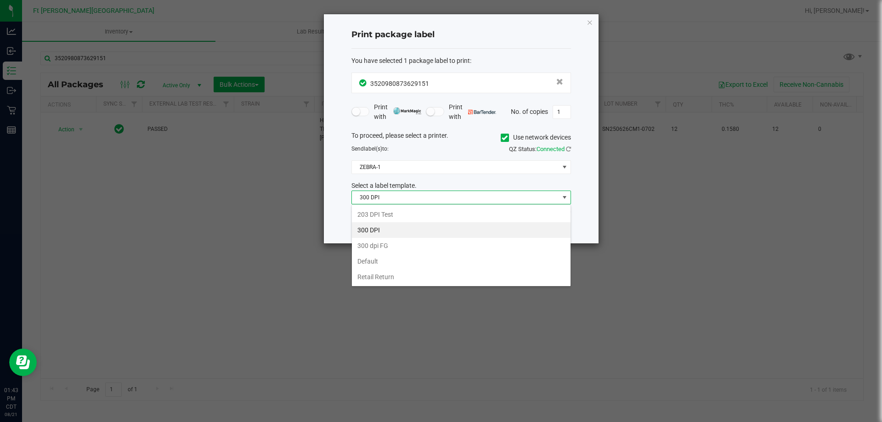
drag, startPoint x: 389, startPoint y: 215, endPoint x: 394, endPoint y: 181, distance: 34.9
click at [390, 210] on li "203 DPI Test" at bounding box center [461, 215] width 219 height 16
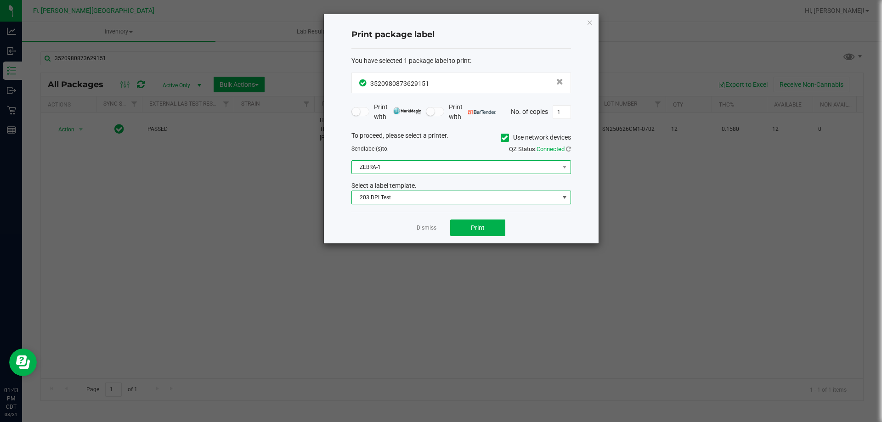
click at [394, 169] on span "ZEBRA-1" at bounding box center [455, 167] width 207 height 13
drag, startPoint x: 408, startPoint y: 146, endPoint x: 475, endPoint y: 186, distance: 77.3
click at [414, 149] on div "Send label(s) to:" at bounding box center [403, 149] width 117 height 8
click at [478, 230] on span "Print" at bounding box center [478, 227] width 14 height 7
click at [424, 224] on app-cancel-button "Dismiss" at bounding box center [427, 228] width 20 height 10
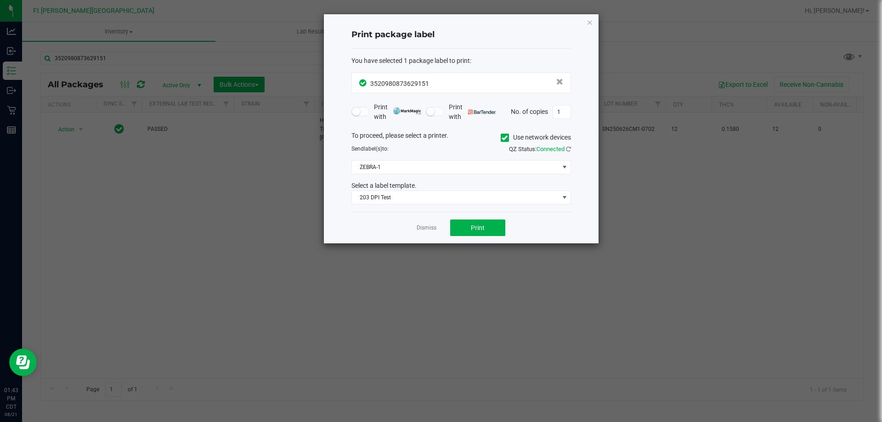
click at [431, 221] on div "Dismiss Print" at bounding box center [461, 228] width 220 height 32
click at [430, 229] on link "Dismiss" at bounding box center [427, 228] width 20 height 8
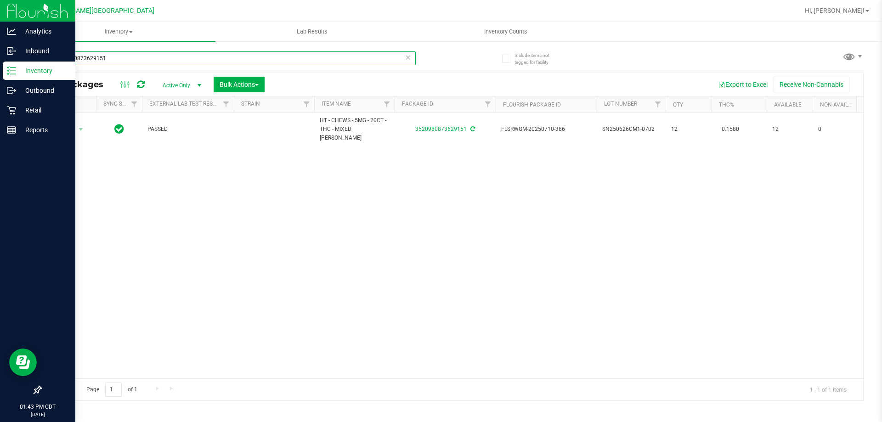
drag, startPoint x: 173, startPoint y: 64, endPoint x: 2, endPoint y: 74, distance: 171.2
click at [2, 74] on div "Analytics Inbound Inventory Outbound Retail Reports 01:43 PM CDT [DATE] 08/21 F…" at bounding box center [441, 211] width 882 height 422
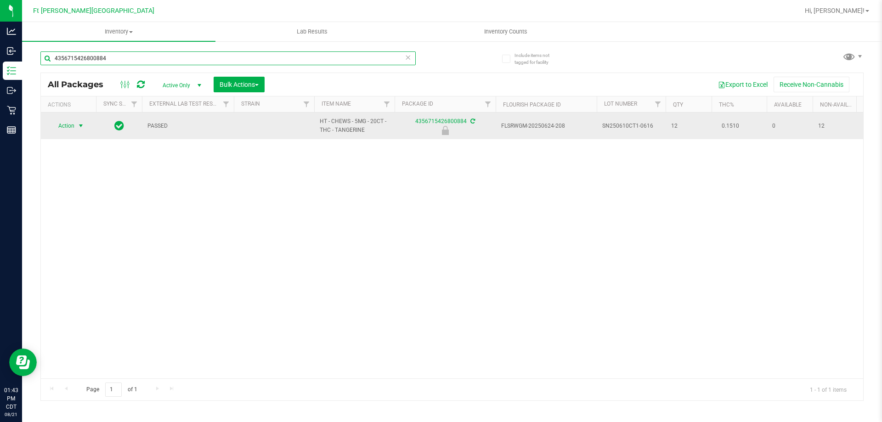
type input "4356715426800884"
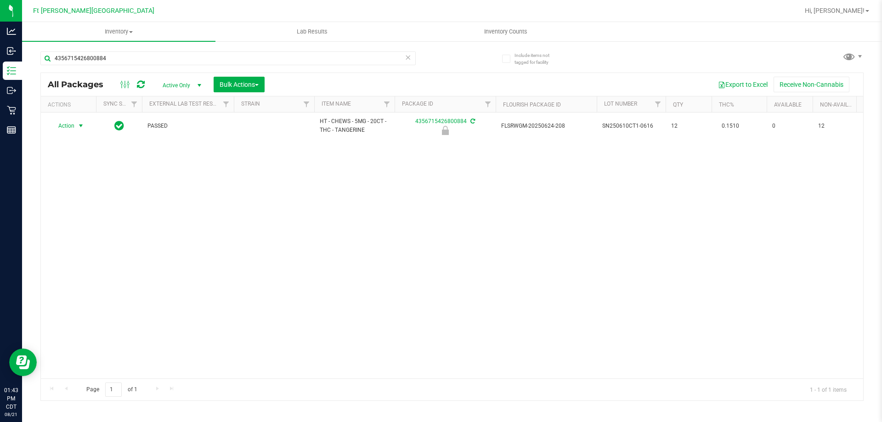
drag, startPoint x: 73, startPoint y: 128, endPoint x: 77, endPoint y: 167, distance: 39.7
click at [73, 130] on span "Action" at bounding box center [62, 125] width 25 height 13
click at [93, 228] on li "Unlock package" at bounding box center [80, 235] width 59 height 14
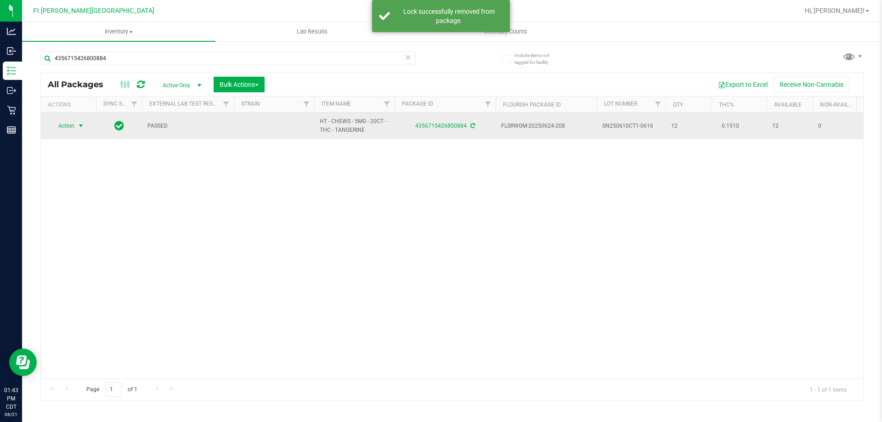
click at [68, 125] on span "Action" at bounding box center [62, 125] width 25 height 13
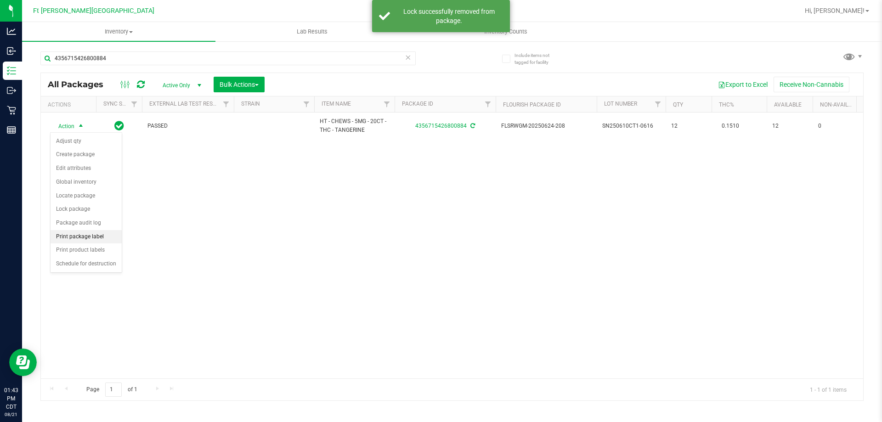
click at [97, 233] on li "Print package label" at bounding box center [86, 237] width 71 height 14
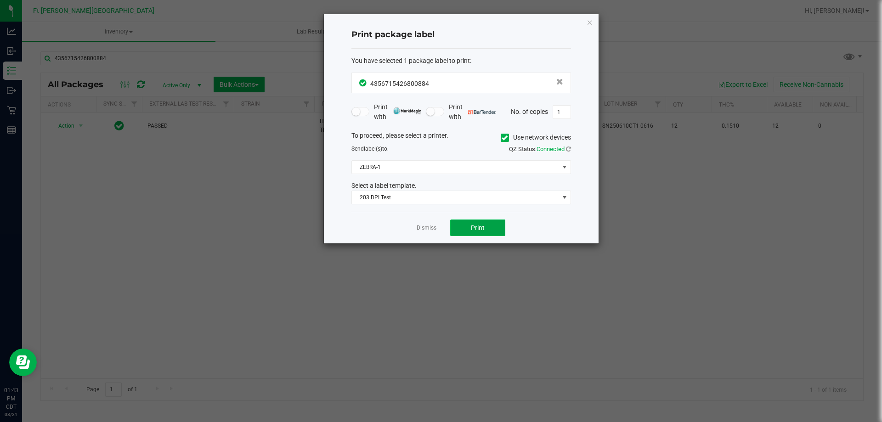
click at [481, 220] on button "Print" at bounding box center [477, 228] width 55 height 17
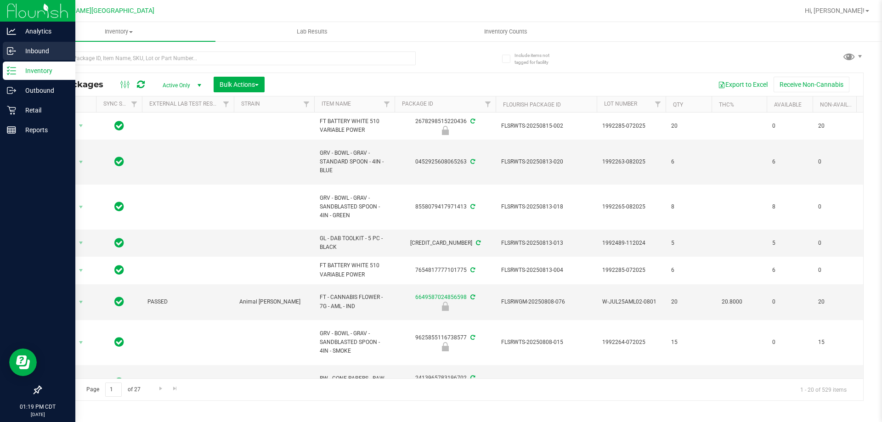
click at [14, 53] on icon at bounding box center [11, 50] width 9 height 9
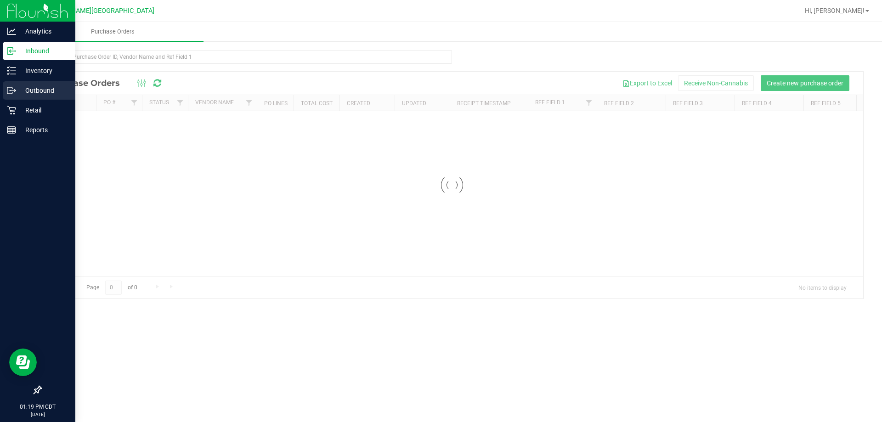
click at [31, 92] on p "Outbound" at bounding box center [43, 90] width 55 height 11
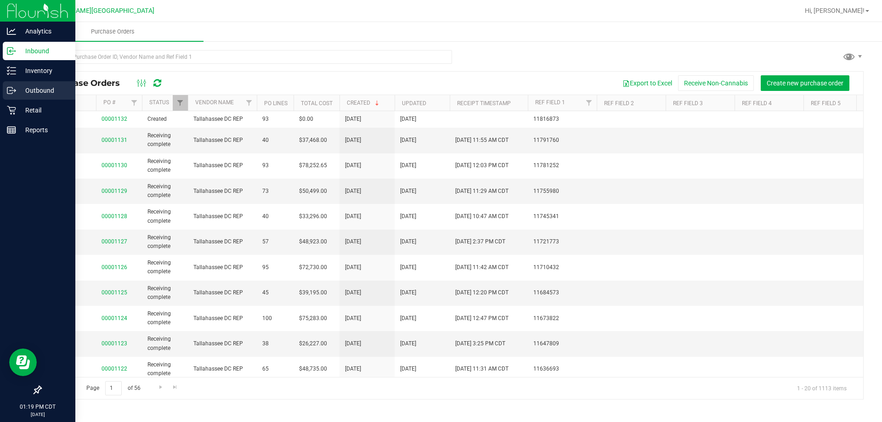
click at [31, 92] on p "Outbound" at bounding box center [43, 90] width 55 height 11
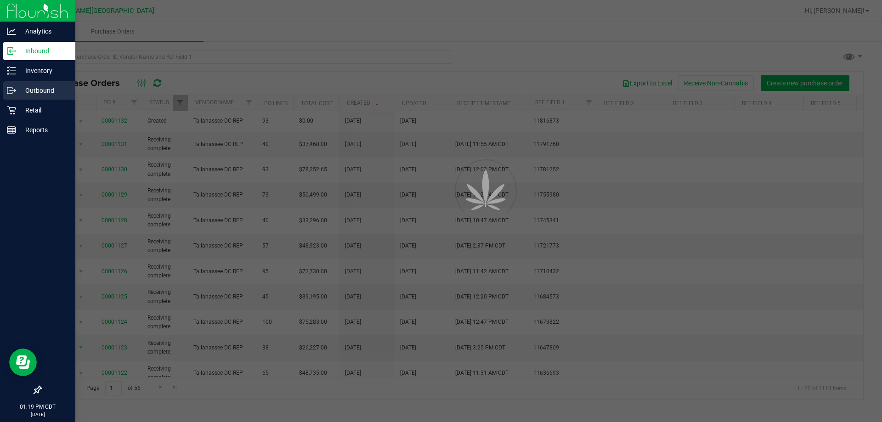
click at [31, 92] on p "Outbound" at bounding box center [43, 90] width 55 height 11
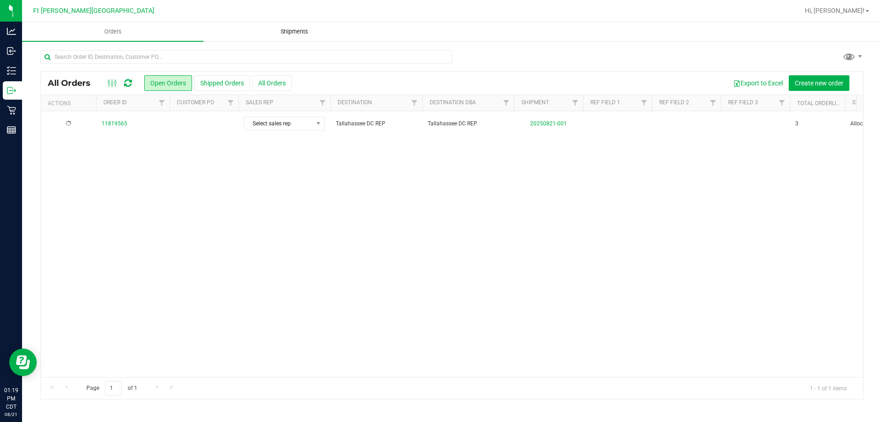
click at [306, 31] on span "Shipments" at bounding box center [294, 32] width 52 height 8
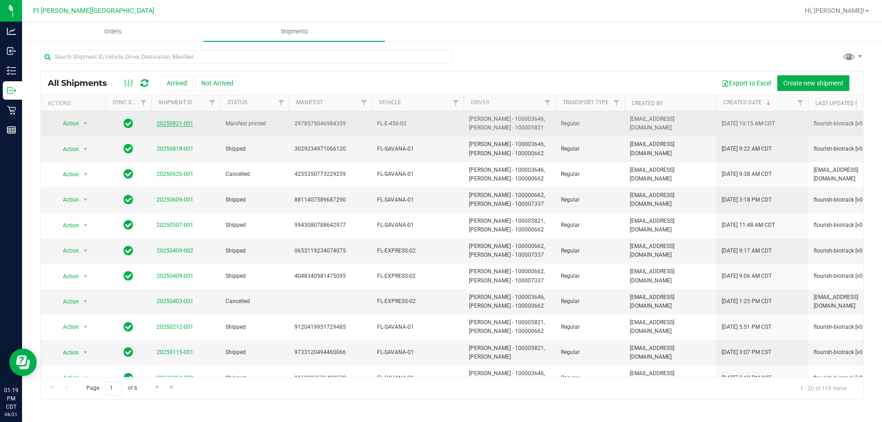
click at [173, 124] on link "20250821-001" at bounding box center [175, 123] width 37 height 6
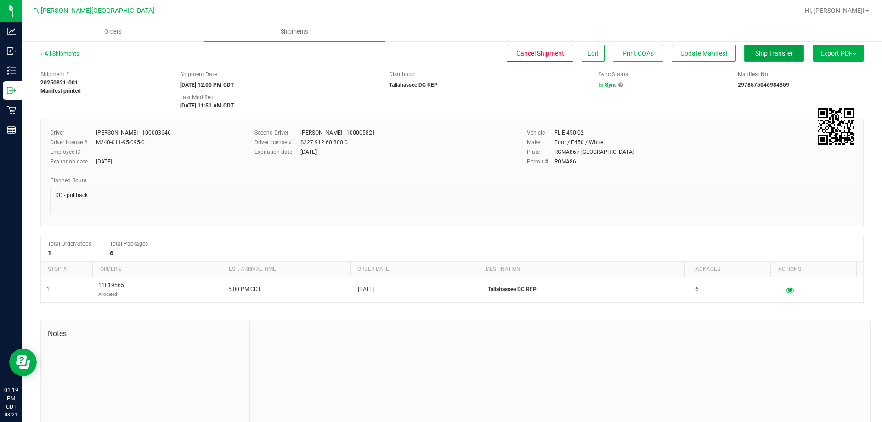
click at [764, 53] on span "Ship Transfer" at bounding box center [774, 53] width 38 height 7
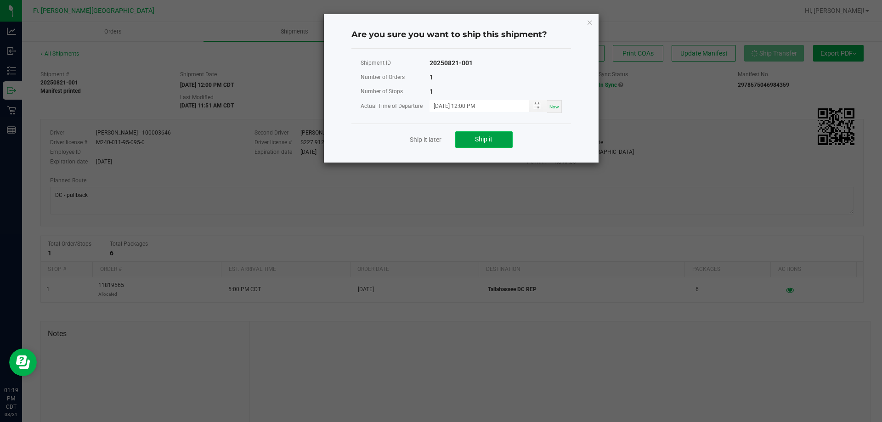
click at [485, 141] on span "Ship it" at bounding box center [483, 139] width 17 height 7
